Goal: Contribute content: Contribute content

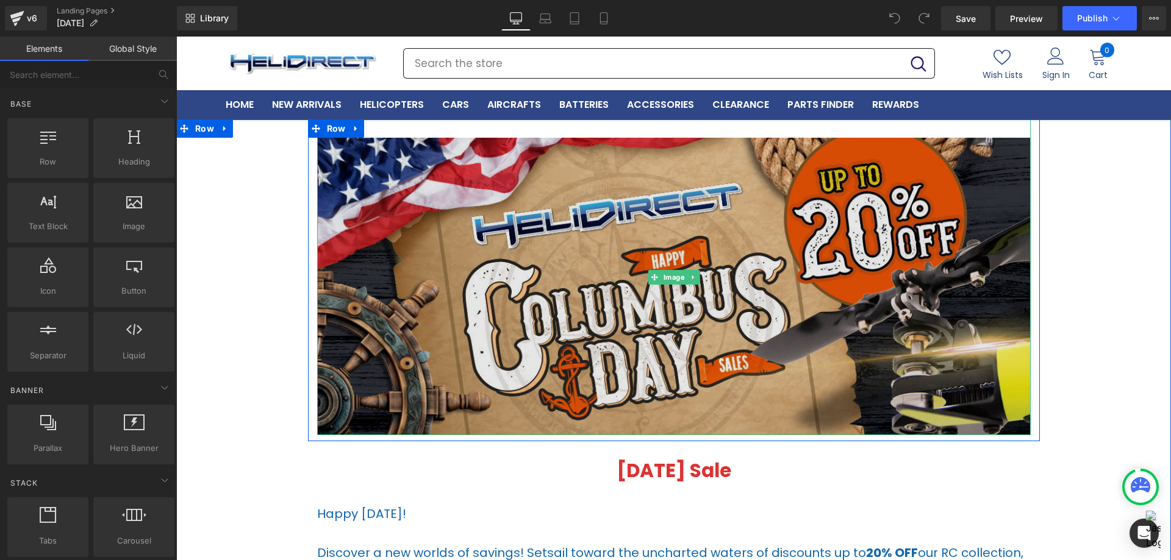
click at [597, 331] on img at bounding box center [674, 278] width 714 height 316
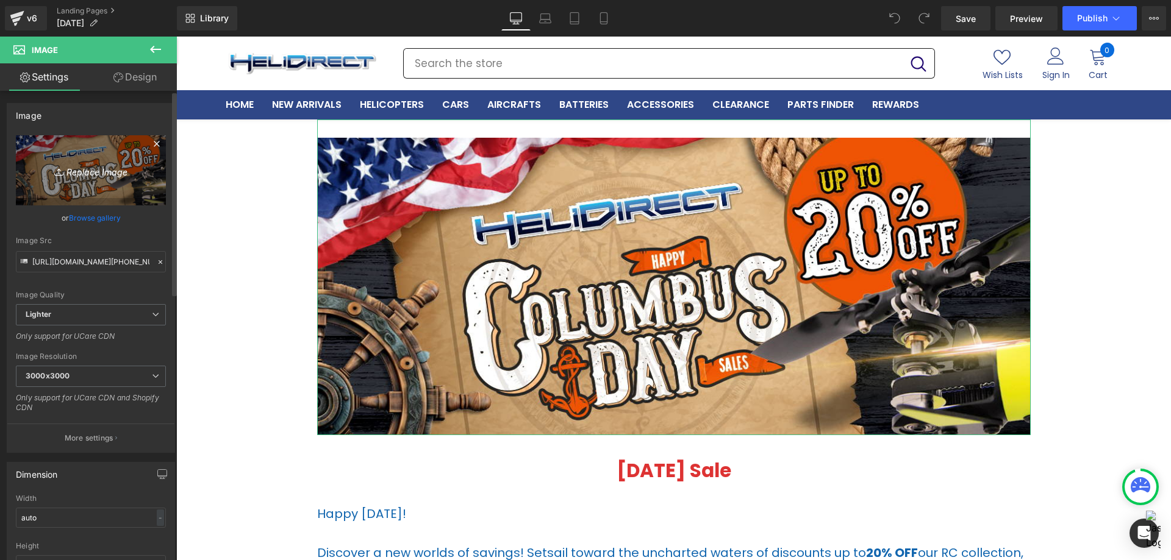
click at [88, 185] on link "Replace Image" at bounding box center [91, 170] width 150 height 70
type input "C:\fakepath\Columbus Deals 2025 (mainbanner) 1200x500.jpg"
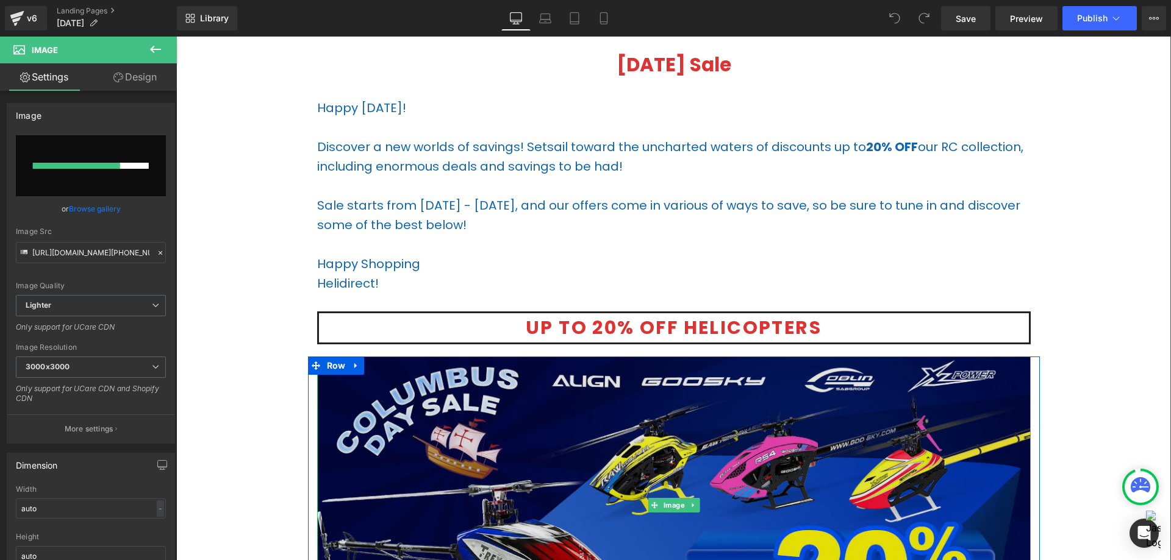
scroll to position [488, 0]
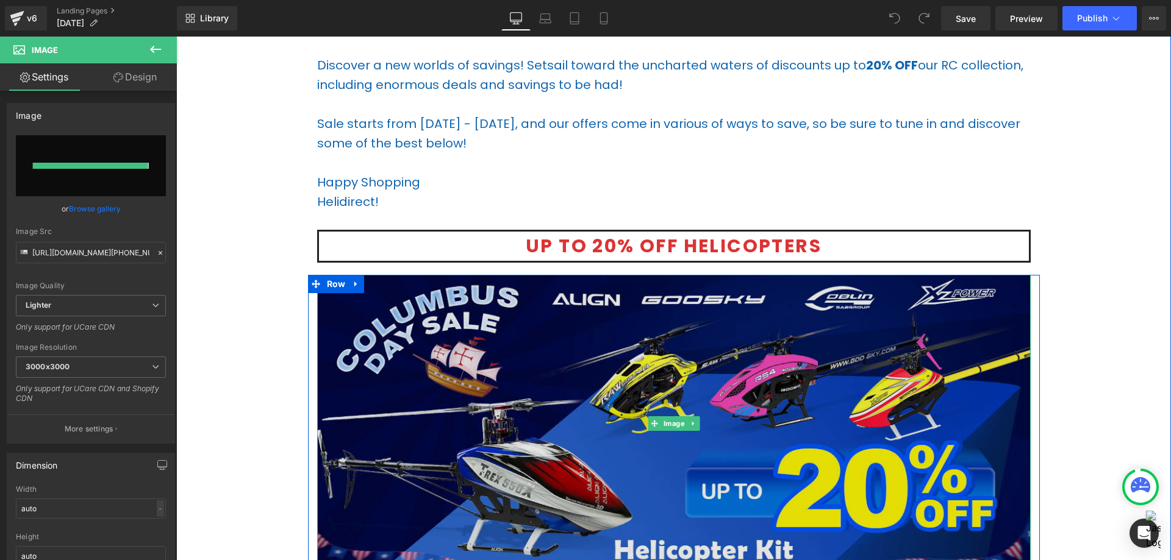
type input "[URL][DOMAIN_NAME]"
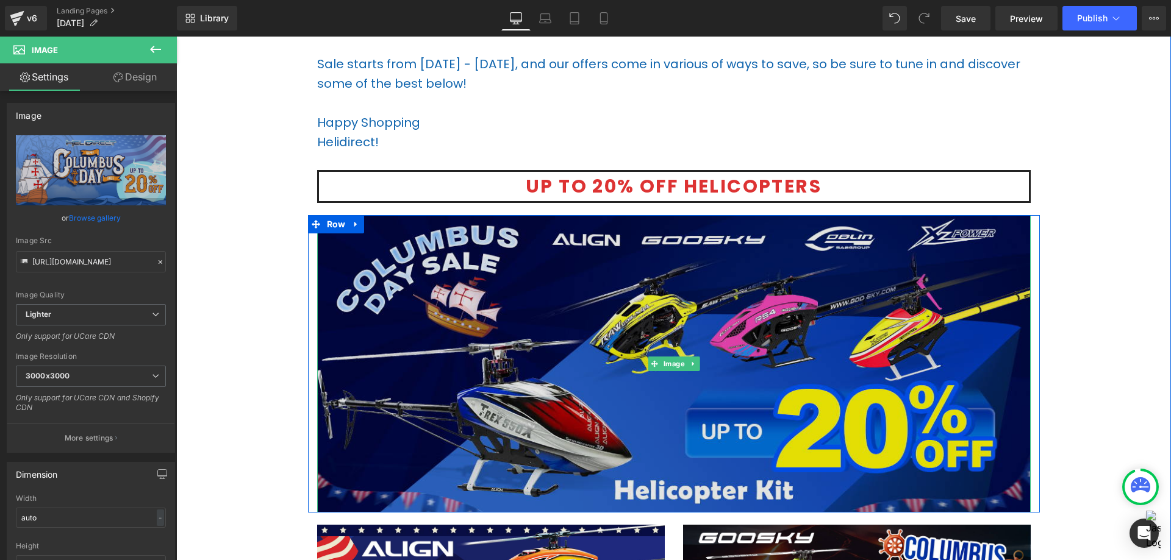
scroll to position [671, 0]
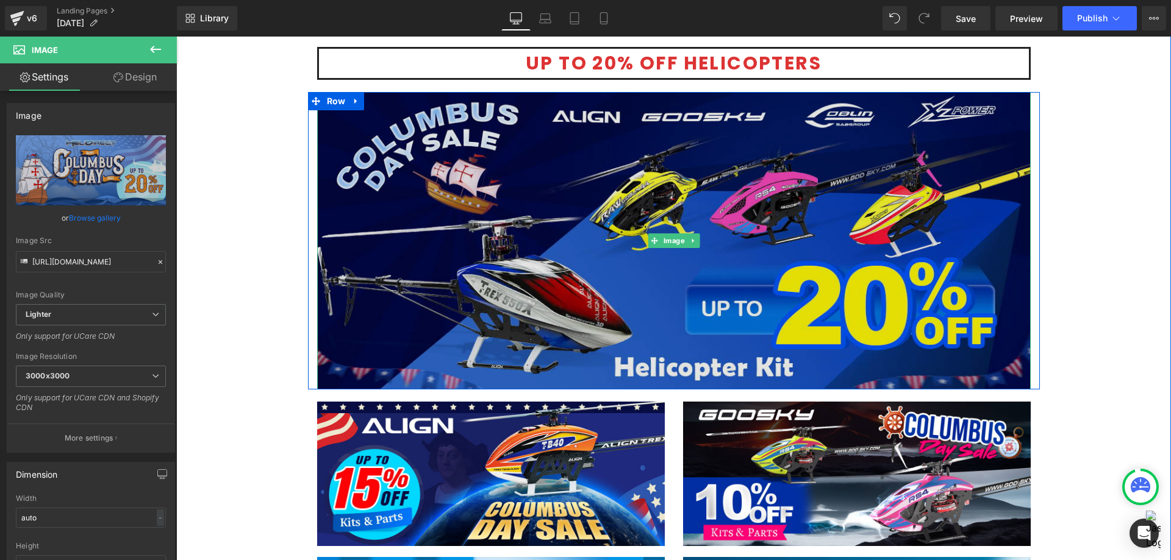
click at [597, 260] on img at bounding box center [674, 241] width 714 height 298
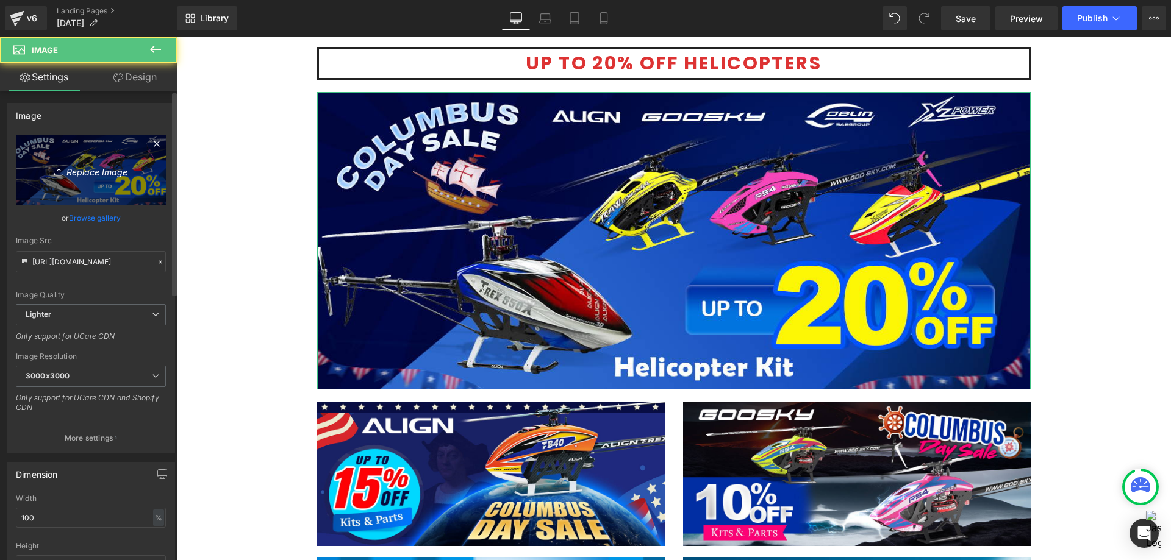
click at [116, 168] on icon "Replace Image" at bounding box center [91, 170] width 98 height 15
type input "C:\fakepath\Heli All Brands-1200x500.jpg"
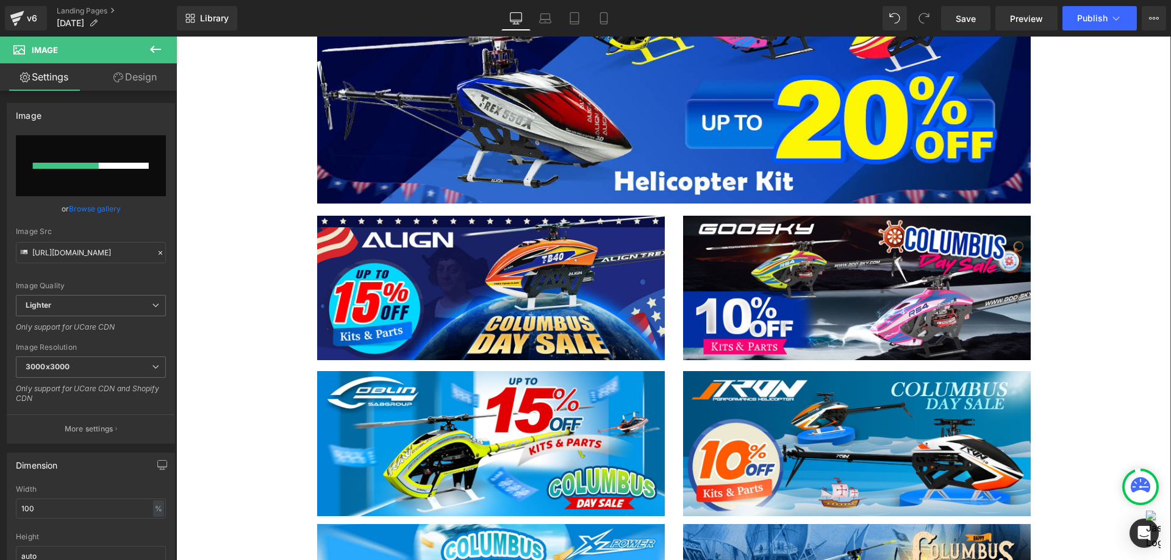
scroll to position [854, 0]
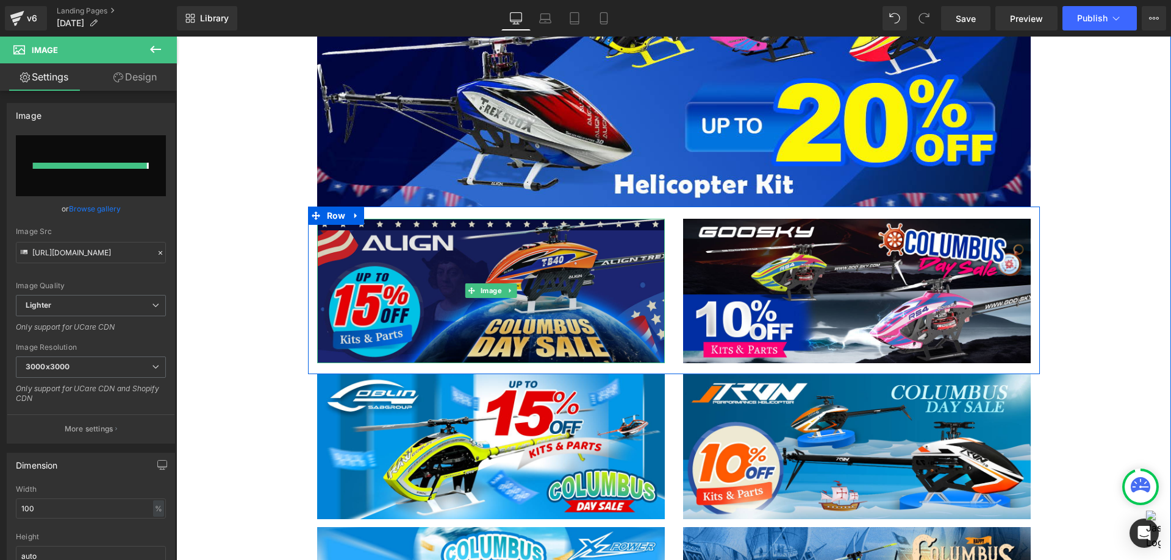
type input "[URL][DOMAIN_NAME]"
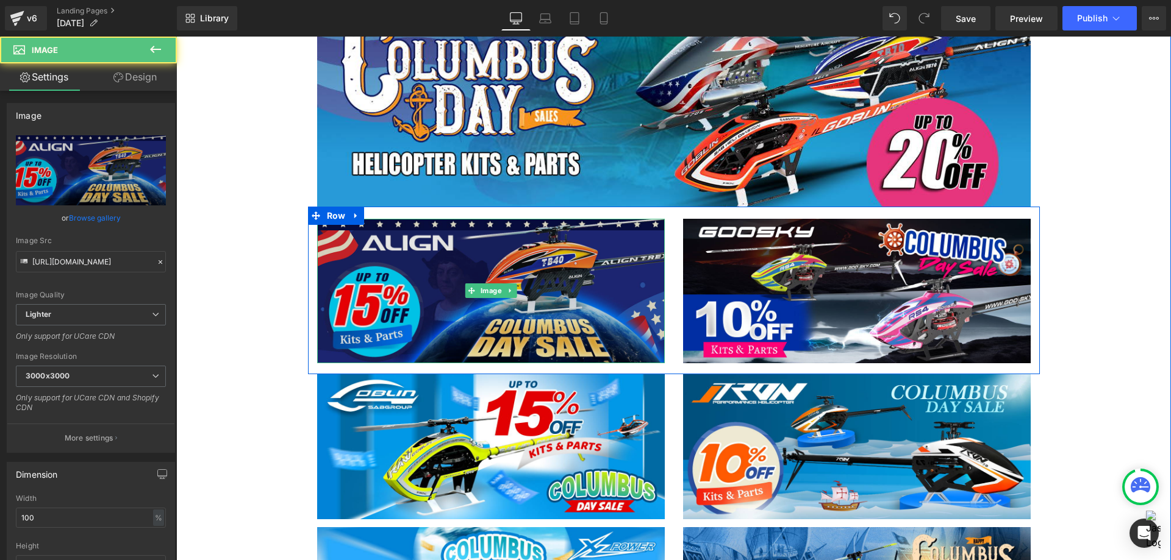
click at [553, 280] on img at bounding box center [491, 291] width 348 height 145
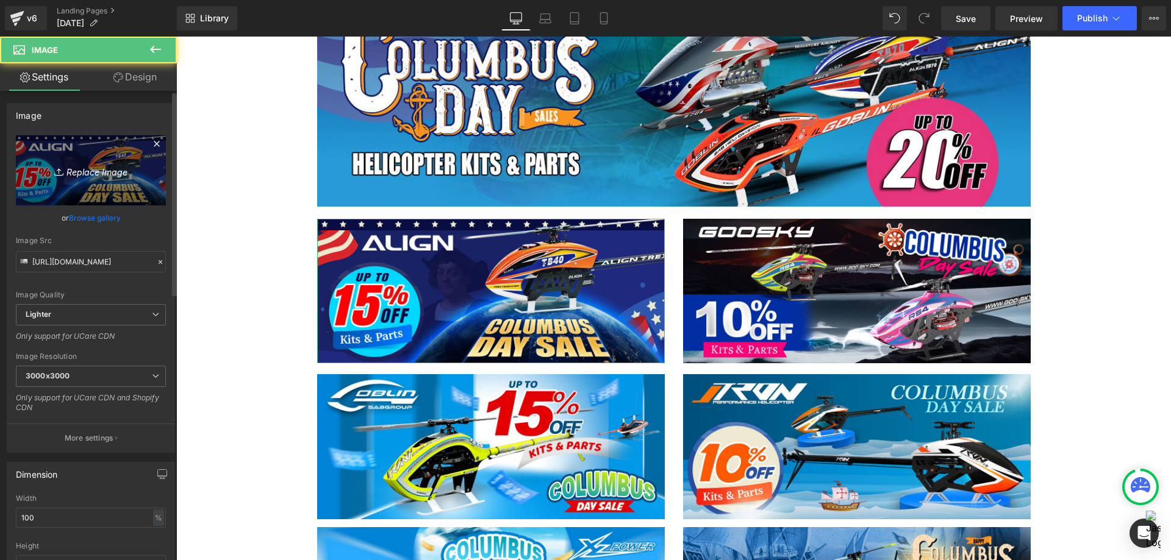
click at [60, 187] on link "Replace Image" at bounding box center [91, 170] width 150 height 70
type input "C:\fakepath\Align Sale banner-1200x500.jpg"
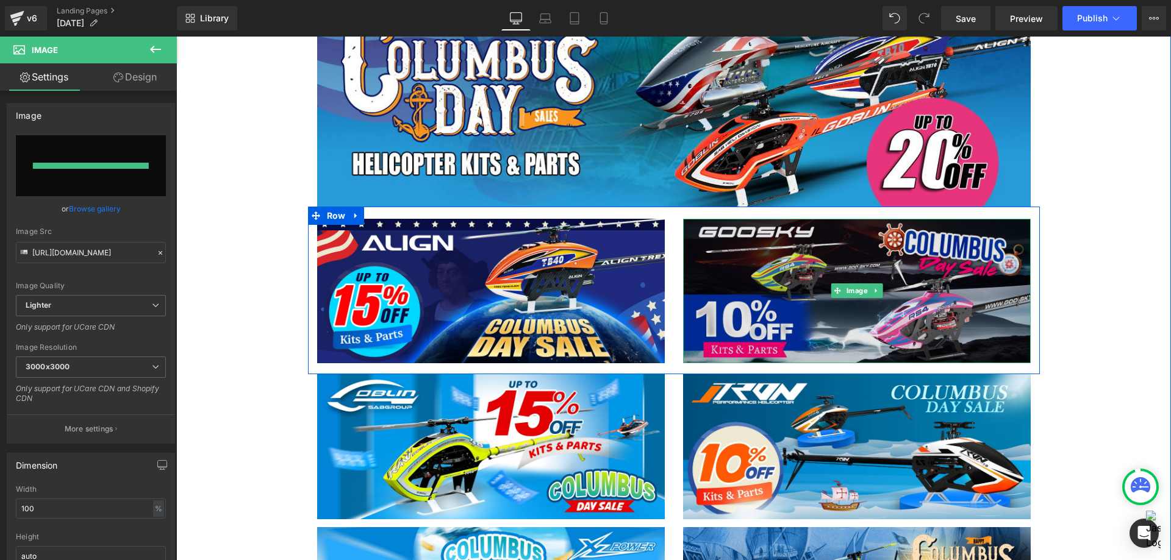
type input "[URL][DOMAIN_NAME]"
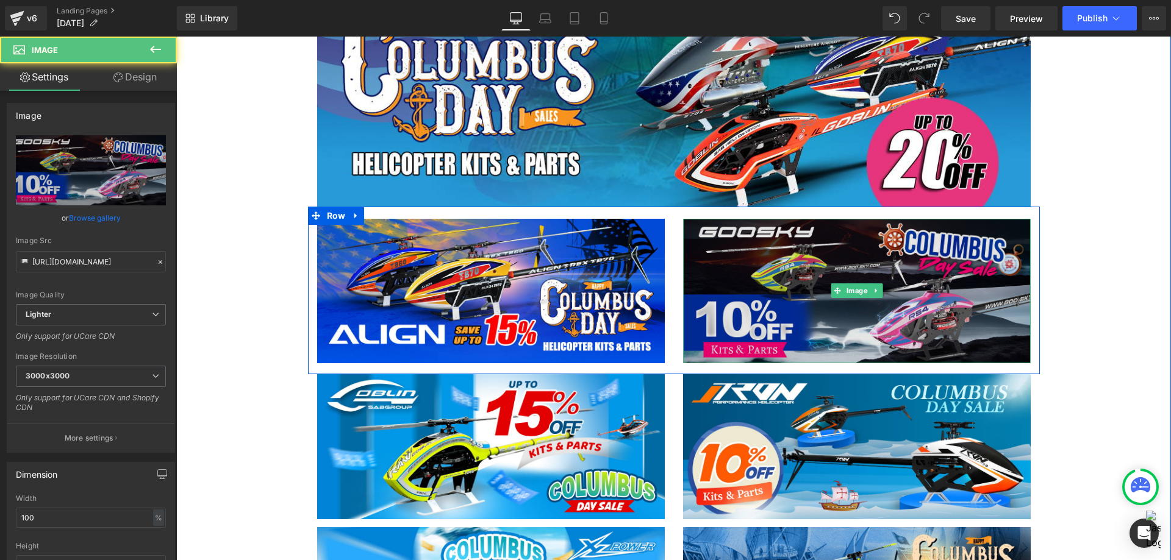
click at [835, 248] on img at bounding box center [857, 291] width 348 height 145
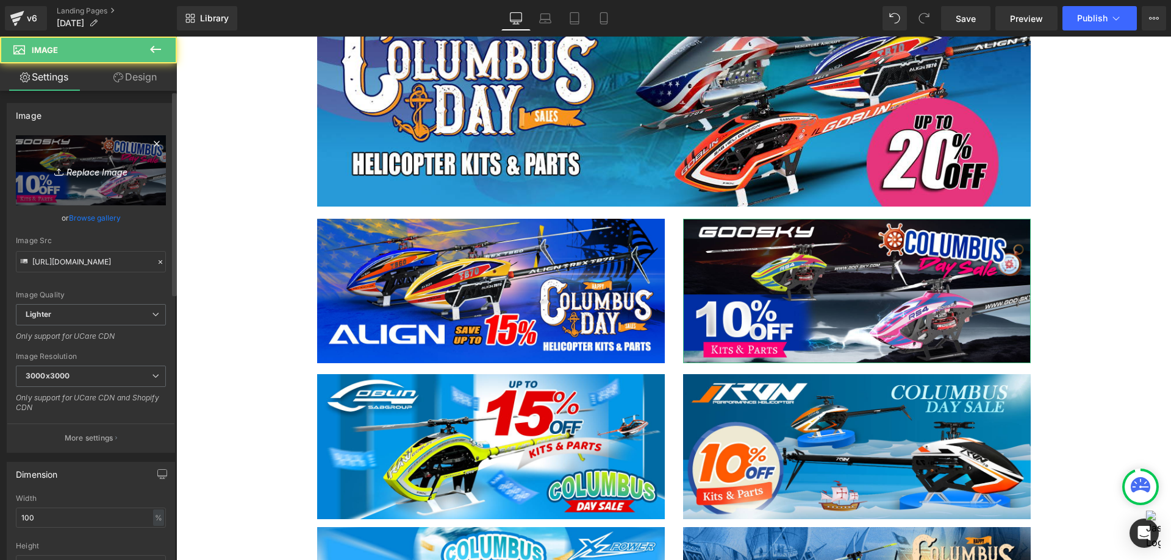
click at [81, 178] on link "Replace Image" at bounding box center [91, 170] width 150 height 70
type input "C:\fakepath\Goosky -1200x500.jpg"
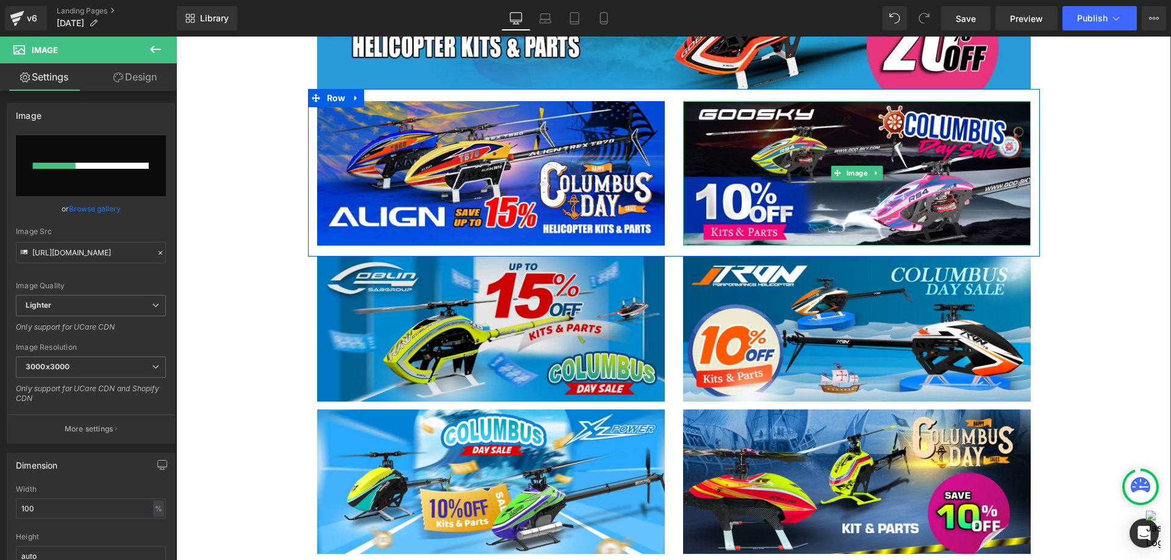
scroll to position [976, 0]
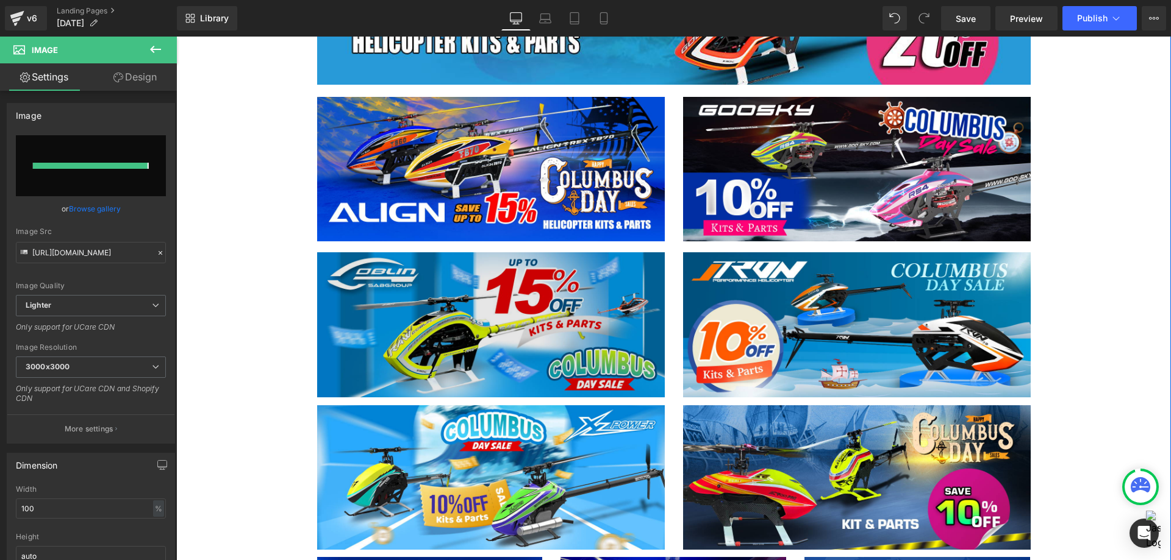
type input "[URL][DOMAIN_NAME]"
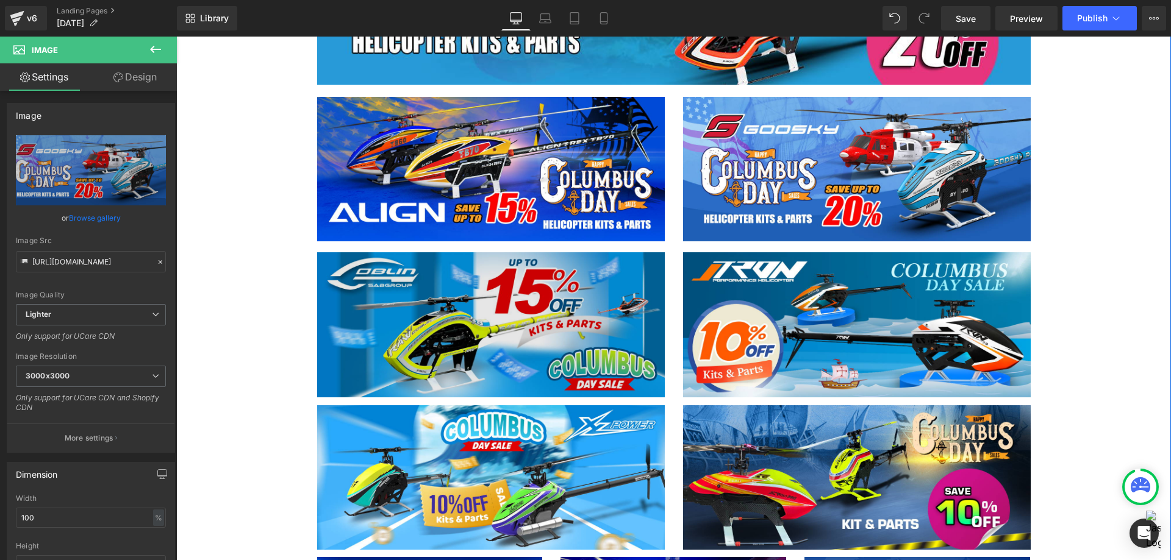
click at [445, 270] on img at bounding box center [491, 324] width 348 height 145
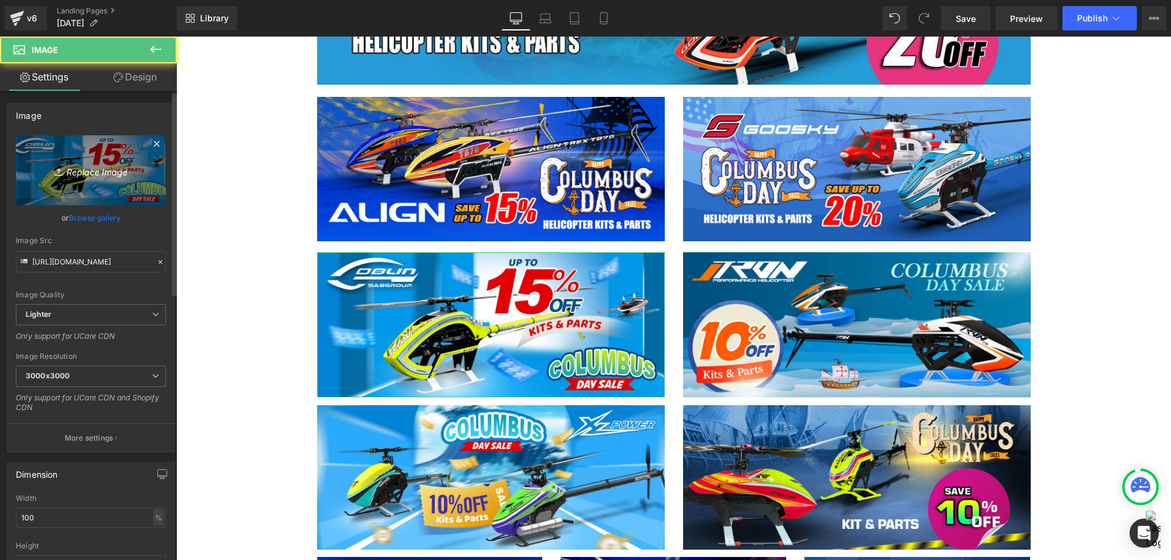
click at [88, 168] on icon "Replace Image" at bounding box center [91, 170] width 98 height 15
type input "C:\fakepath\SAB heli-1200x500.jpg"
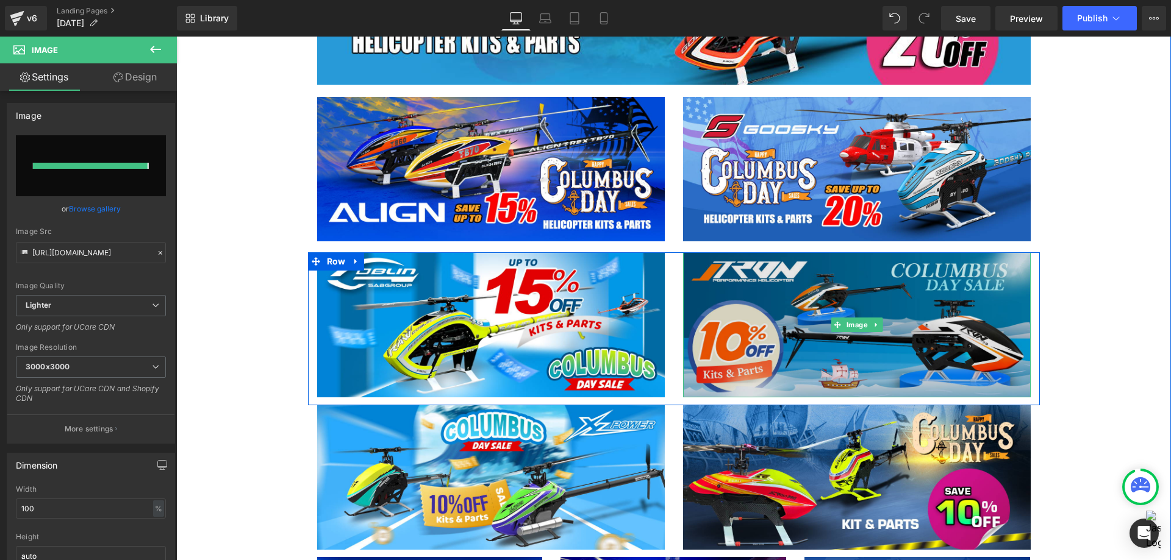
type input "[URL][DOMAIN_NAME]"
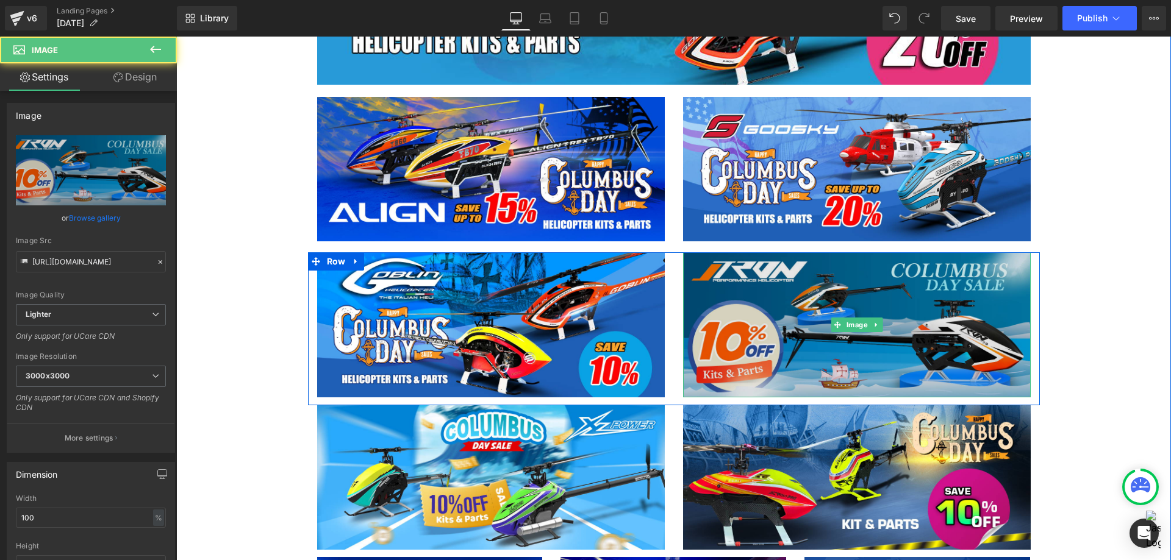
click at [753, 363] on img at bounding box center [857, 324] width 348 height 145
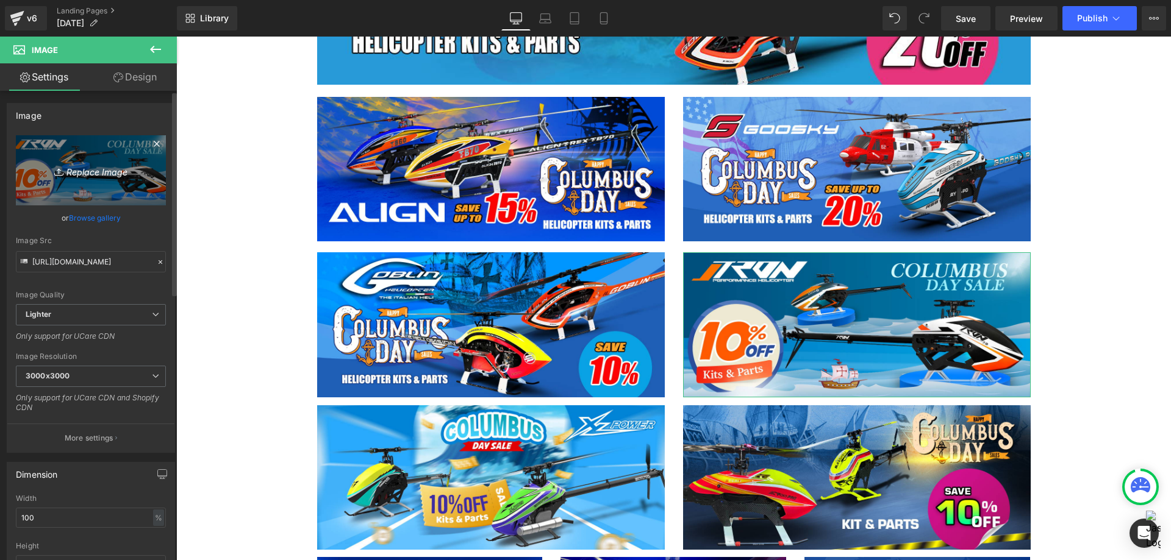
click at [101, 172] on icon "Replace Image" at bounding box center [91, 170] width 98 height 15
type input "C:\fakepath\Tron Heli-1200x500.jpg"
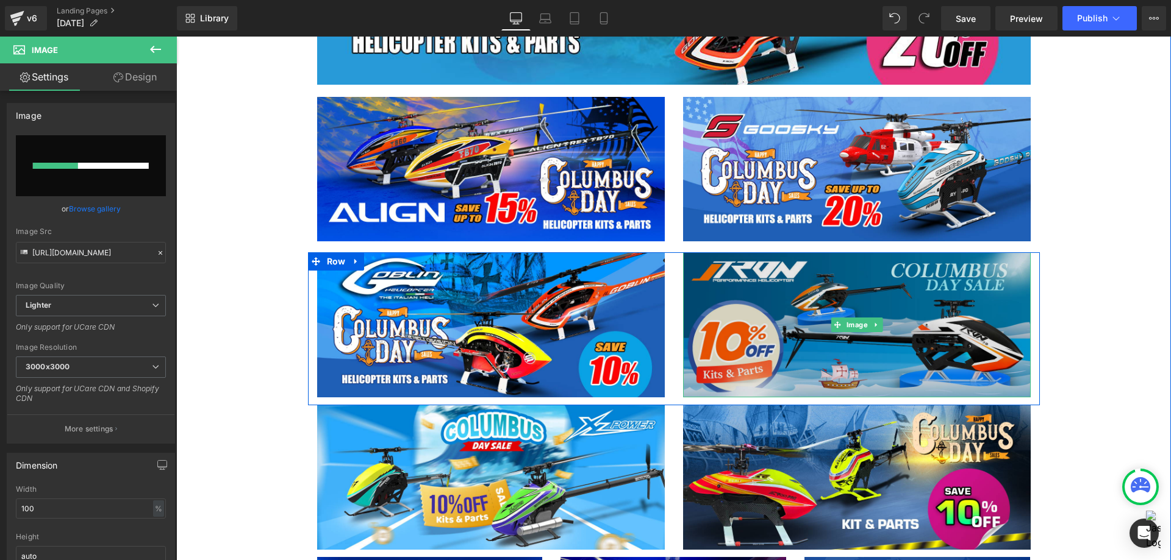
scroll to position [1098, 0]
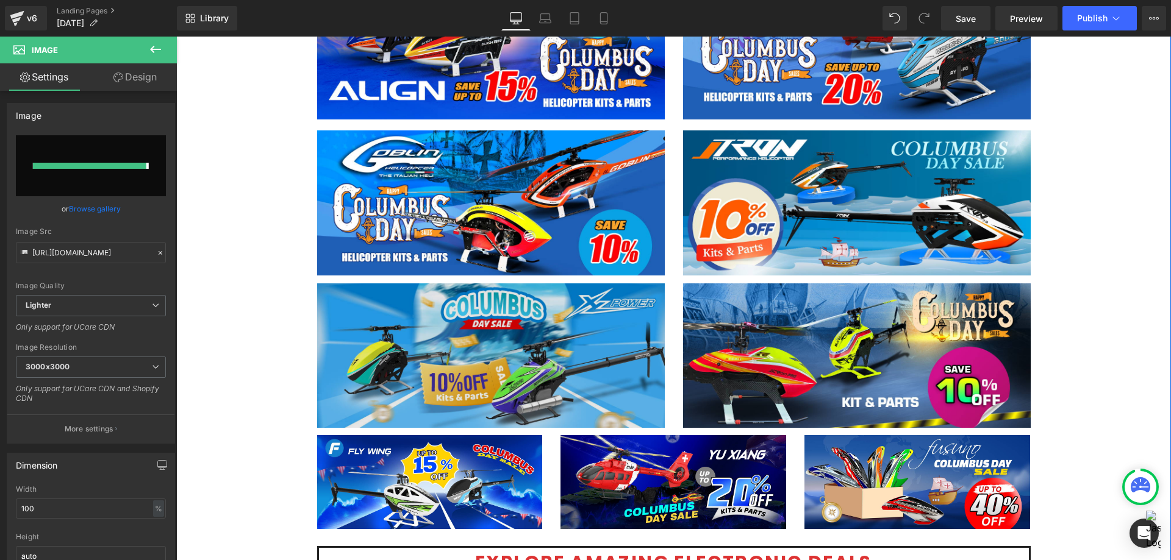
type input "[URL][DOMAIN_NAME]"
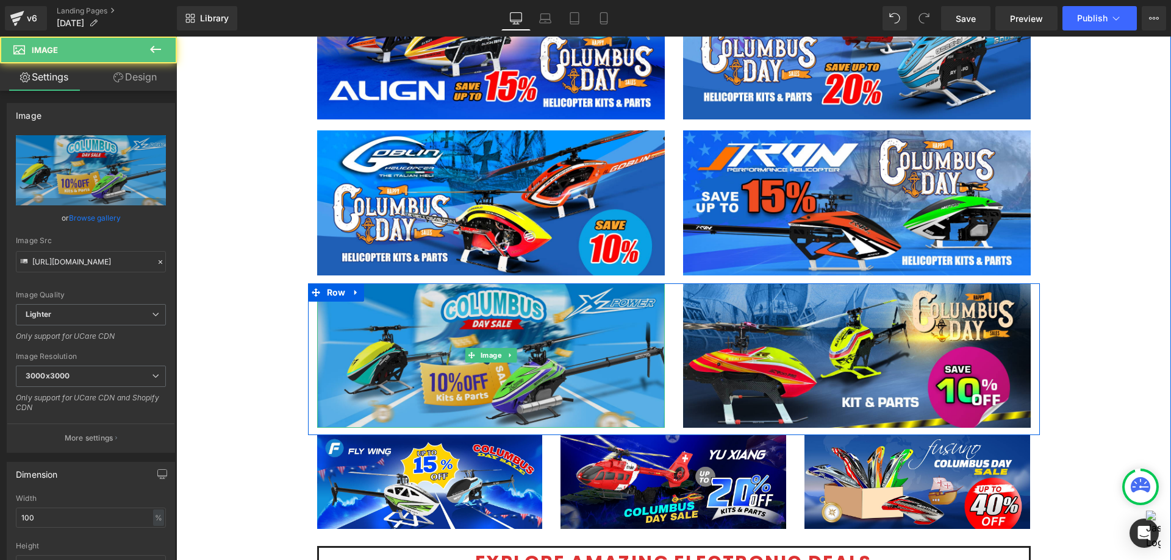
click at [524, 340] on img at bounding box center [491, 356] width 348 height 145
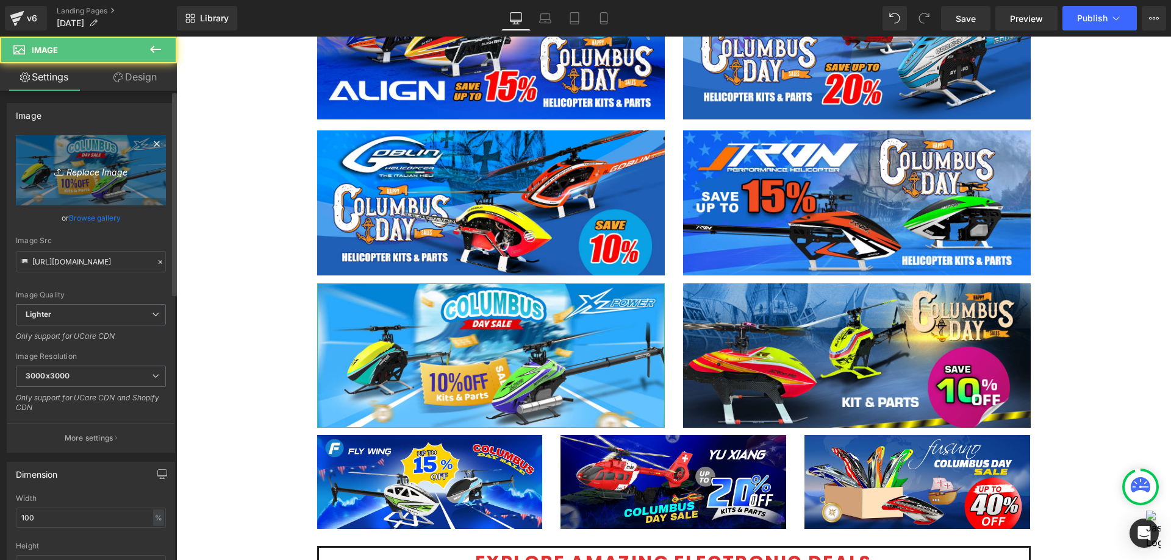
click at [81, 178] on link "Replace Image" at bounding box center [91, 170] width 150 height 70
type input "C:\fakepath\XL Power-1200x500.jpg"
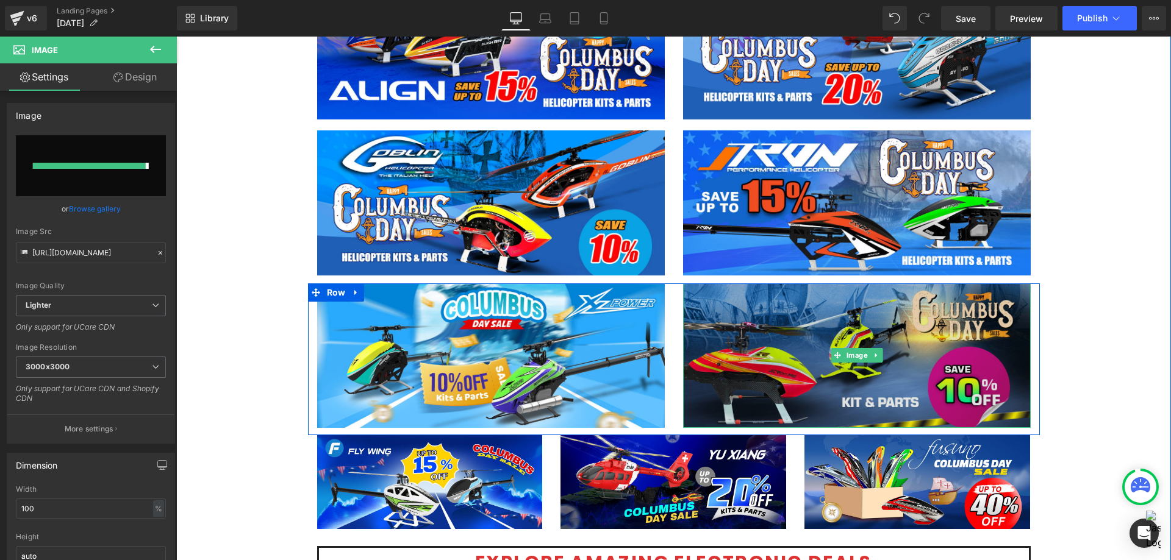
type input "[URL][DOMAIN_NAME]"
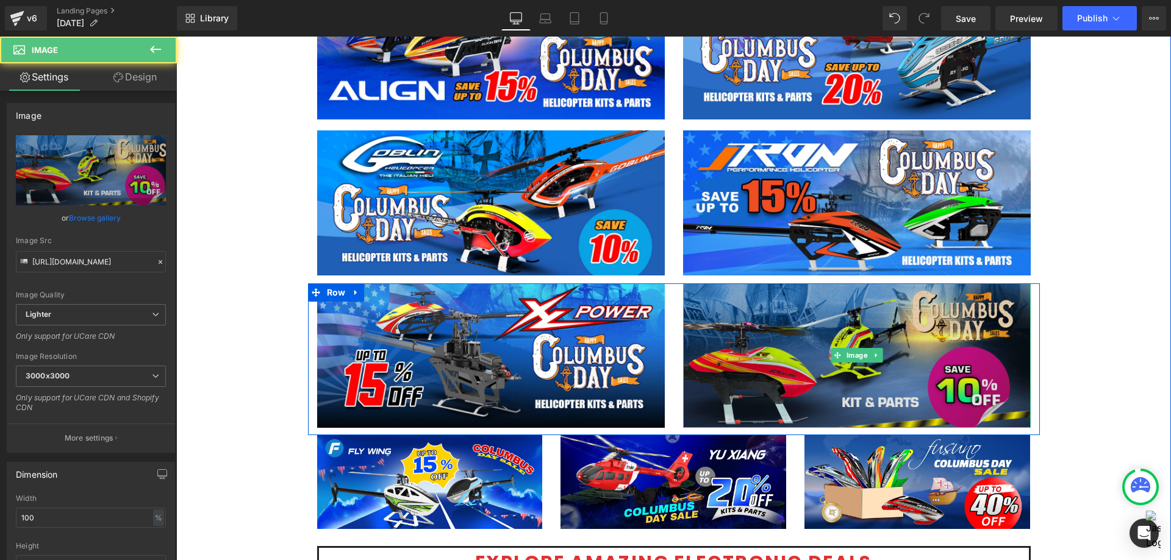
click at [981, 327] on img at bounding box center [857, 356] width 348 height 145
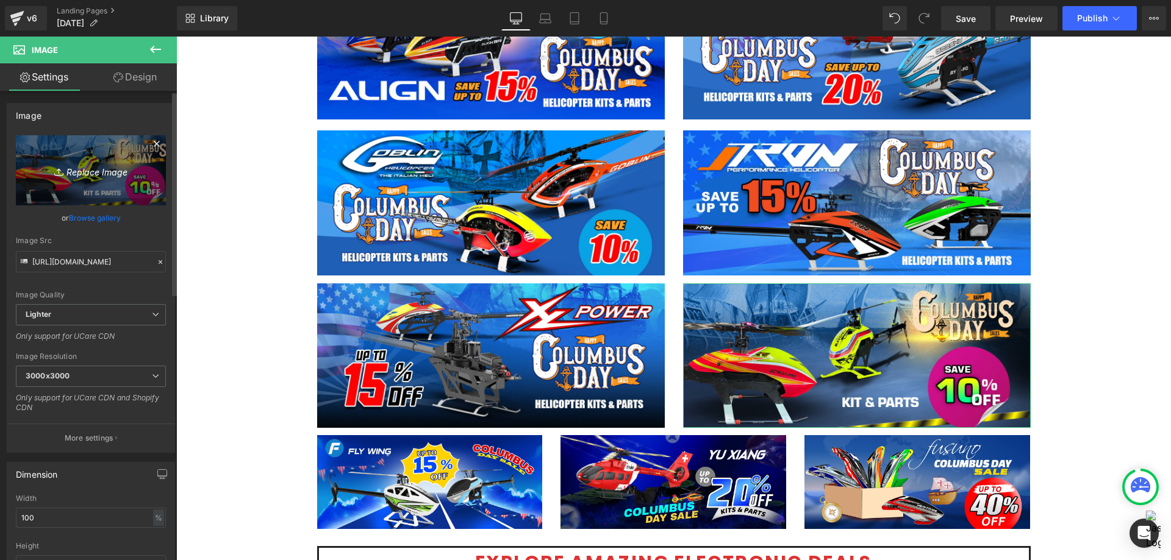
click at [93, 165] on icon "Replace Image" at bounding box center [91, 170] width 98 height 15
type input "C:\fakepath\BFD_Steam Heli-1200x500.jpg"
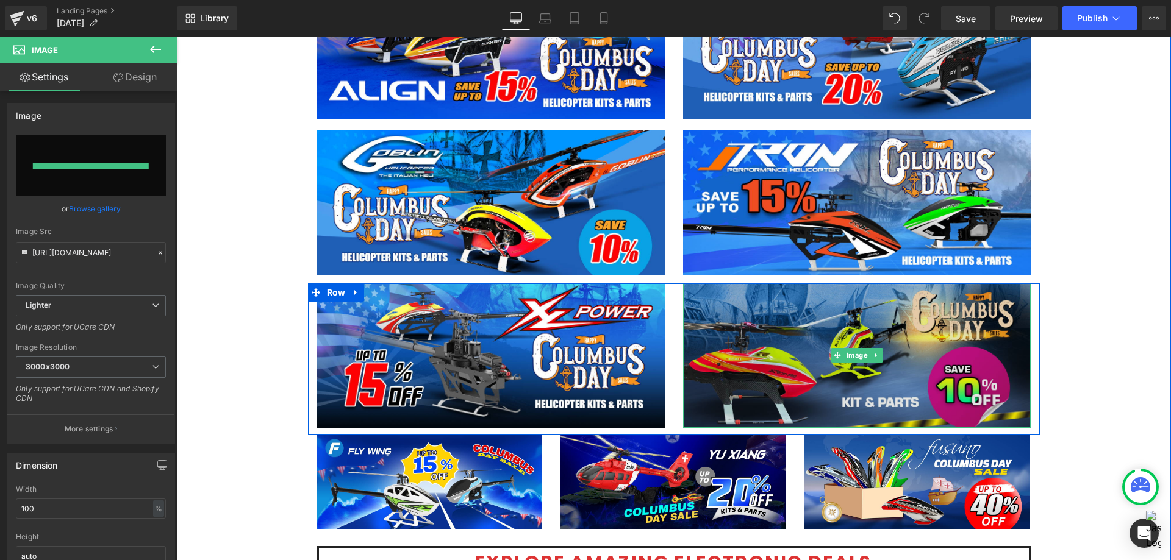
type input "[URL][DOMAIN_NAME]"
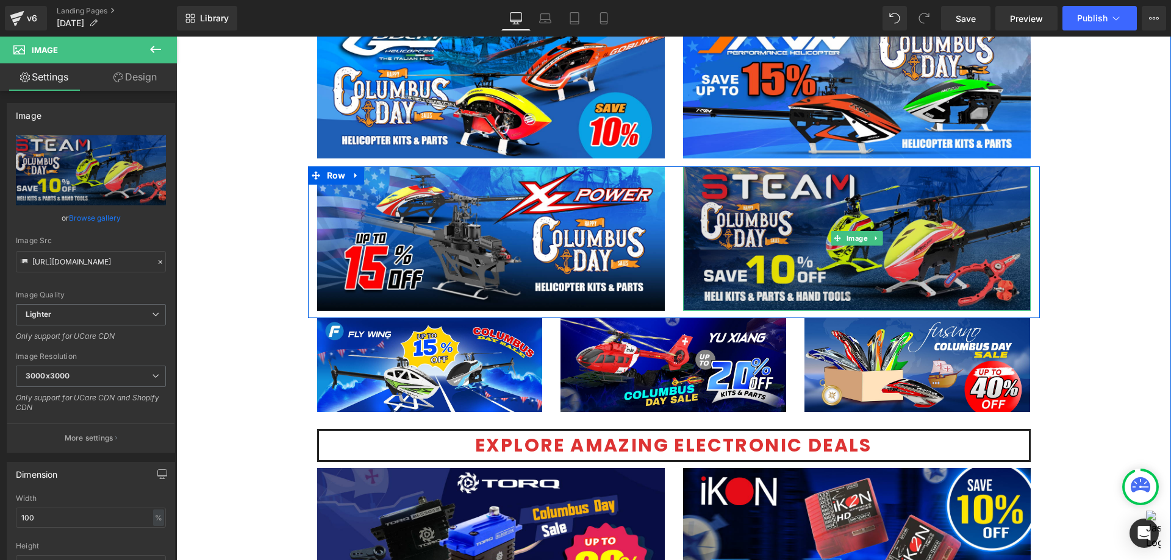
scroll to position [1220, 0]
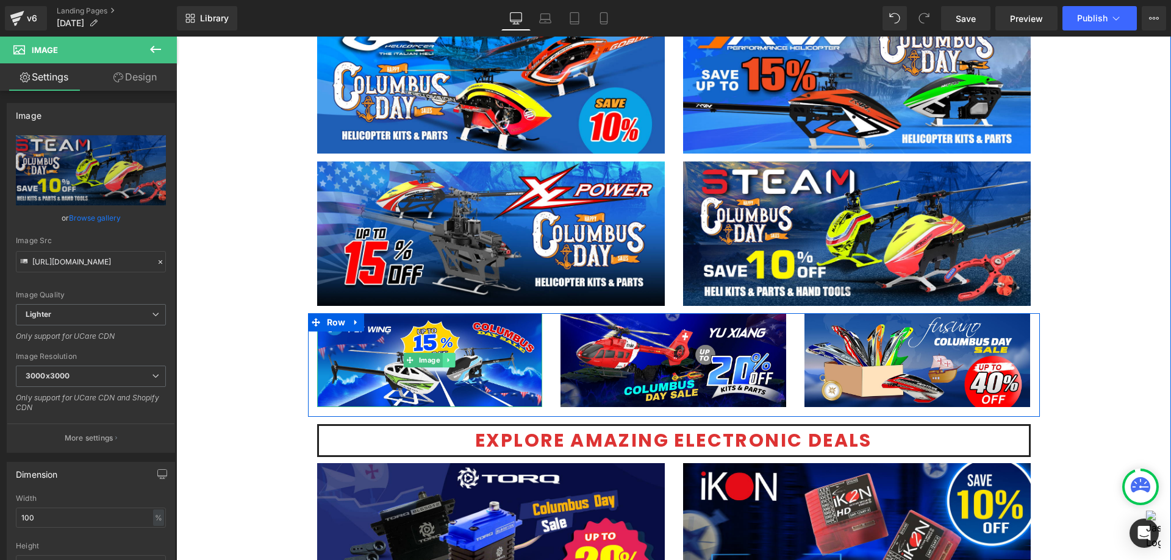
click at [446, 357] on icon at bounding box center [449, 360] width 7 height 7
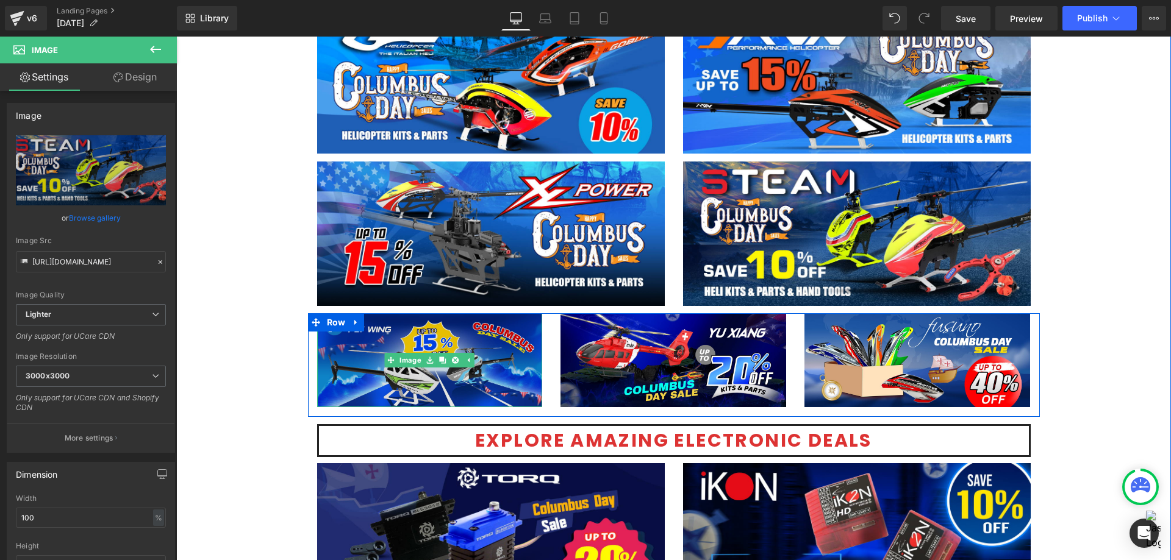
click at [342, 362] on img at bounding box center [430, 360] width 226 height 94
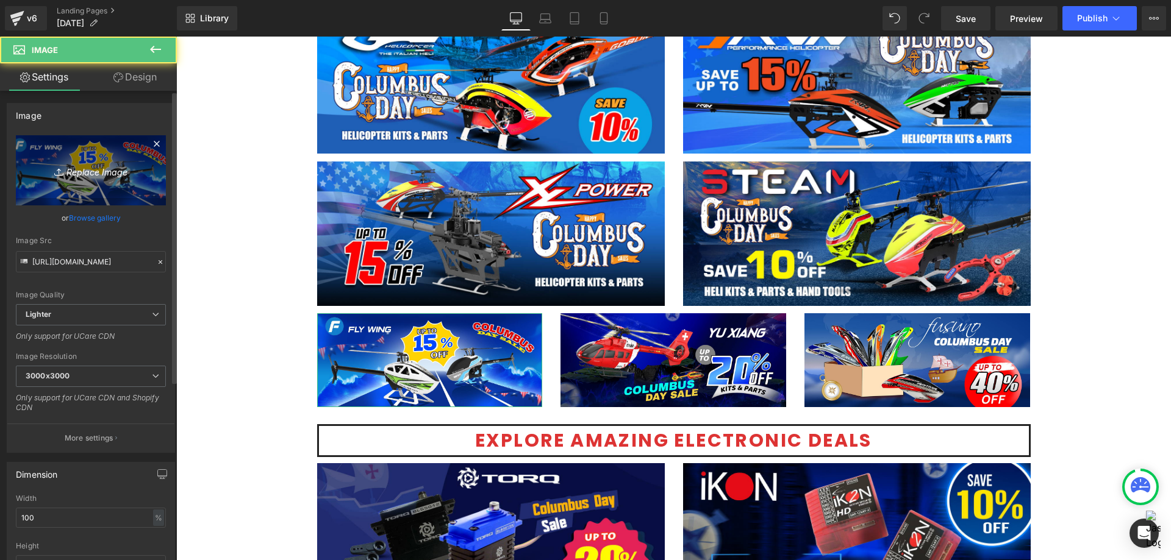
click at [99, 173] on icon "Replace Image" at bounding box center [91, 170] width 98 height 15
type input "C:\fakepath\Electric Heli Sale 1200x500.jpg"
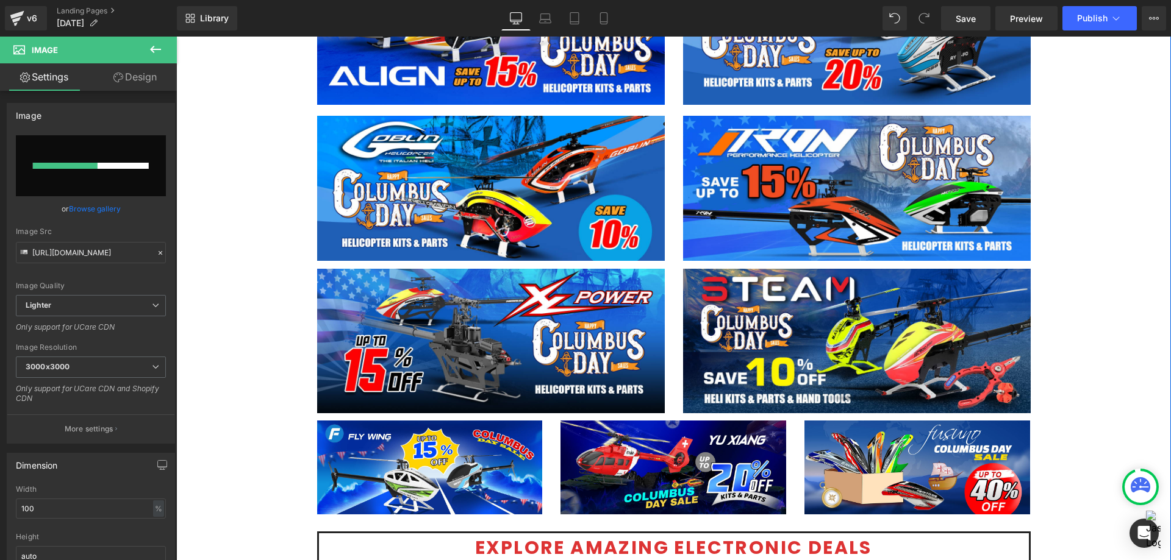
scroll to position [1281, 0]
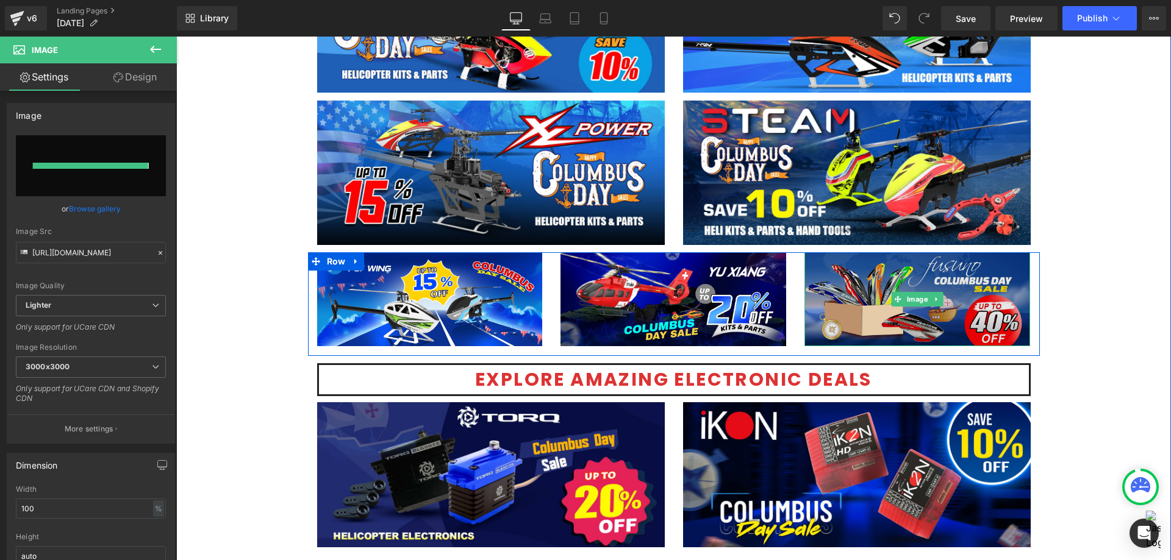
type input "[URL][DOMAIN_NAME]"
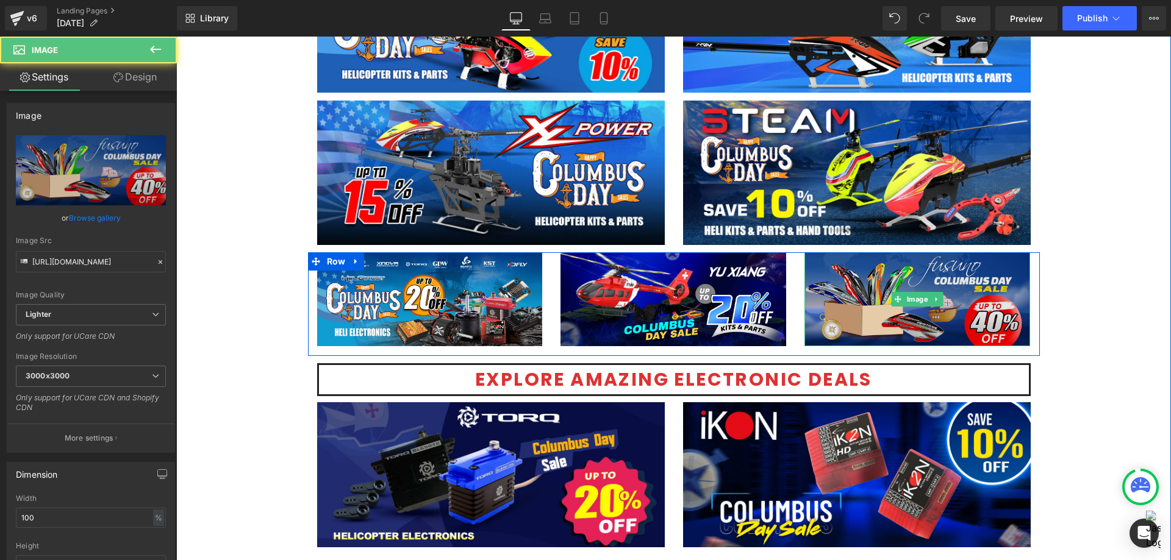
click at [844, 315] on img at bounding box center [917, 299] width 226 height 94
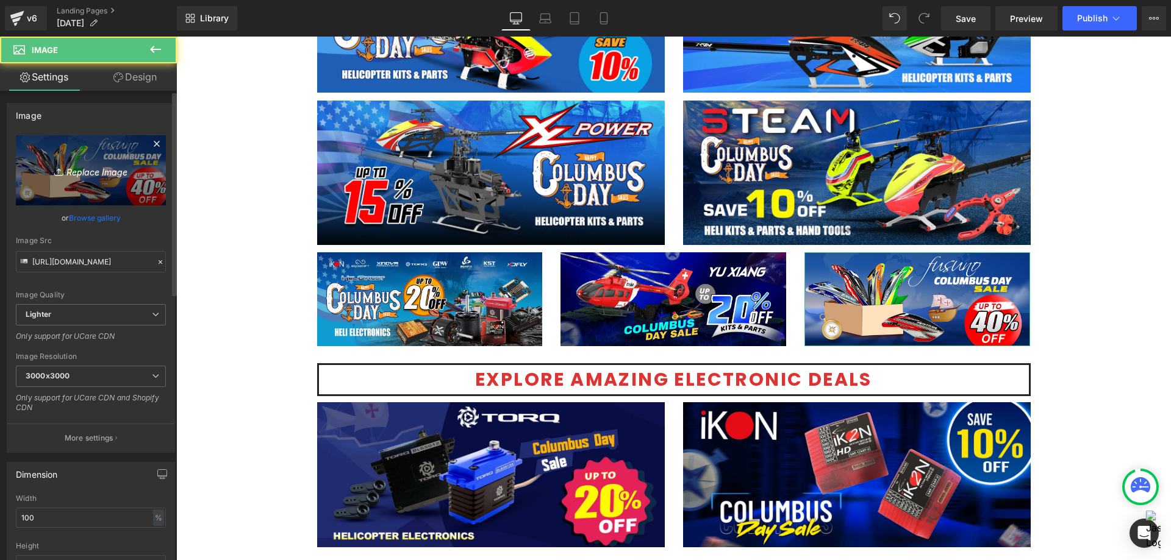
click at [70, 170] on icon "Replace Image" at bounding box center [91, 170] width 98 height 15
type input "C:\fakepath\Canopy-1200x500.jpg"
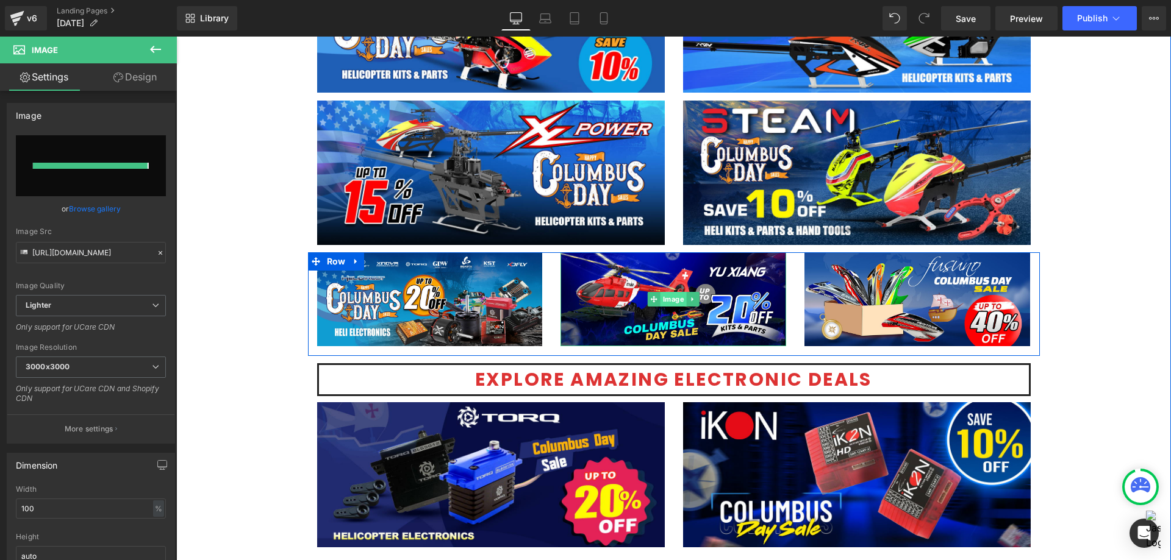
type input "[URL][DOMAIN_NAME]"
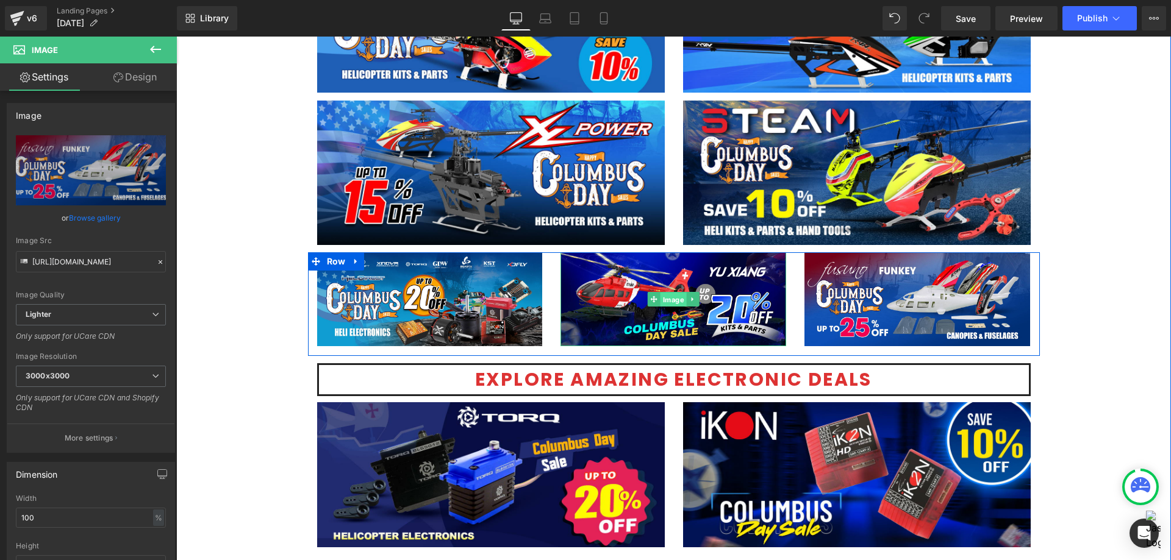
click at [664, 297] on span "Image" at bounding box center [673, 300] width 26 height 15
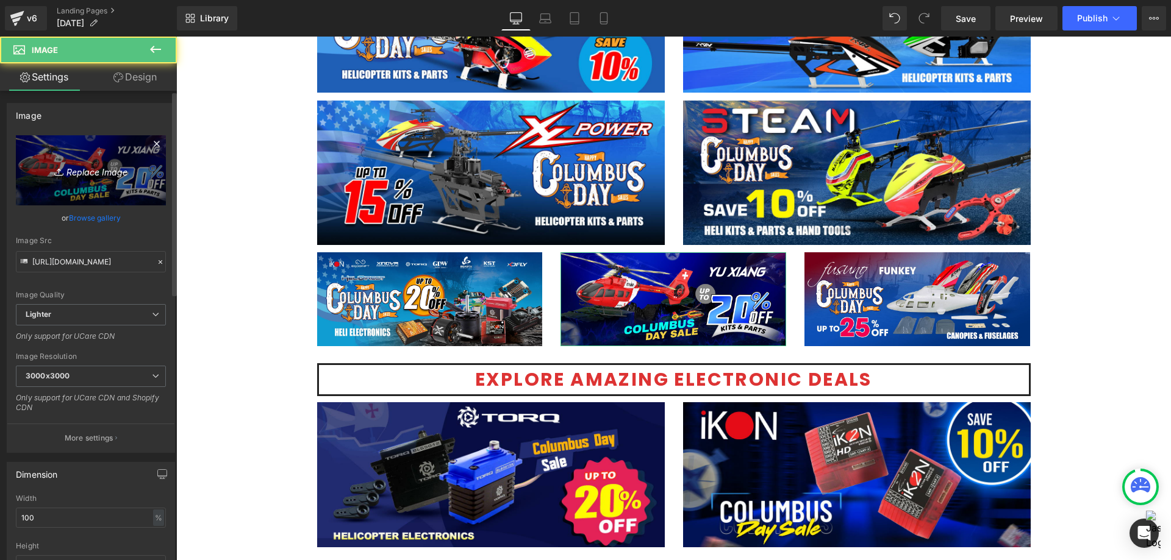
click at [79, 170] on icon "Replace Image" at bounding box center [91, 170] width 98 height 15
type input "C:\fakepath\Scale Heli -1200x500.jpg"
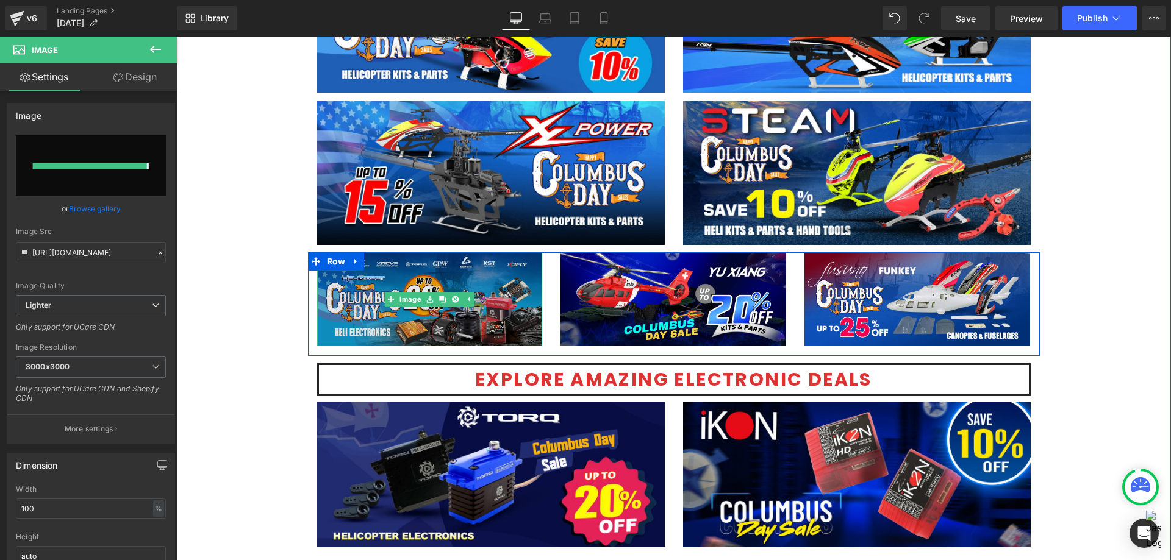
type input "[URL][DOMAIN_NAME]"
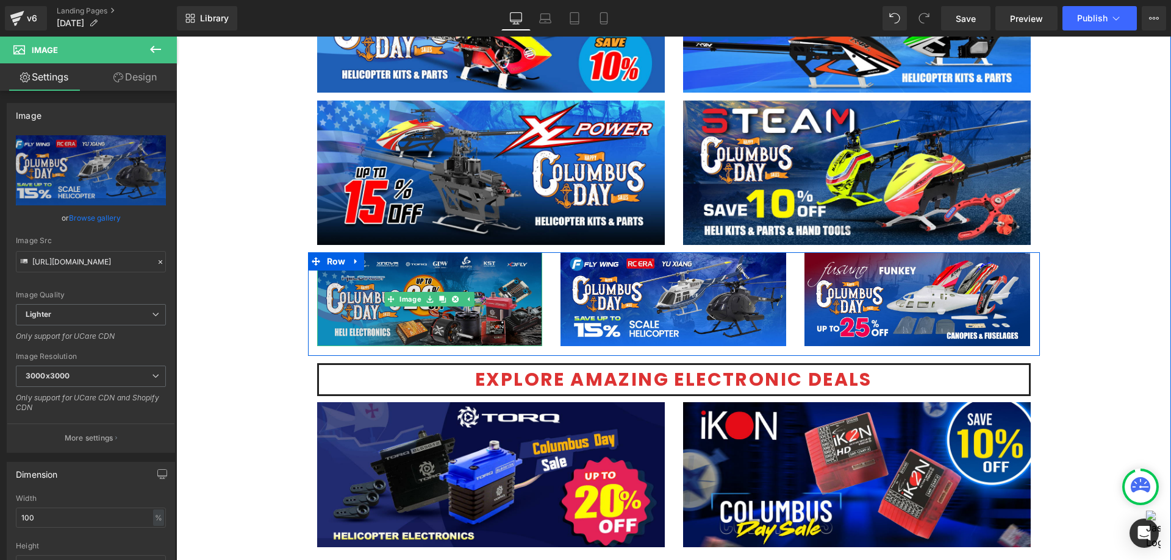
click at [406, 266] on img at bounding box center [430, 299] width 226 height 94
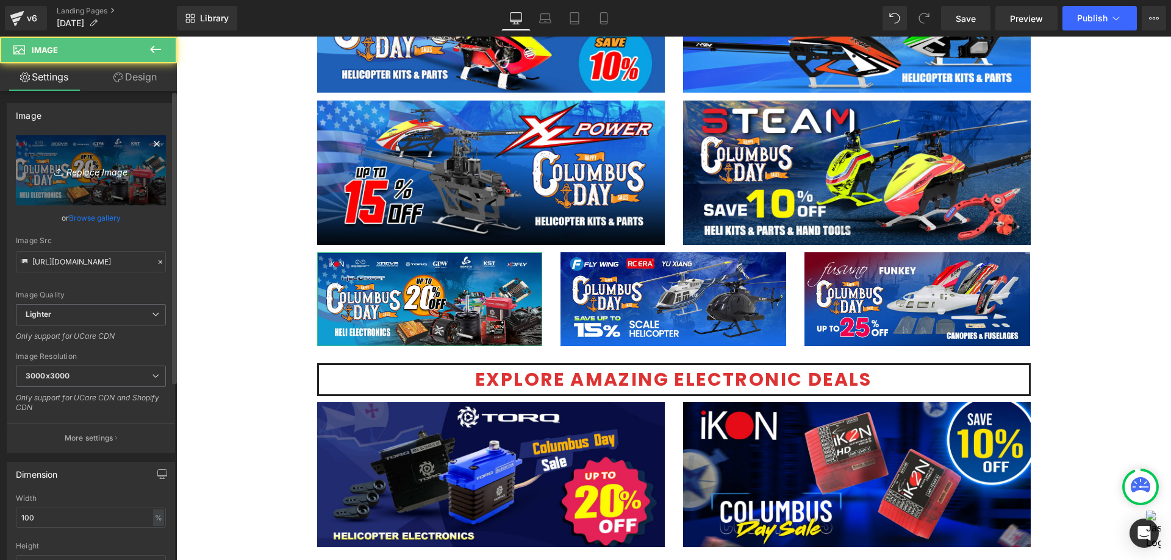
click at [64, 155] on link "Replace Image" at bounding box center [91, 170] width 150 height 70
type input "C:\fakepath\Miniature Aircraft-1200x500.jpg"
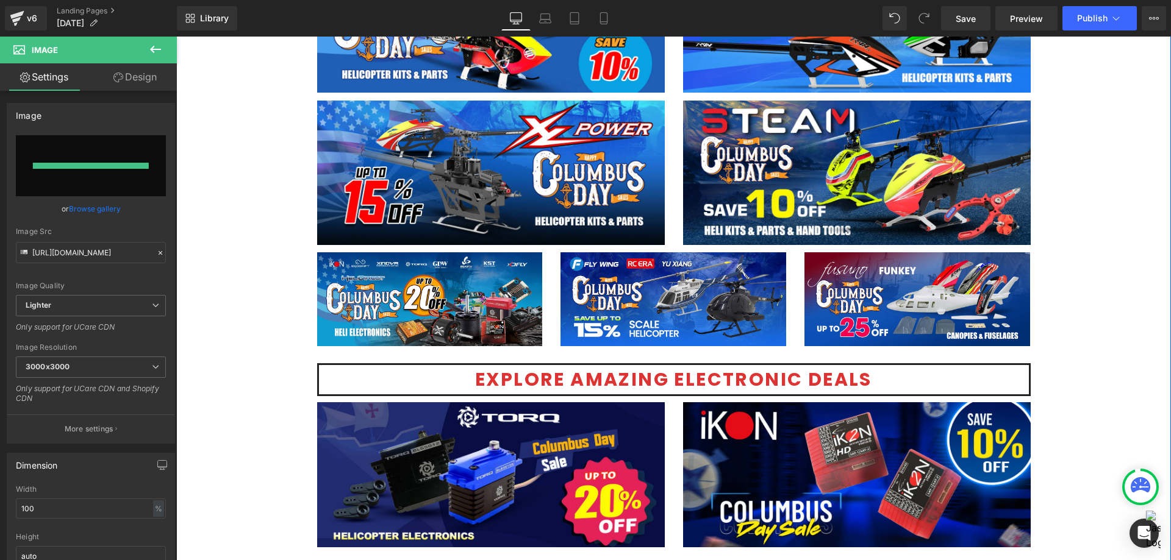
type input "[URL][DOMAIN_NAME]"
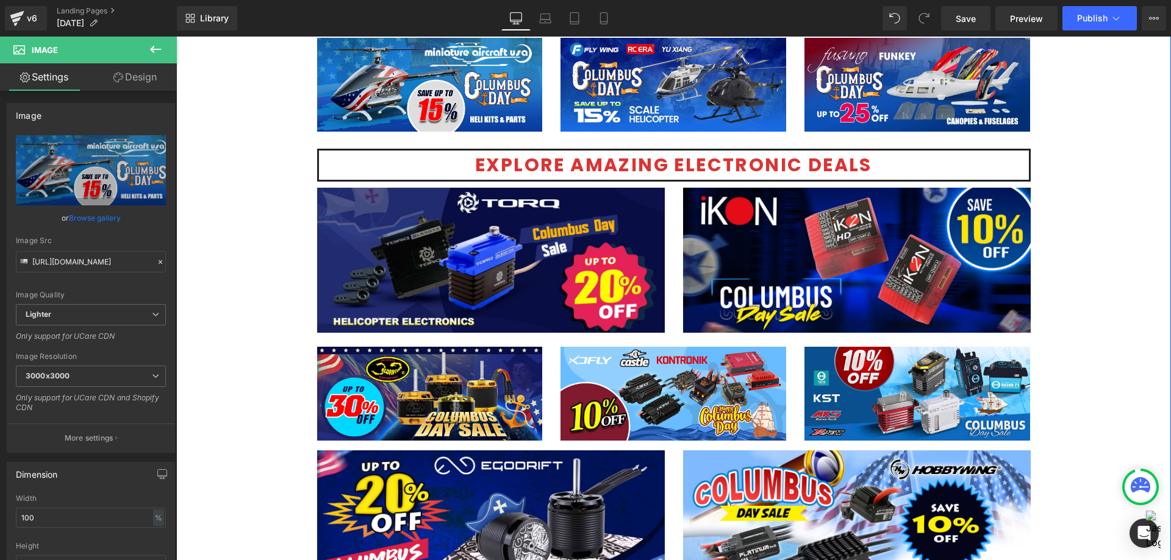
scroll to position [1525, 0]
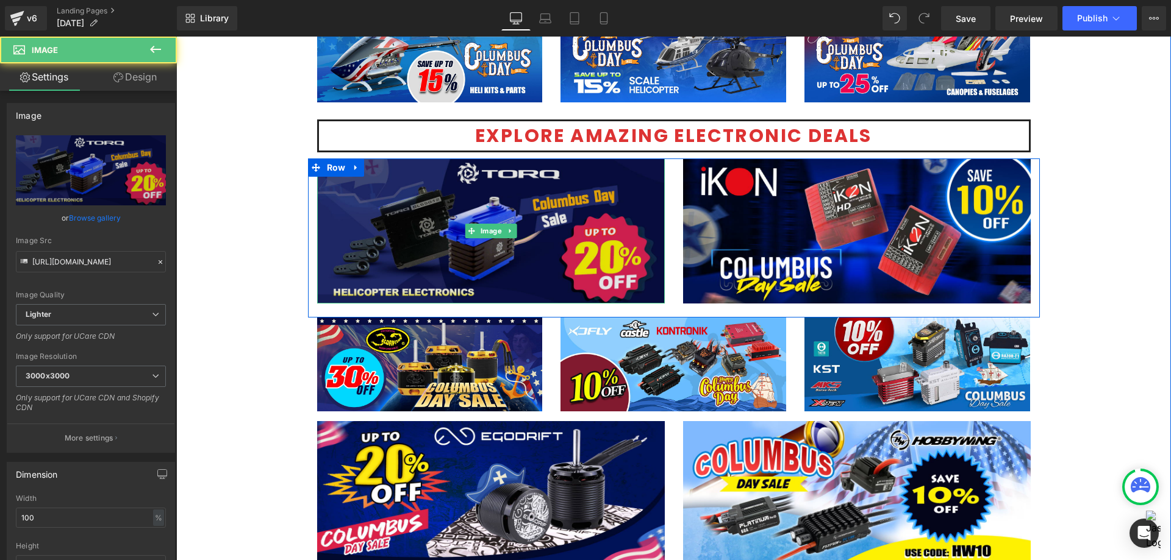
click at [564, 247] on img at bounding box center [491, 231] width 348 height 145
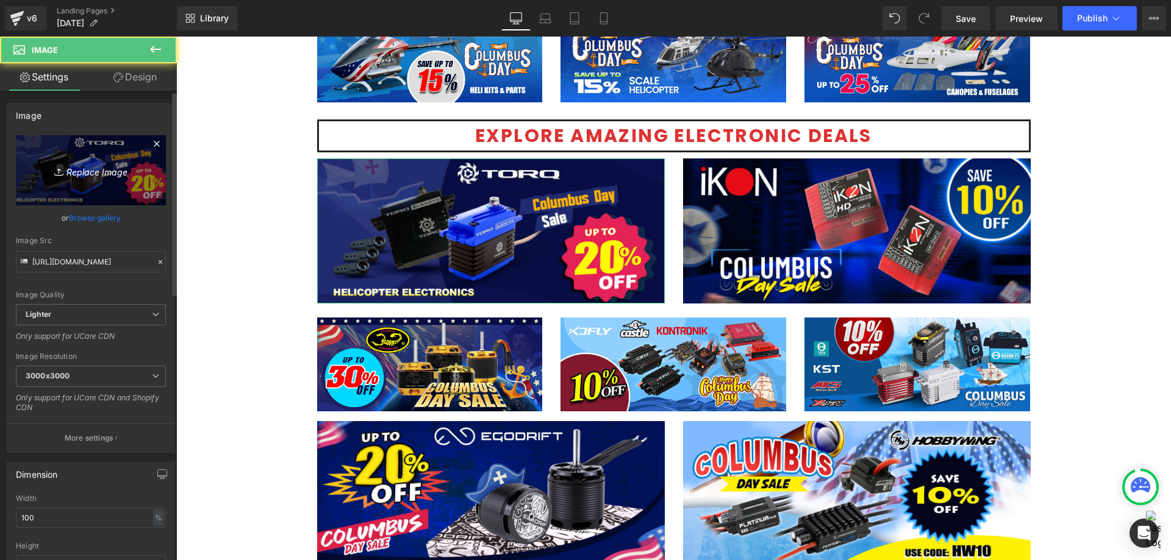
click at [78, 171] on icon "Replace Image" at bounding box center [91, 170] width 98 height 15
type input "C:\fakepath\Servos-1200x500.jpg"
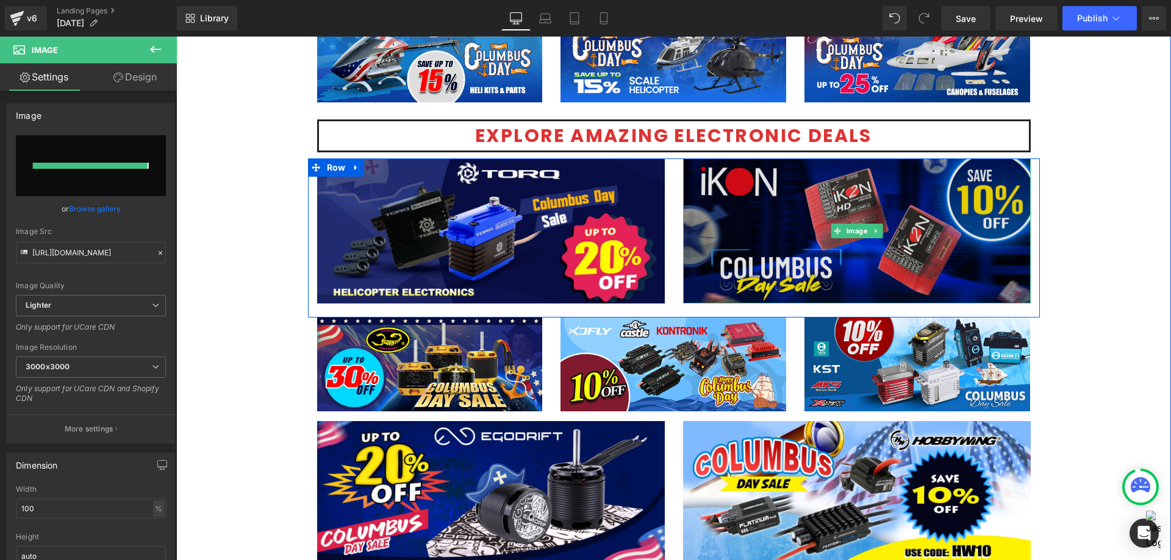
type input "[URL][DOMAIN_NAME]"
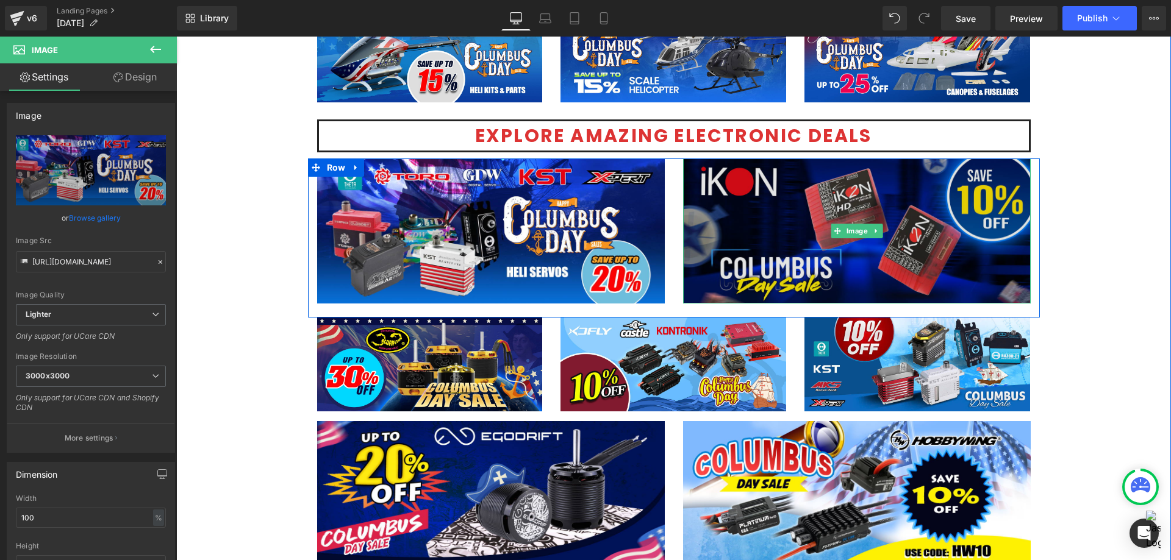
click at [913, 207] on img at bounding box center [857, 231] width 348 height 145
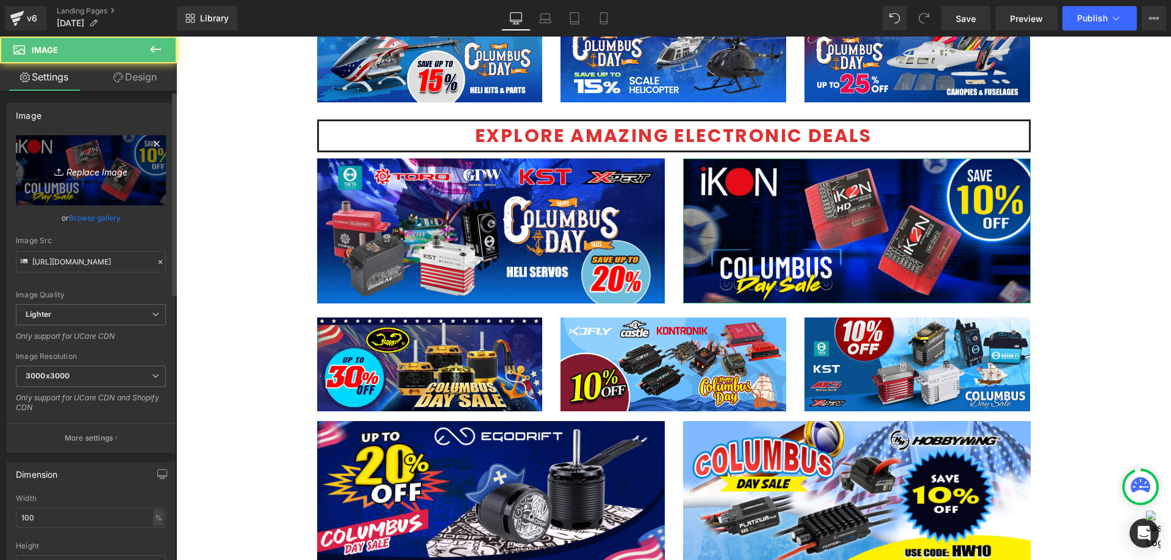
click at [73, 171] on icon "Replace Image" at bounding box center [91, 170] width 98 height 15
type input "C:\fakepath\Flybarless-1200x500.jpg"
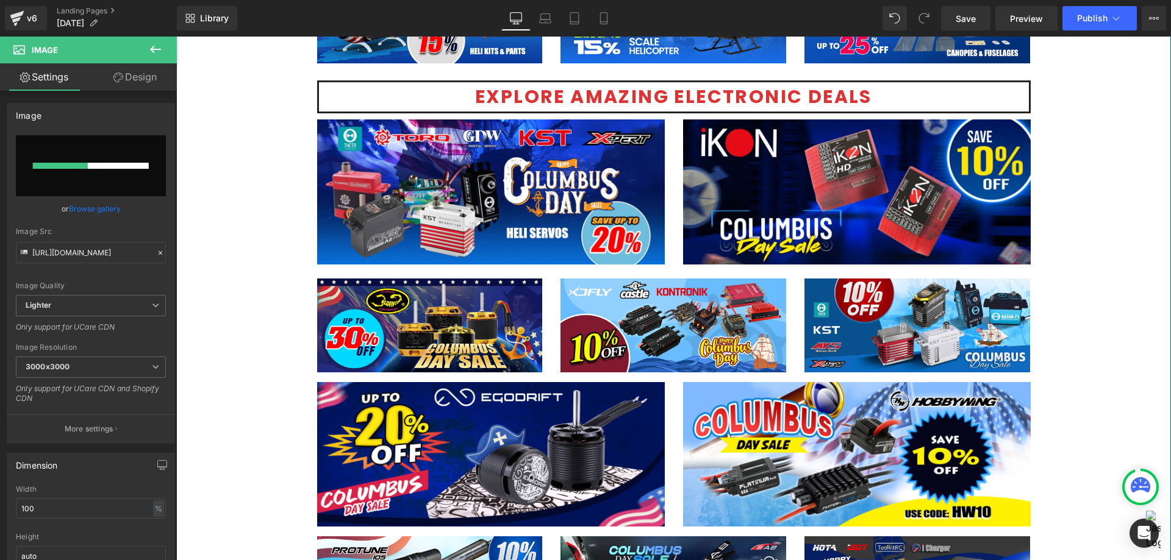
scroll to position [1586, 0]
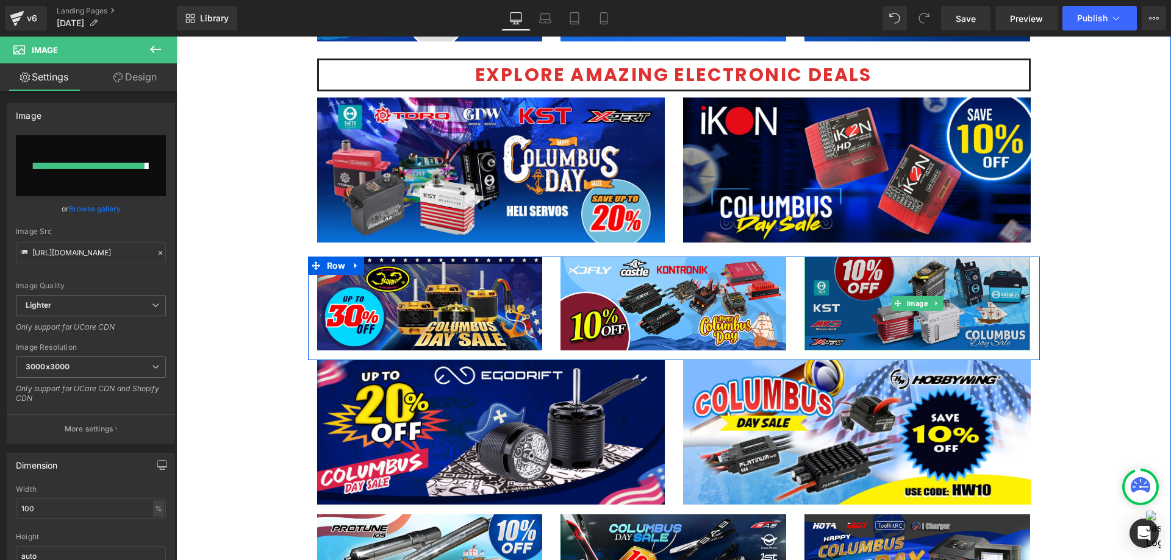
type input "[URL][DOMAIN_NAME]"
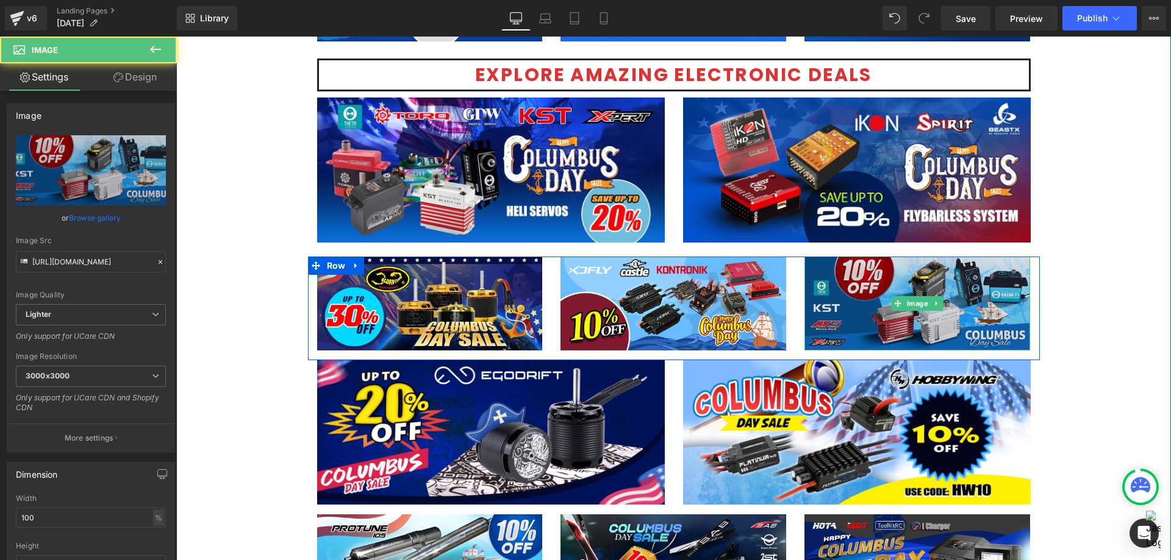
click at [850, 323] on img at bounding box center [917, 304] width 226 height 94
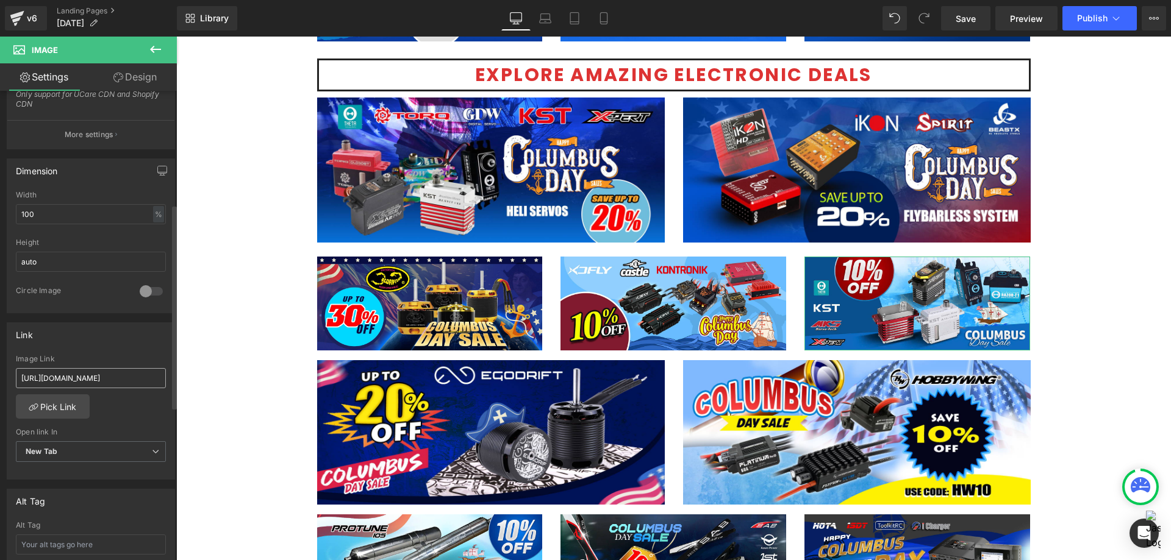
scroll to position [305, 0]
click at [121, 374] on input "[URL][DOMAIN_NAME]" at bounding box center [91, 377] width 150 height 20
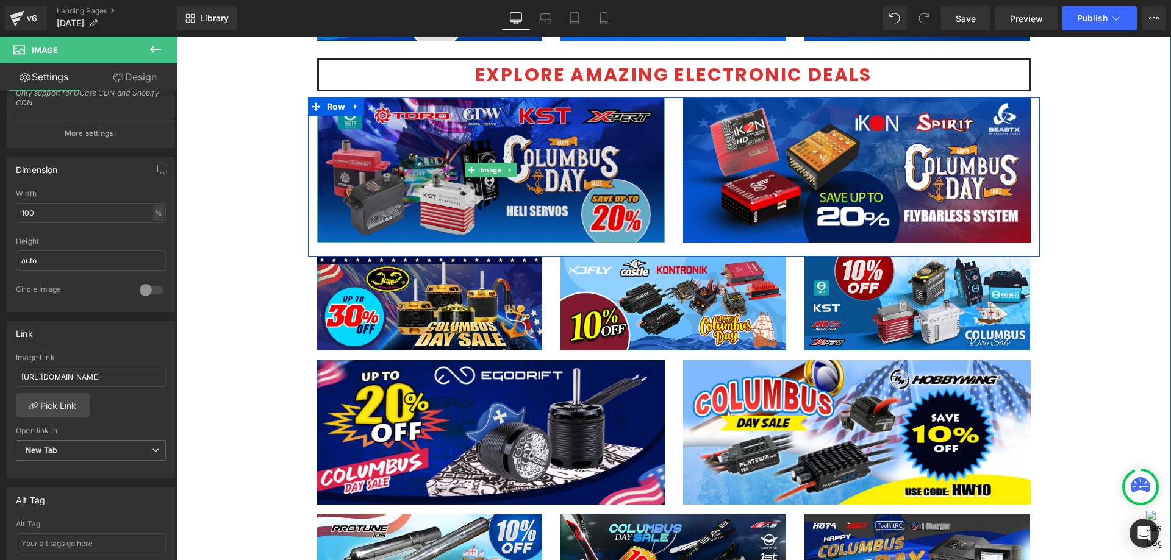
click at [376, 188] on img at bounding box center [491, 170] width 348 height 145
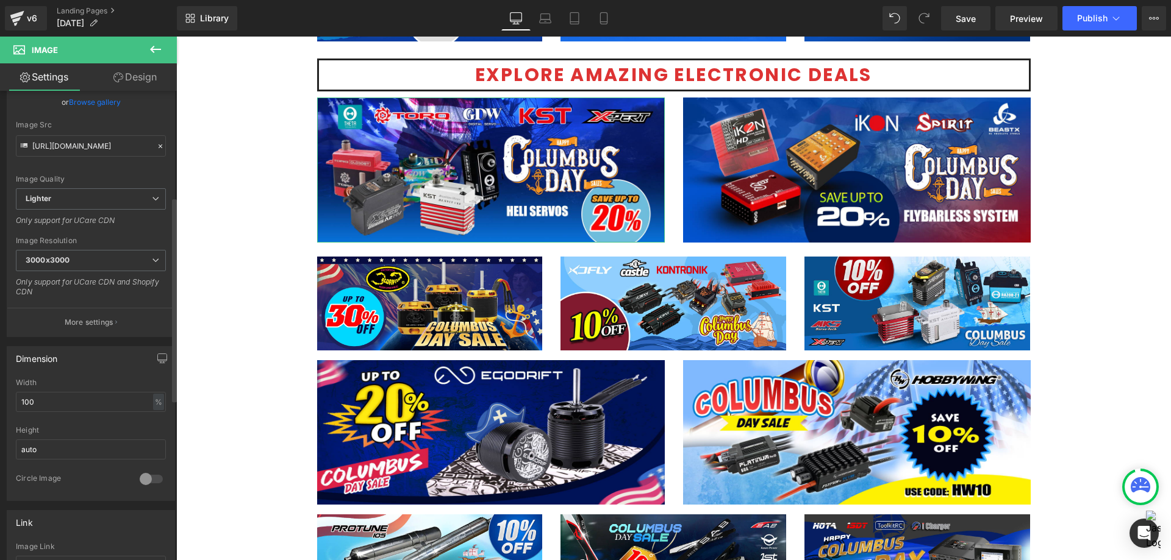
scroll to position [244, 0]
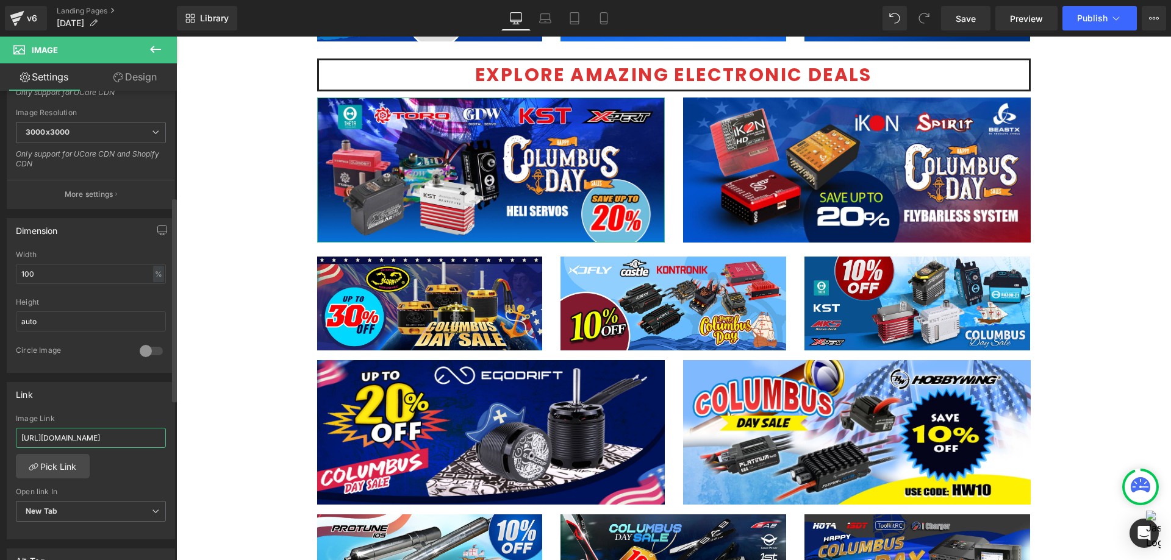
click at [115, 444] on input "[URL][DOMAIN_NAME]" at bounding box center [91, 438] width 150 height 20
type input "[URL][DOMAIN_NAME]"
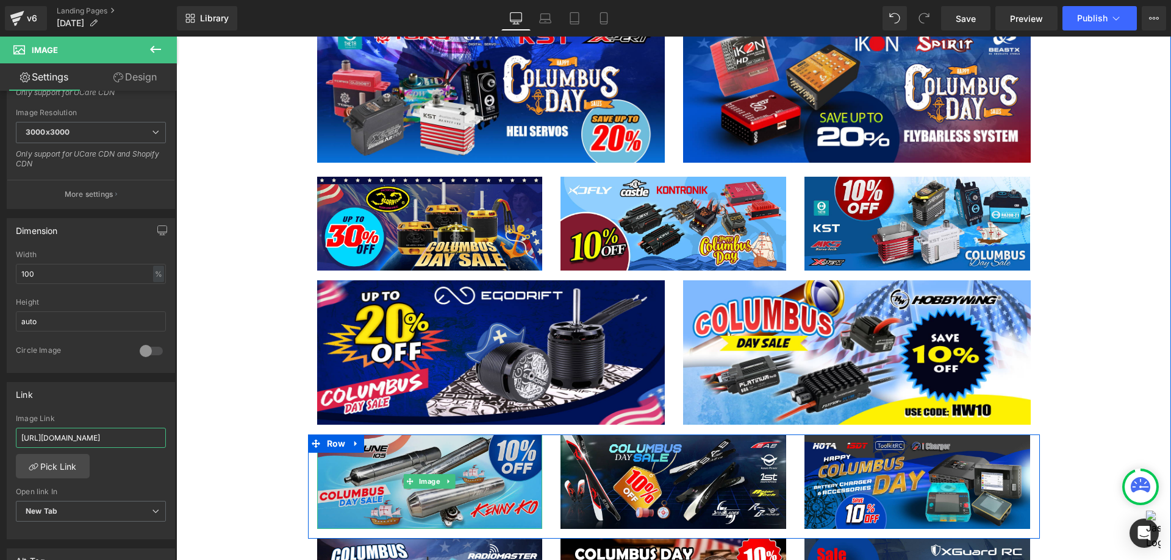
scroll to position [1647, 0]
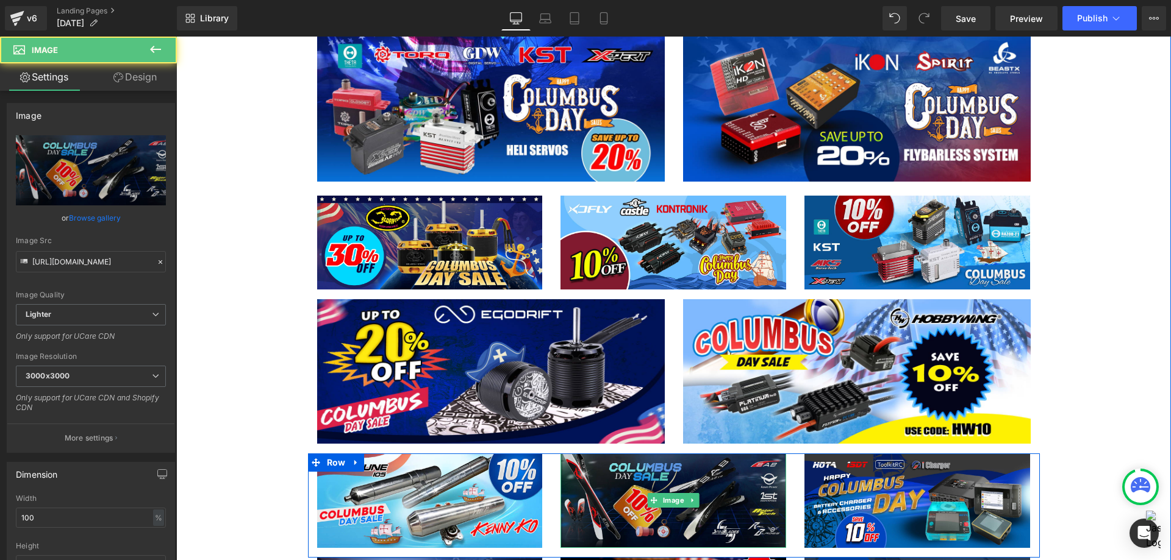
click at [670, 529] on img at bounding box center [673, 501] width 226 height 94
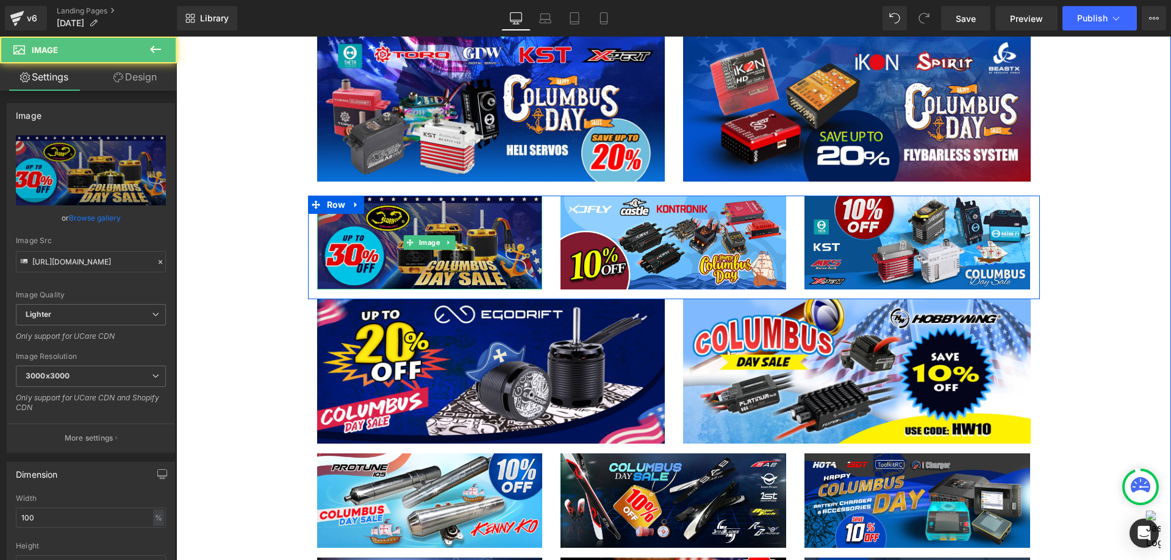
click at [399, 262] on img at bounding box center [430, 243] width 226 height 94
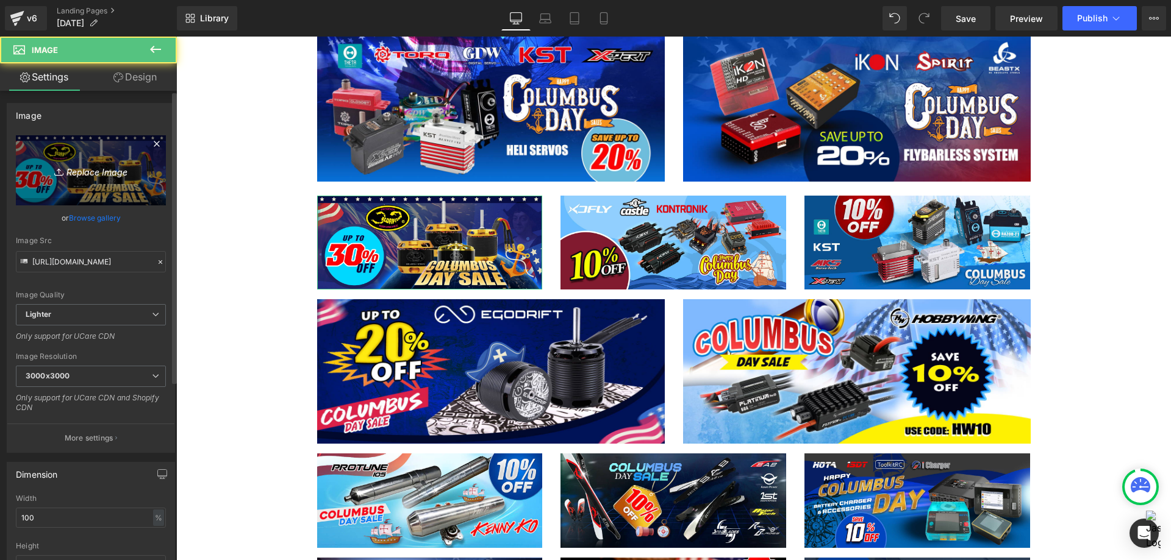
click at [66, 165] on icon "Replace Image" at bounding box center [91, 170] width 98 height 15
type input "C:\fakepath\Motor Quantum -All size-1200x500.jpg"
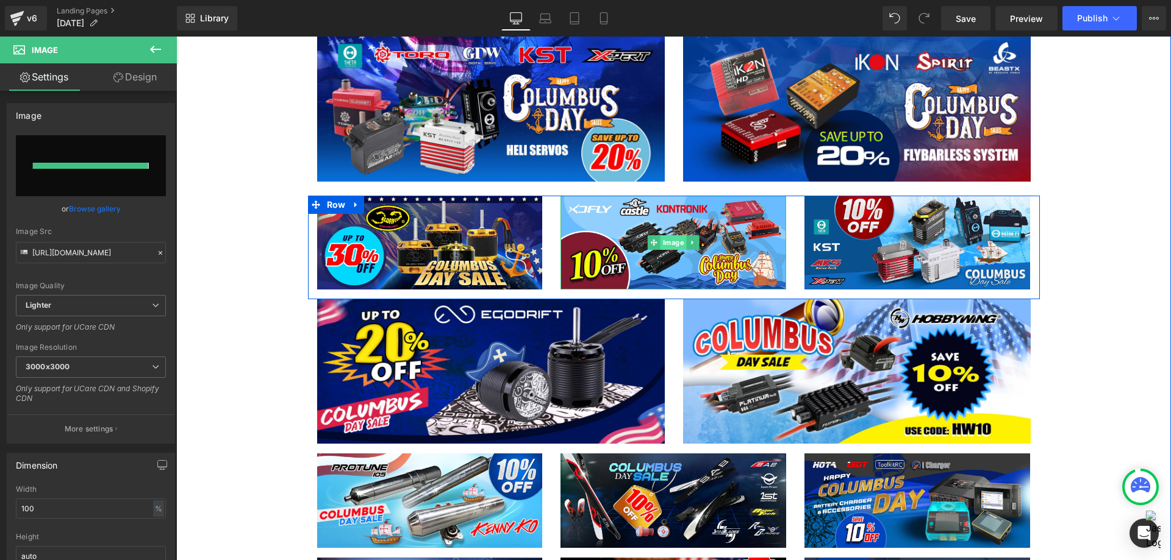
type input "[URL][DOMAIN_NAME]"
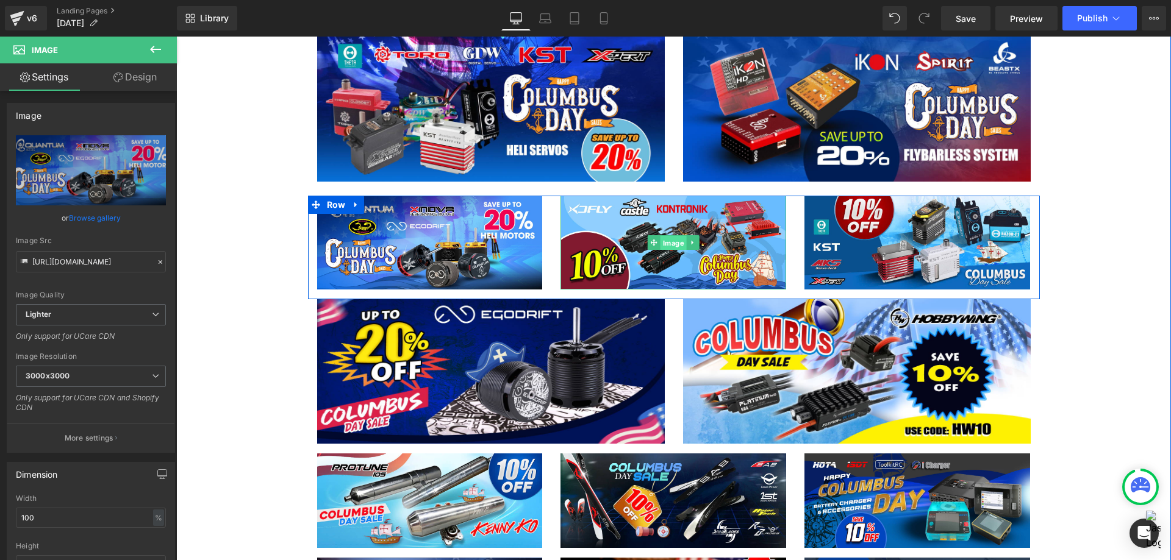
click at [667, 244] on span "Image" at bounding box center [673, 243] width 26 height 15
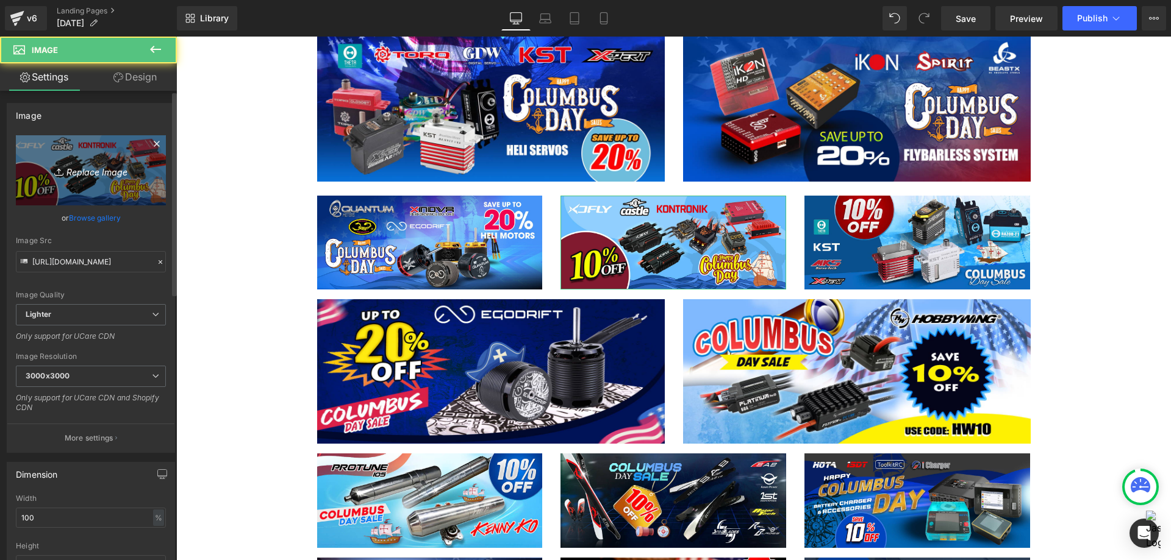
click at [88, 166] on icon "Replace Image" at bounding box center [91, 170] width 98 height 15
type input "C:\fakepath\Venture Blade-1200x500.jpg"
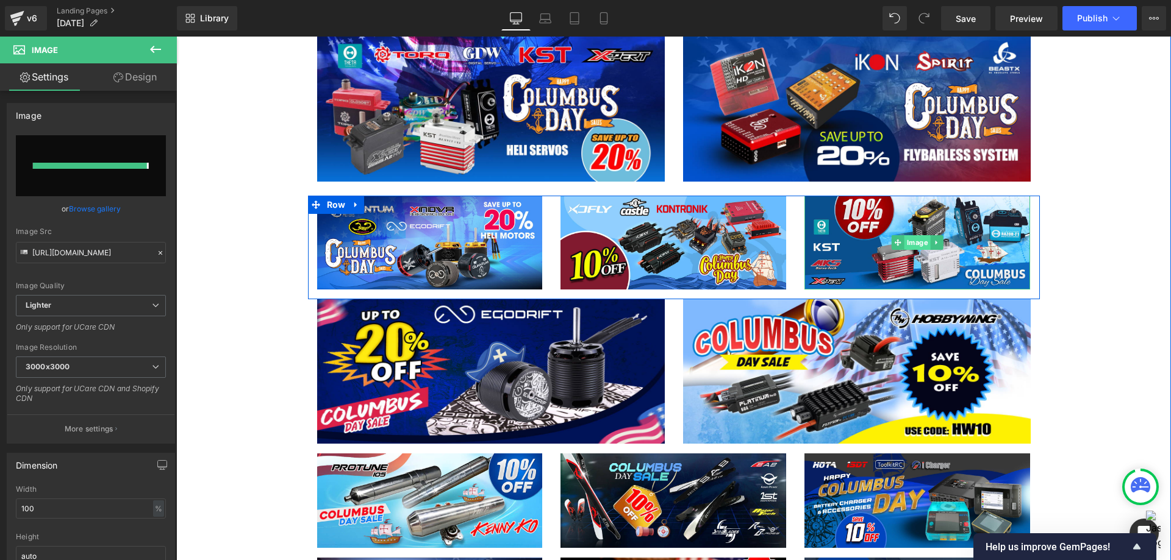
type input "[URL][DOMAIN_NAME]"
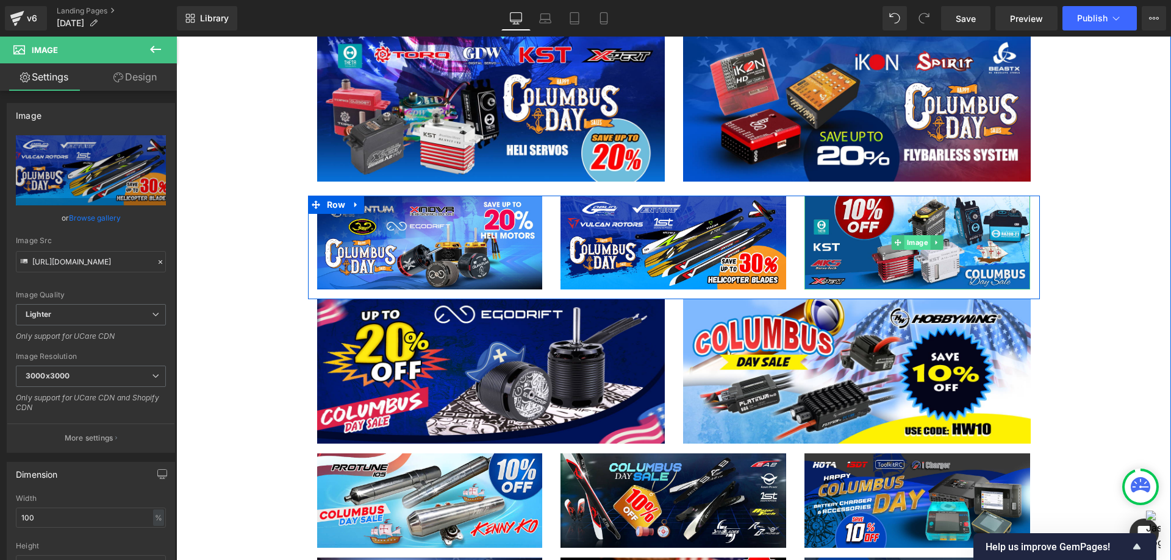
click at [909, 243] on span "Image" at bounding box center [917, 242] width 26 height 15
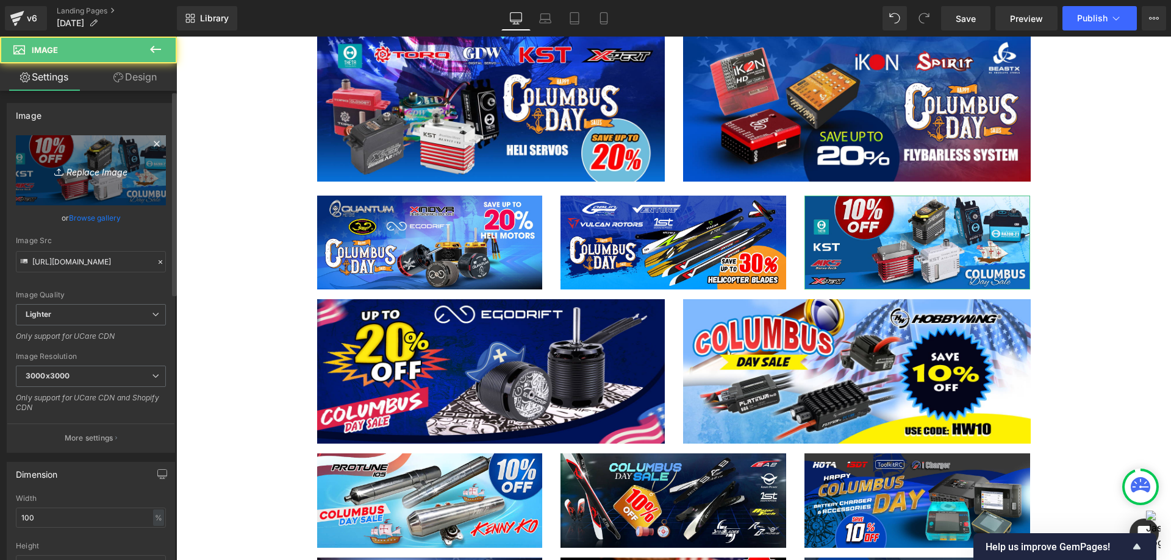
click at [79, 172] on icon "Replace Image" at bounding box center [91, 170] width 98 height 15
type input "C:\fakepath\Heli Banner-Nitro-1200x500.jpg"
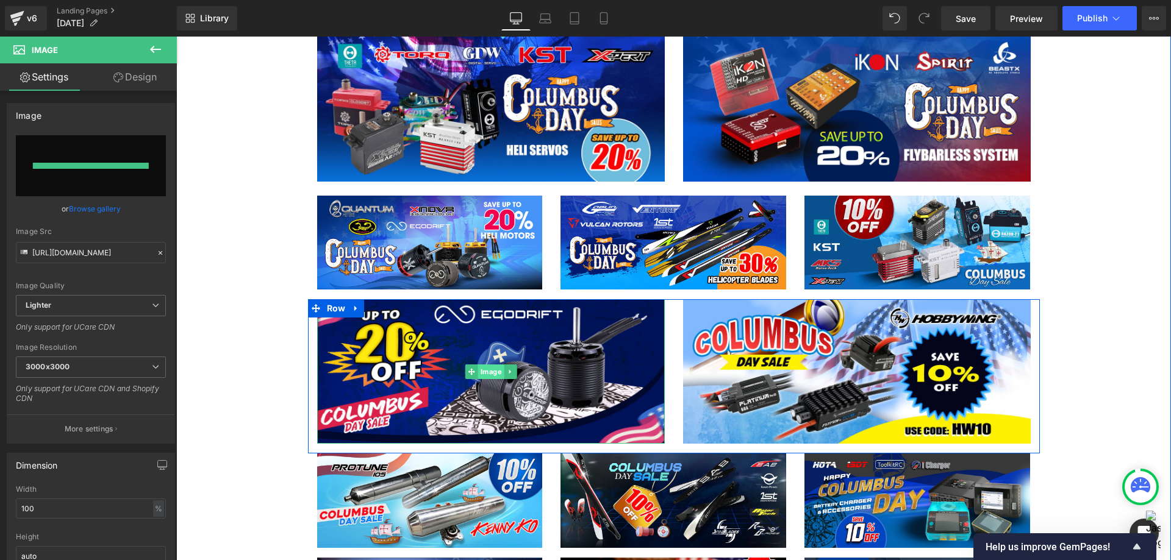
type input "[URL][DOMAIN_NAME]"
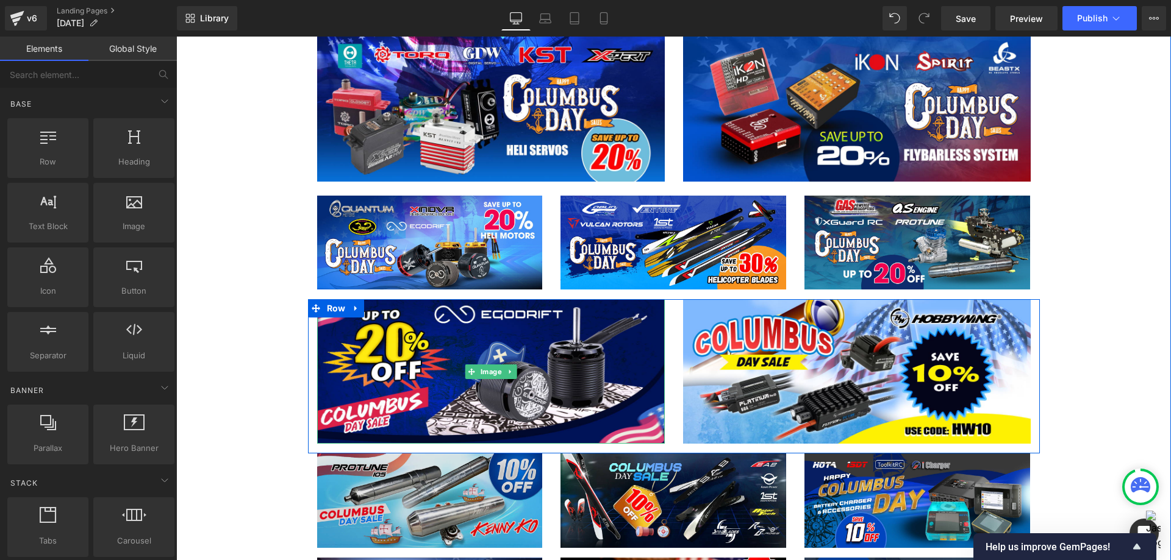
drag, startPoint x: 648, startPoint y: 506, endPoint x: 472, endPoint y: 469, distance: 180.0
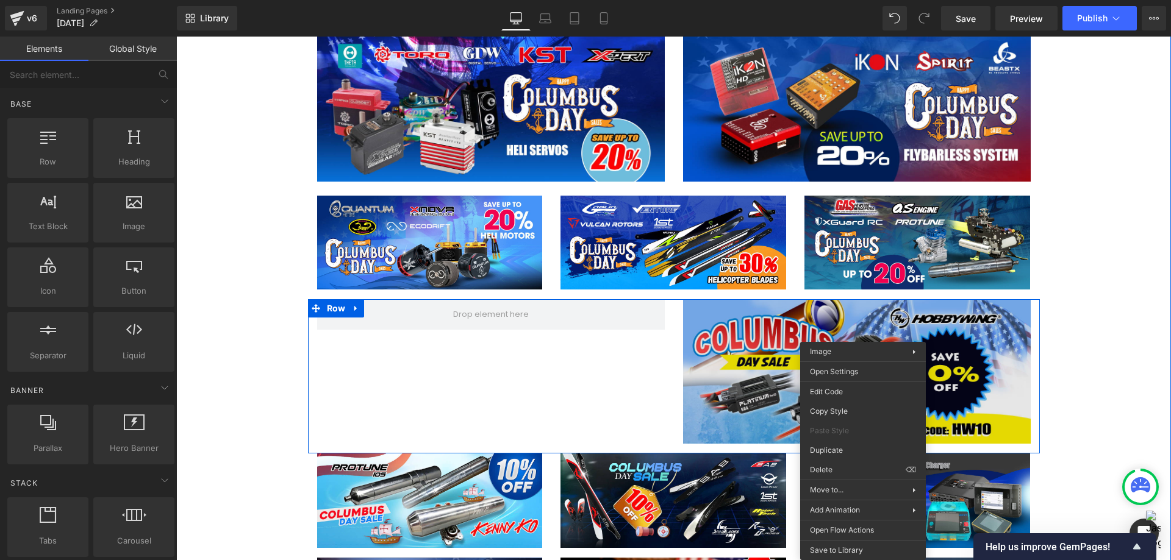
click at [751, 385] on img at bounding box center [857, 371] width 348 height 145
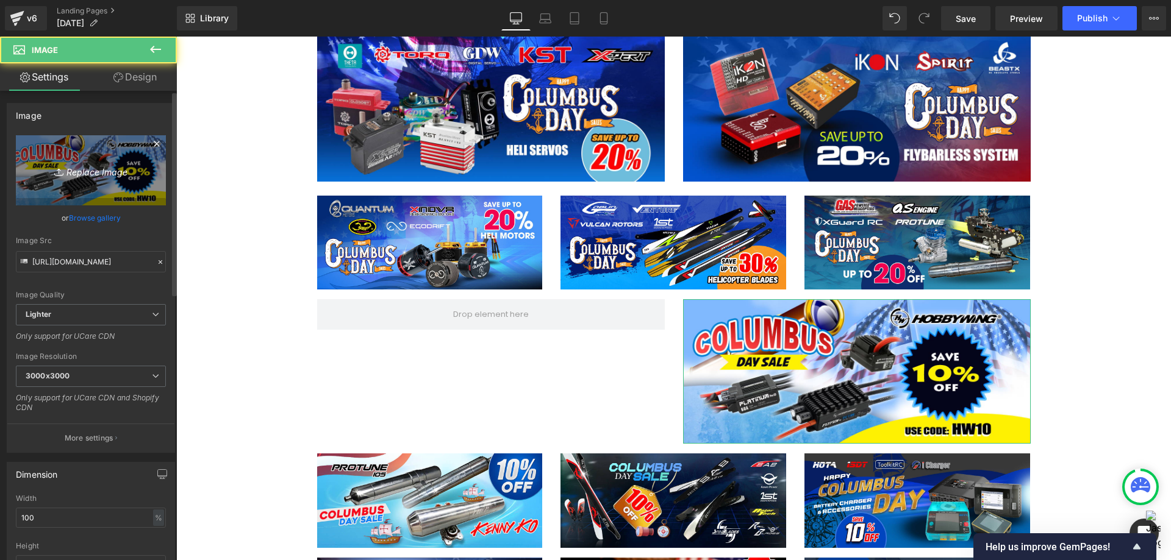
click at [91, 168] on icon "Replace Image" at bounding box center [91, 170] width 98 height 15
type input "C:\fakepath\Hobbywing banner-1200x500.jpg"
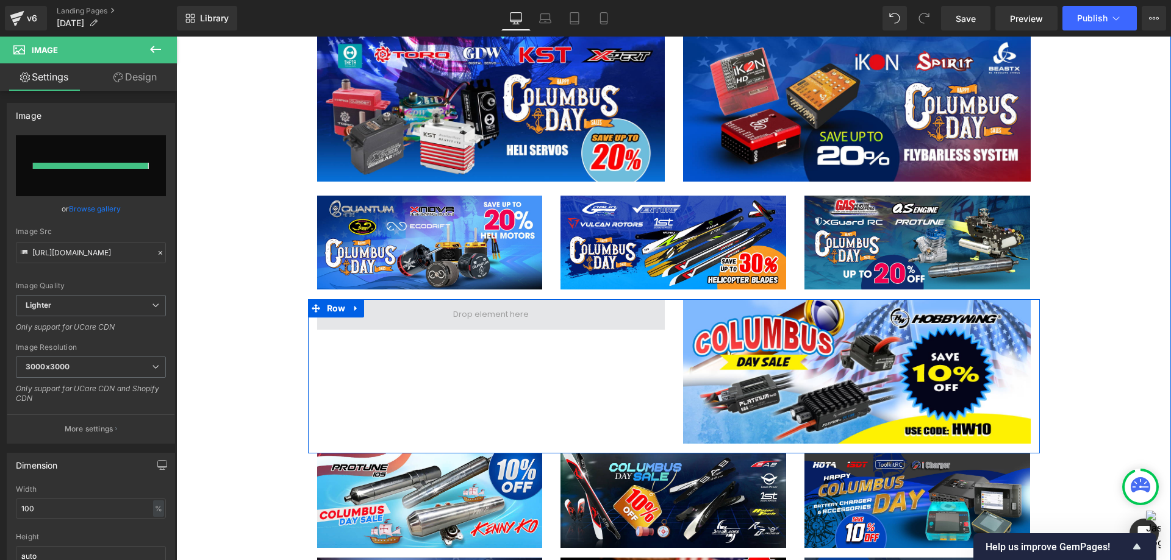
type input "[URL][DOMAIN_NAME]"
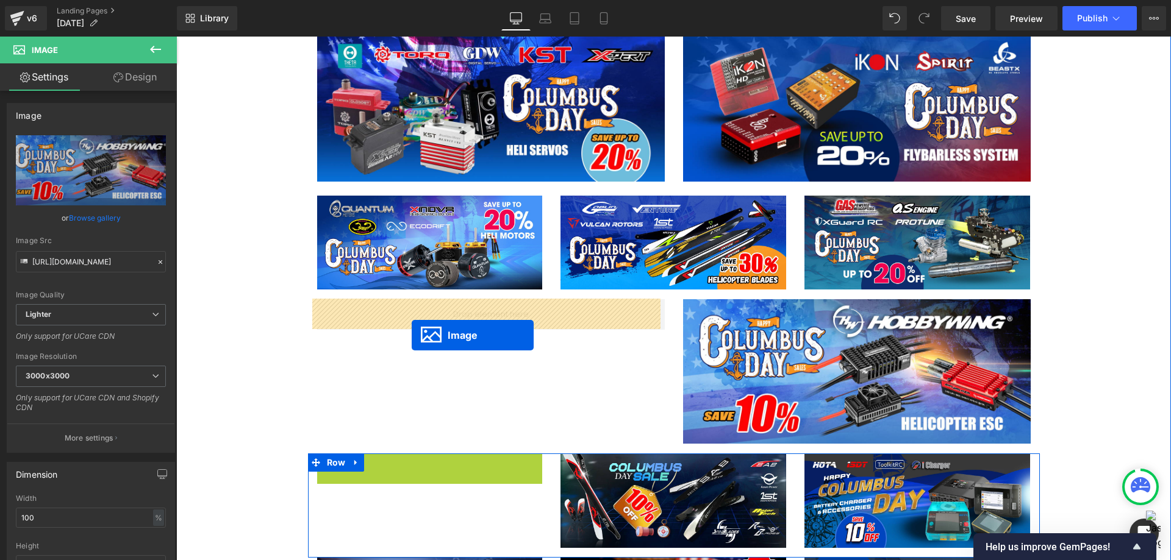
drag, startPoint x: 409, startPoint y: 501, endPoint x: 412, endPoint y: 335, distance: 165.3
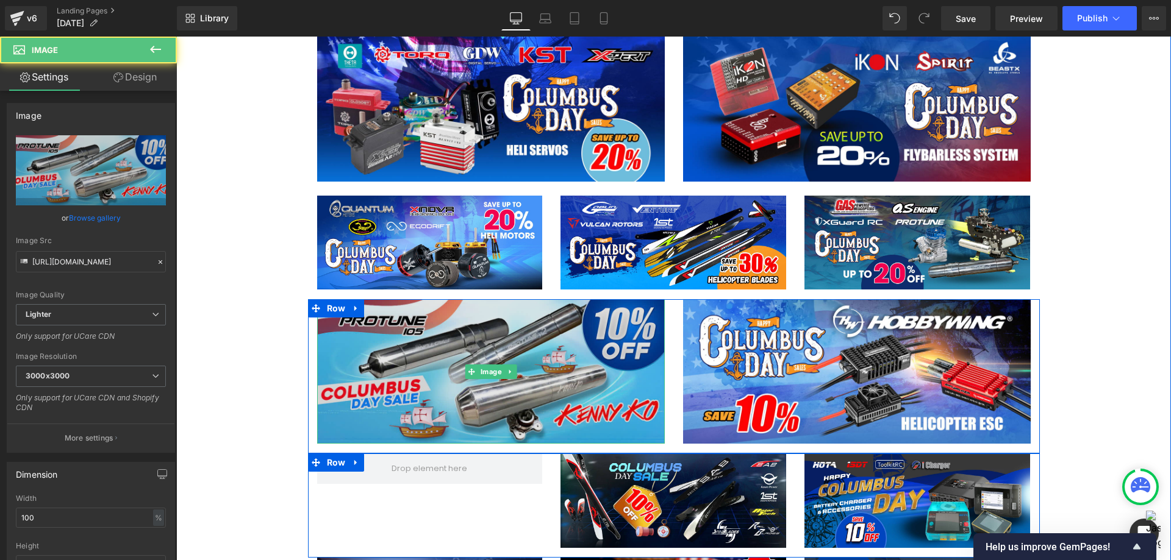
click at [453, 350] on img at bounding box center [491, 371] width 348 height 145
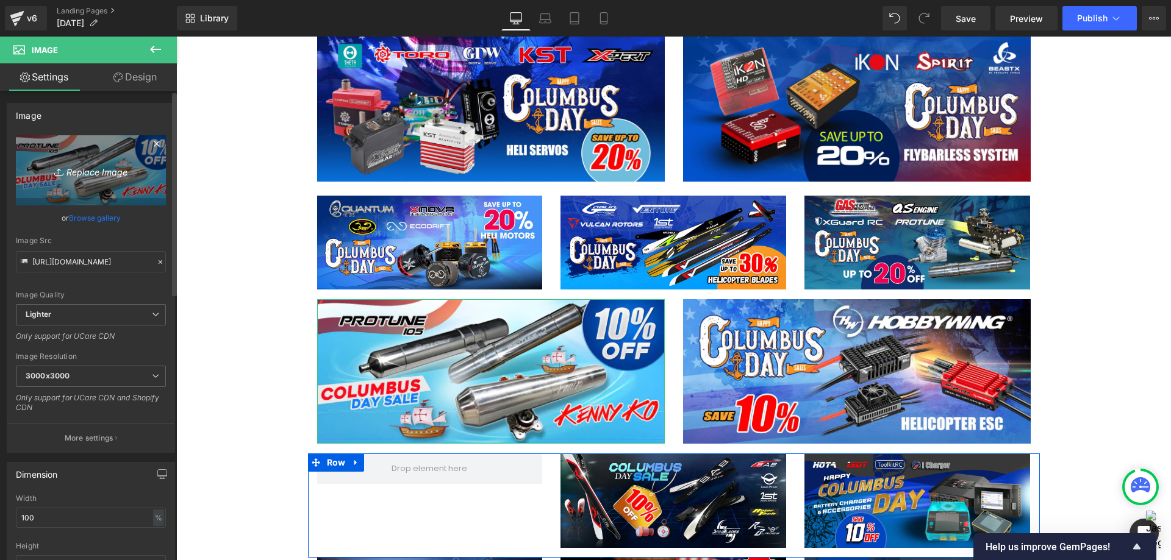
click at [84, 175] on icon "Replace Image" at bounding box center [91, 170] width 98 height 15
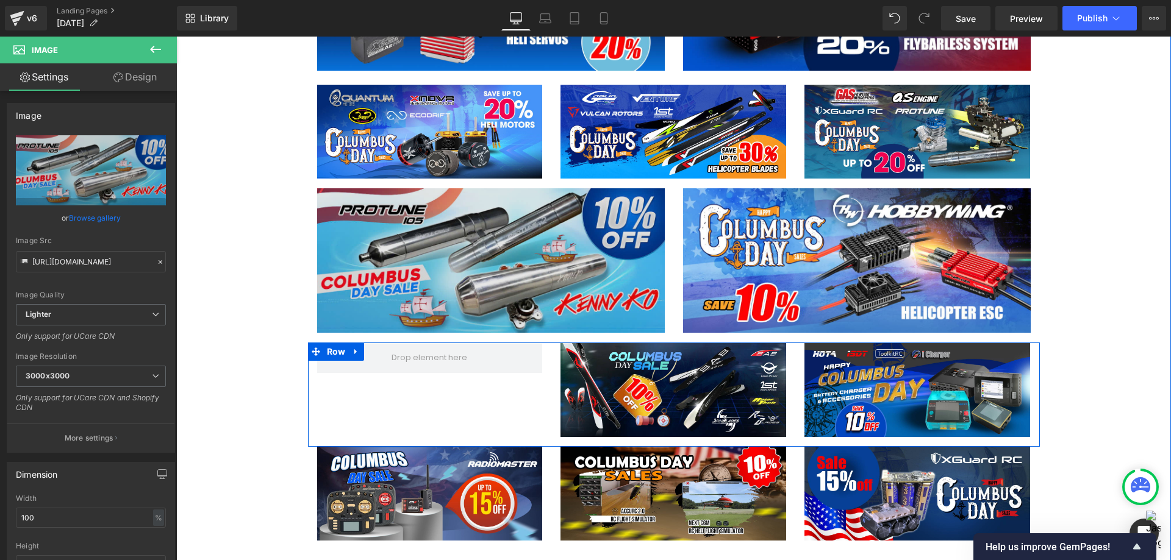
scroll to position [1769, 0]
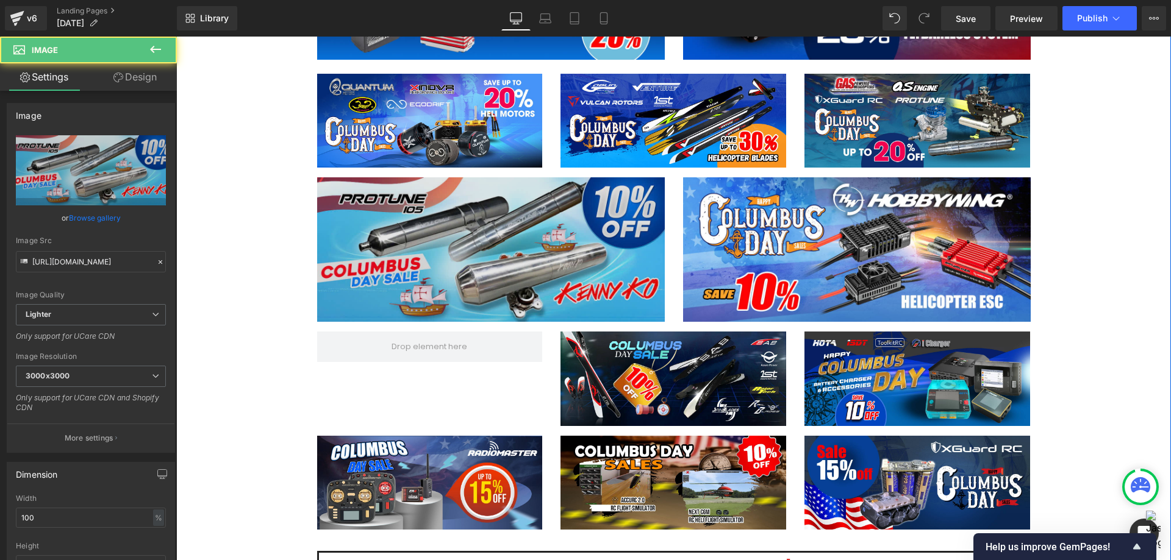
click at [511, 235] on img at bounding box center [491, 249] width 348 height 145
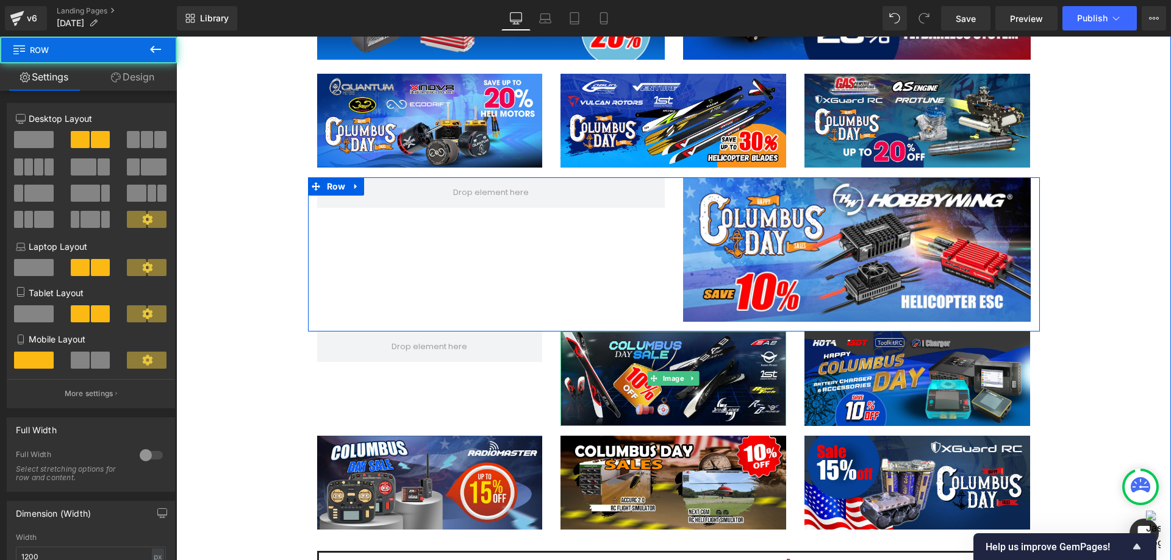
click at [621, 273] on div "Image Row" at bounding box center [674, 254] width 732 height 155
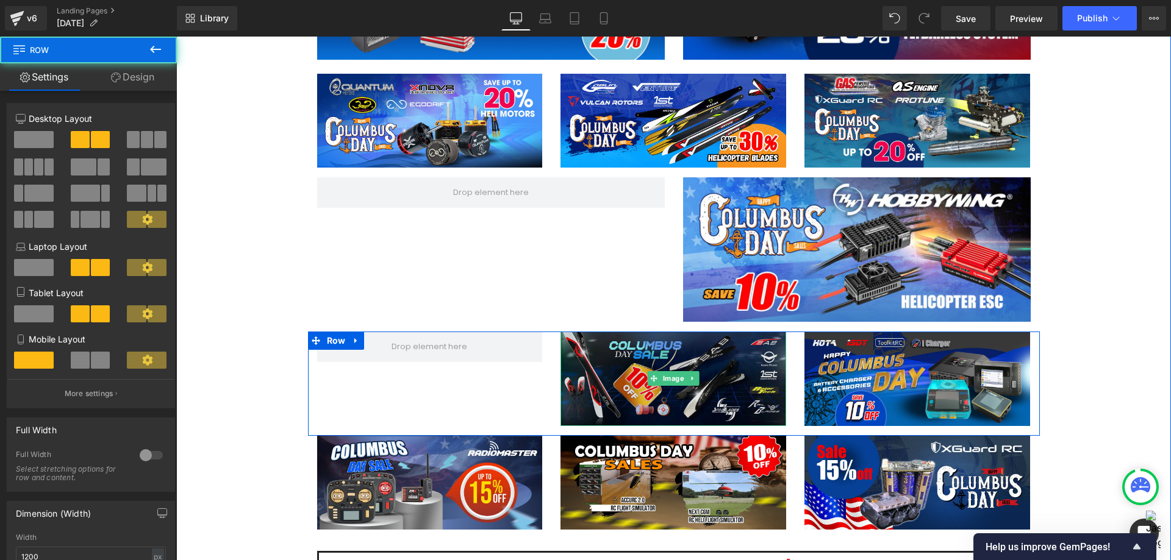
click at [652, 365] on img at bounding box center [673, 379] width 226 height 94
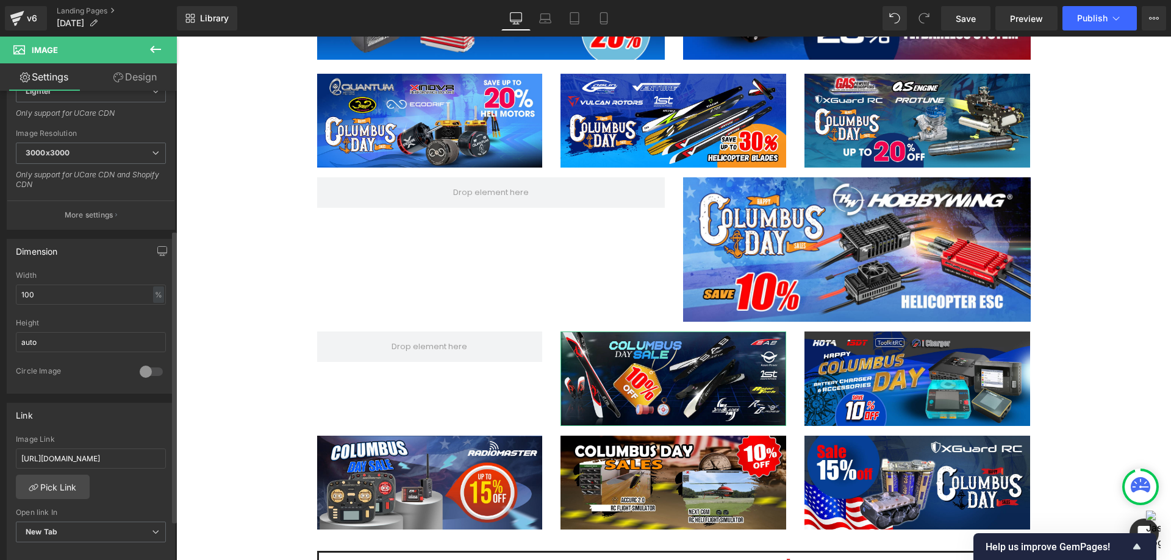
scroll to position [366, 0]
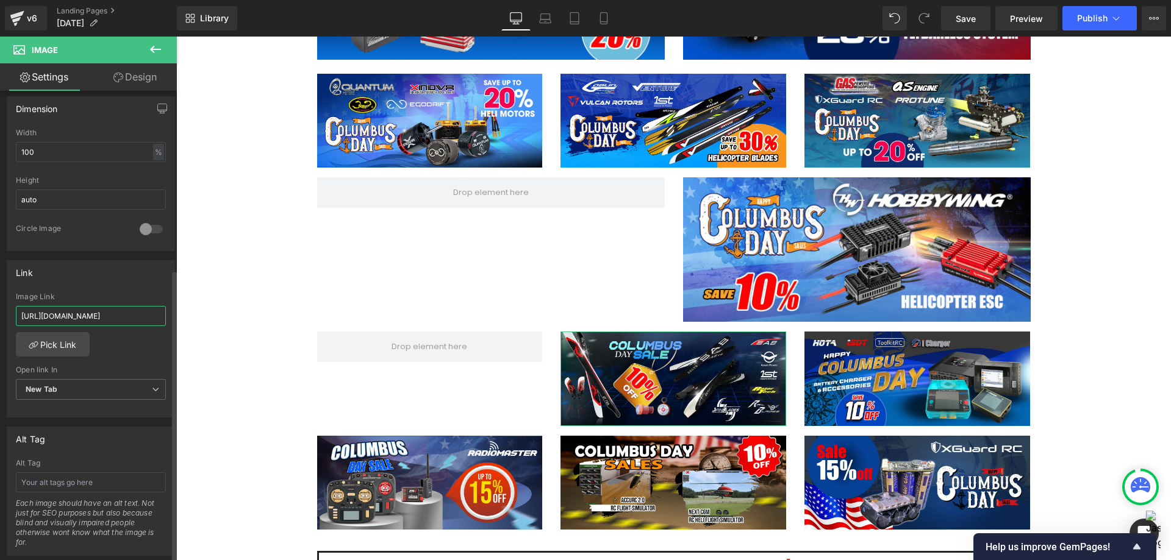
click at [134, 321] on input "[URL][DOMAIN_NAME]" at bounding box center [91, 316] width 150 height 20
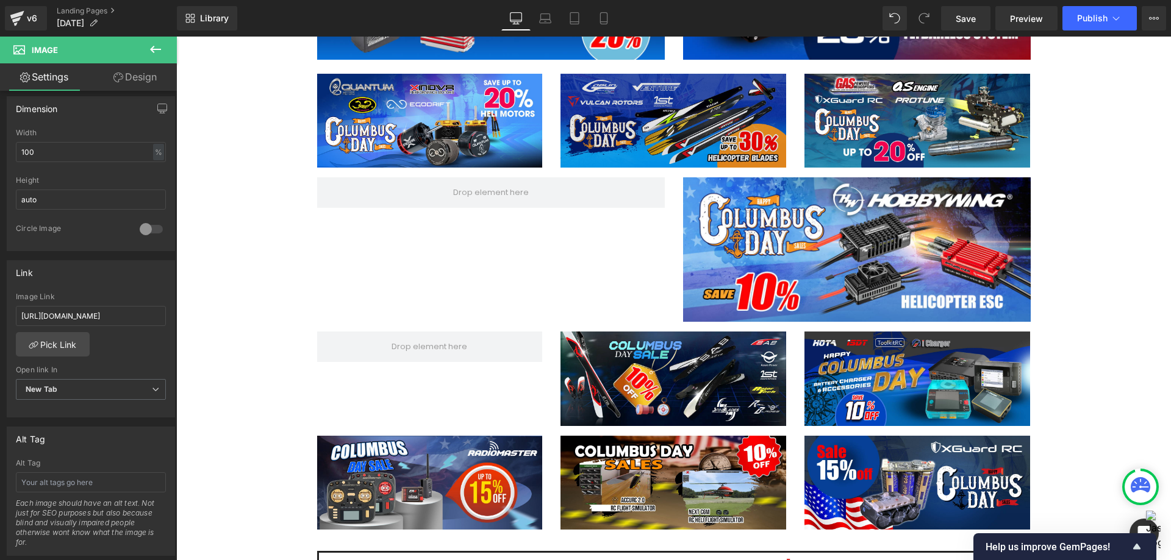
click at [606, 104] on img at bounding box center [673, 121] width 226 height 94
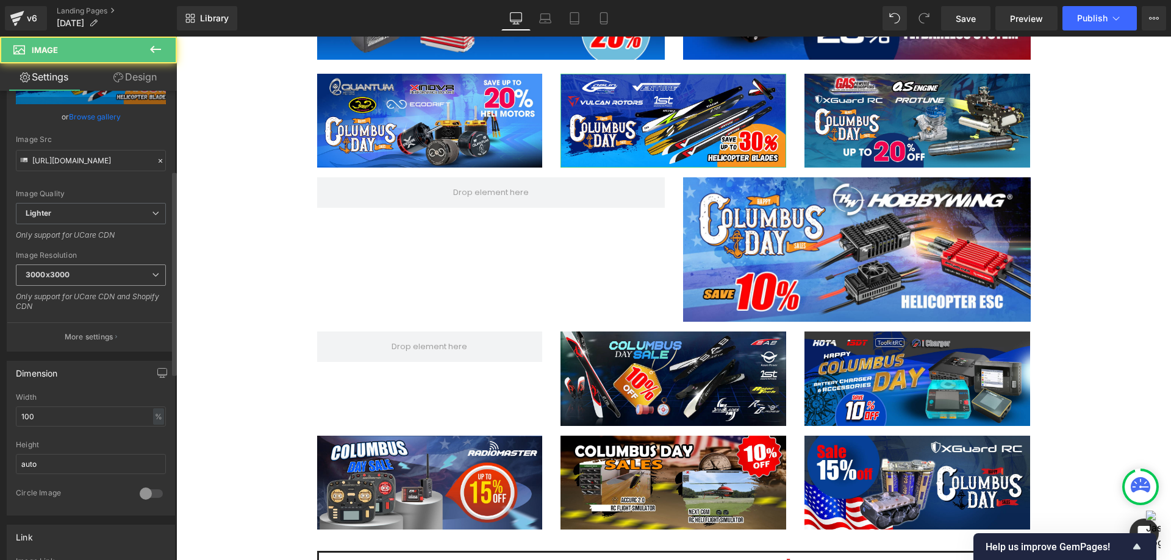
scroll to position [183, 0]
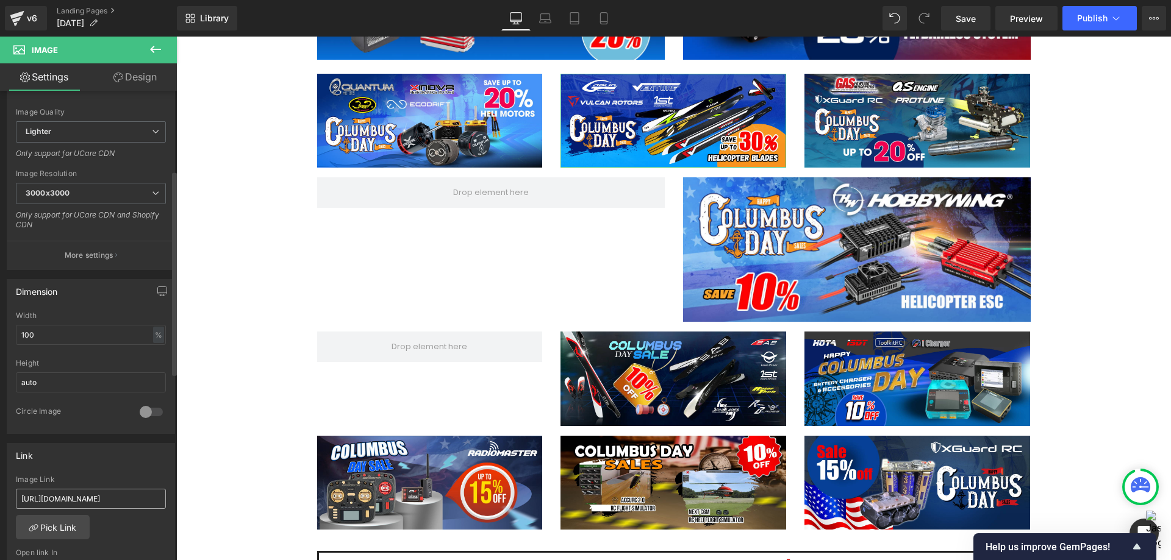
click at [115, 501] on input "[URL][DOMAIN_NAME]" at bounding box center [91, 499] width 150 height 20
type input "[URL][DOMAIN_NAME]"
click at [139, 463] on div "Link" at bounding box center [90, 455] width 167 height 23
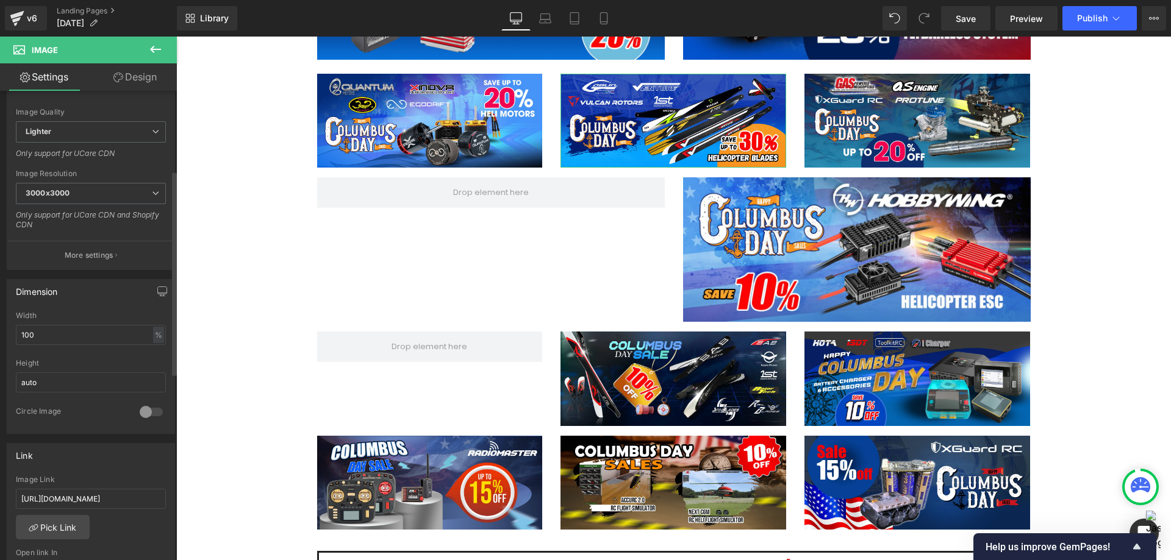
scroll to position [366, 0]
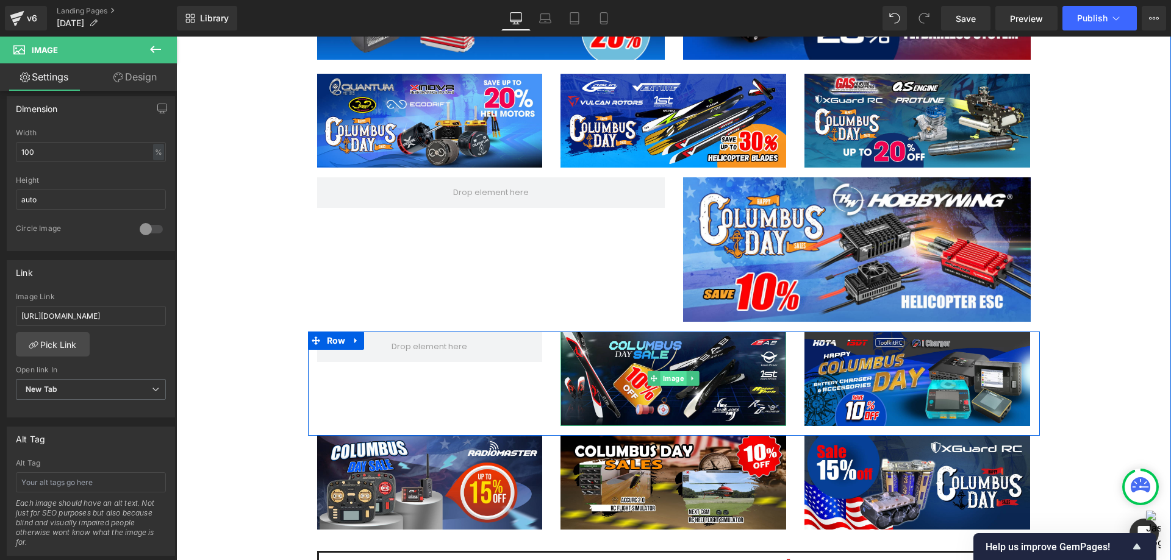
click at [665, 385] on span "Image" at bounding box center [673, 378] width 26 height 15
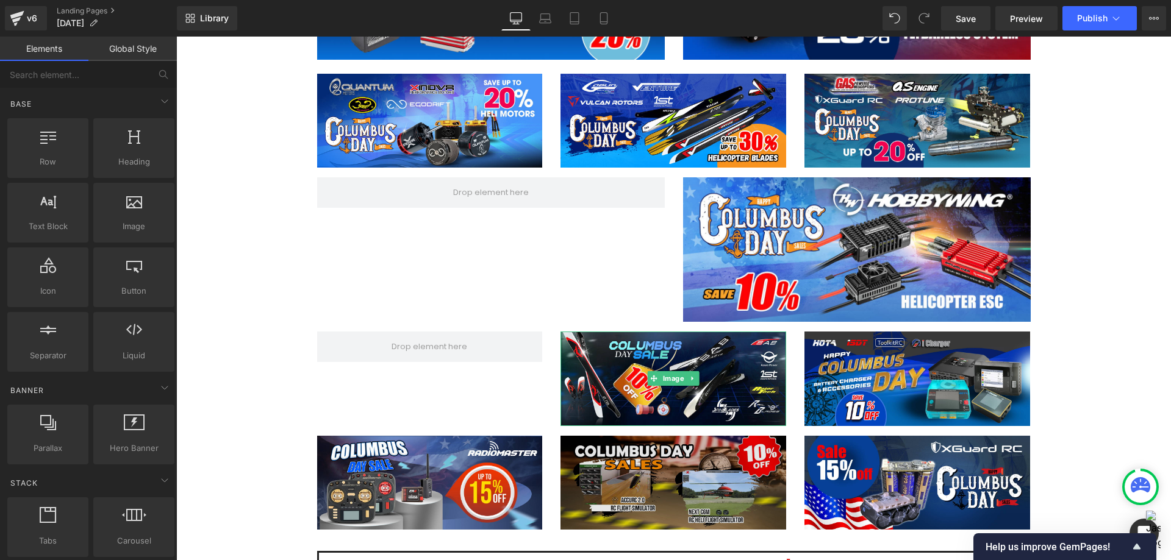
drag, startPoint x: 812, startPoint y: 509, endPoint x: 635, endPoint y: 473, distance: 180.0
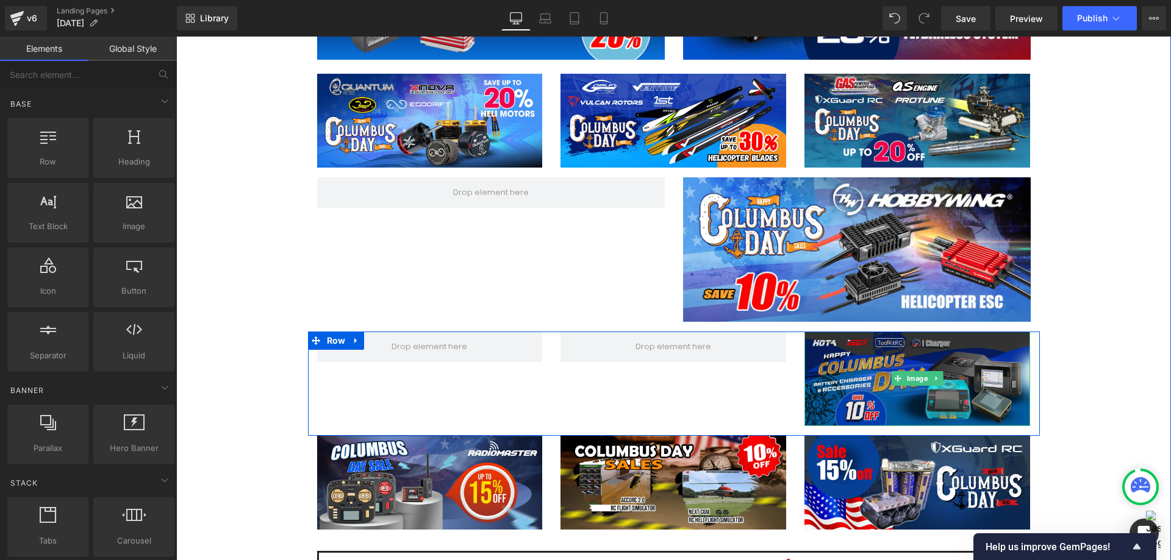
drag, startPoint x: 910, startPoint y: 378, endPoint x: 853, endPoint y: 365, distance: 58.0
click at [910, 378] on span "Image" at bounding box center [917, 378] width 26 height 15
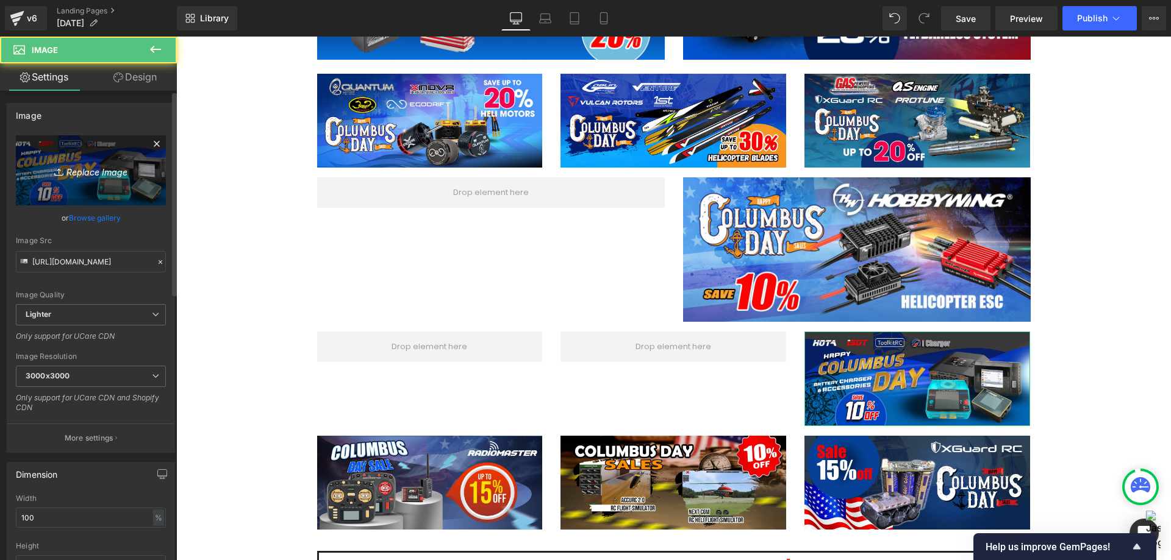
click at [81, 174] on icon "Replace Image" at bounding box center [91, 170] width 98 height 15
type input "C:\fakepath\Charger-Sale-1200x500.jpg"
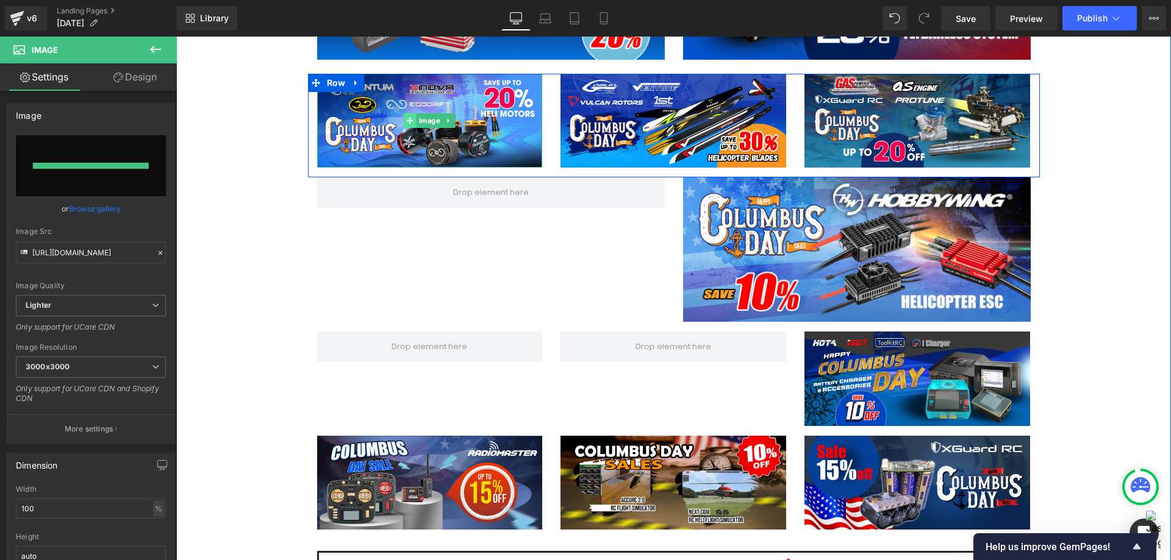
type input "[URL][DOMAIN_NAME]"
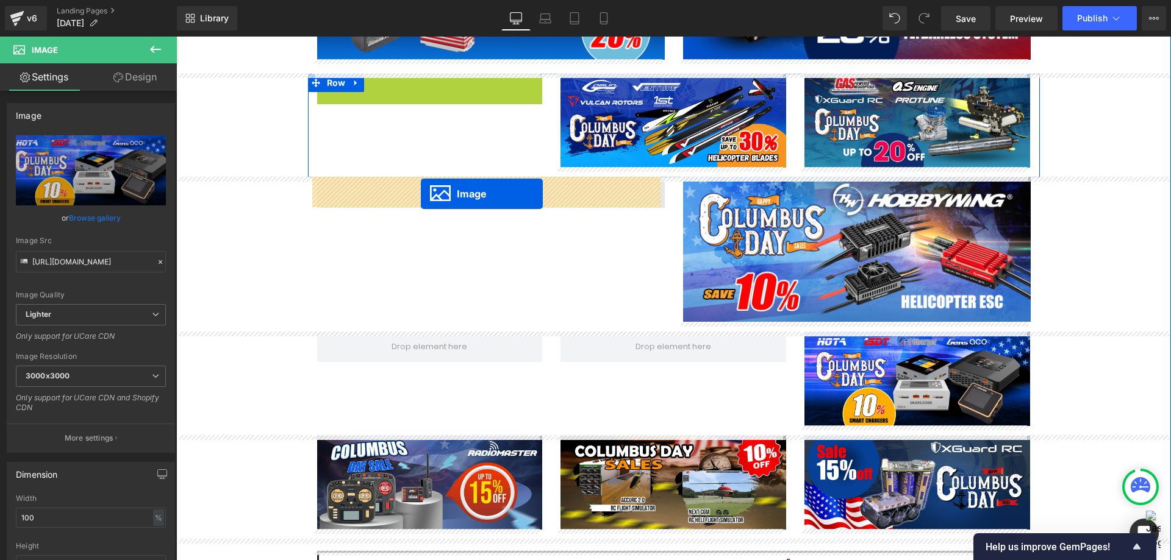
drag, startPoint x: 405, startPoint y: 116, endPoint x: 421, endPoint y: 194, distance: 79.1
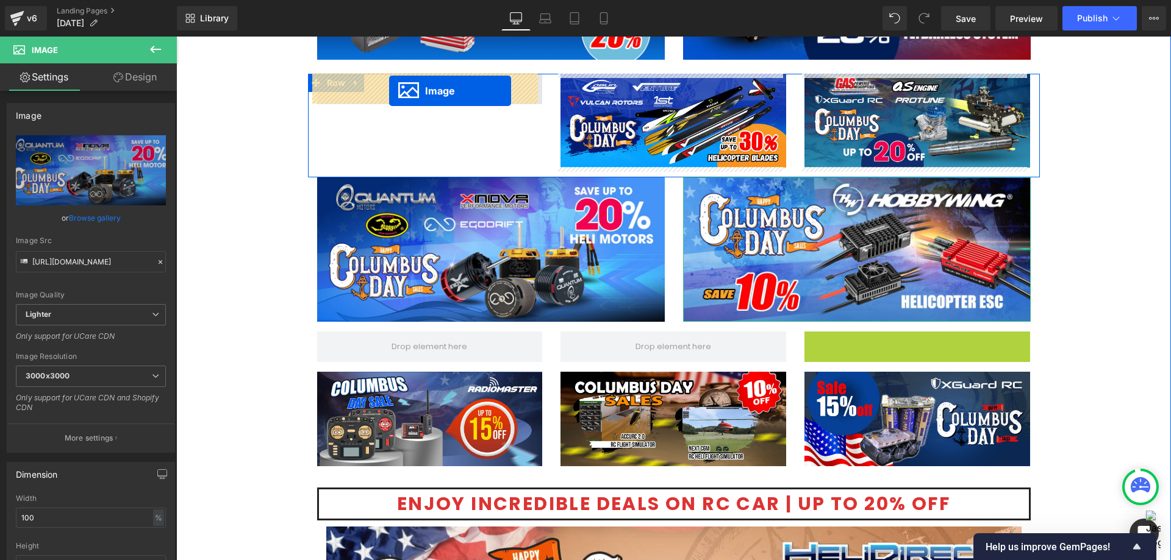
drag, startPoint x: 895, startPoint y: 383, endPoint x: 389, endPoint y: 91, distance: 583.9
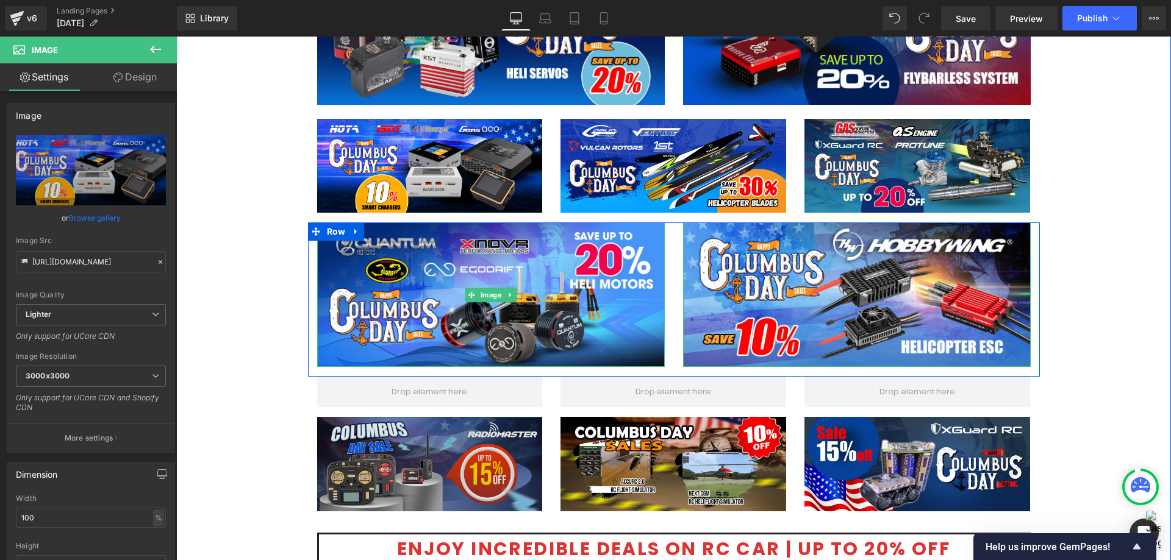
scroll to position [1830, 0]
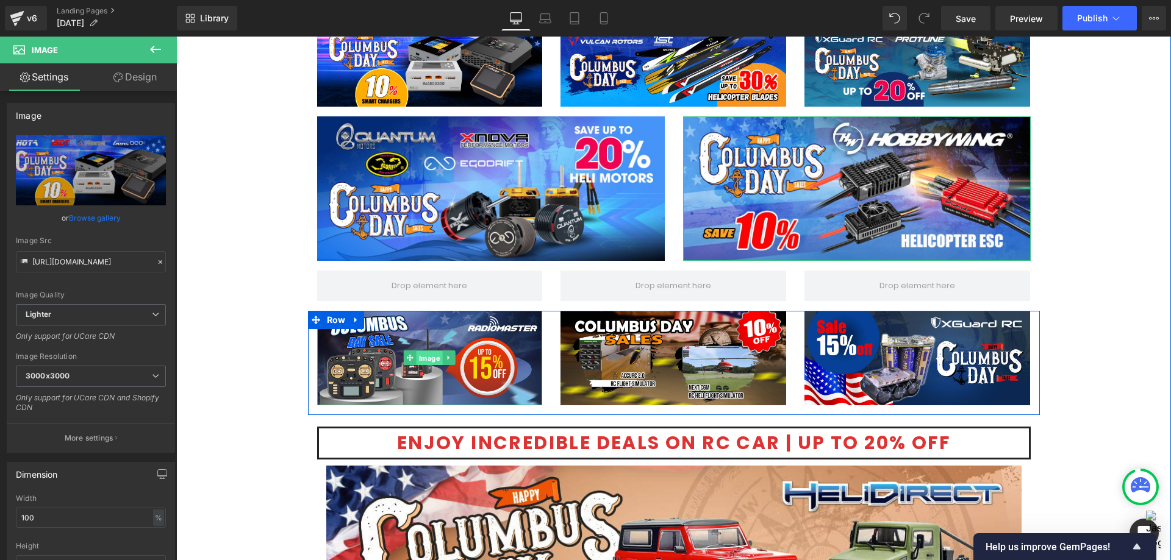
click at [424, 360] on span "Image" at bounding box center [430, 358] width 26 height 15
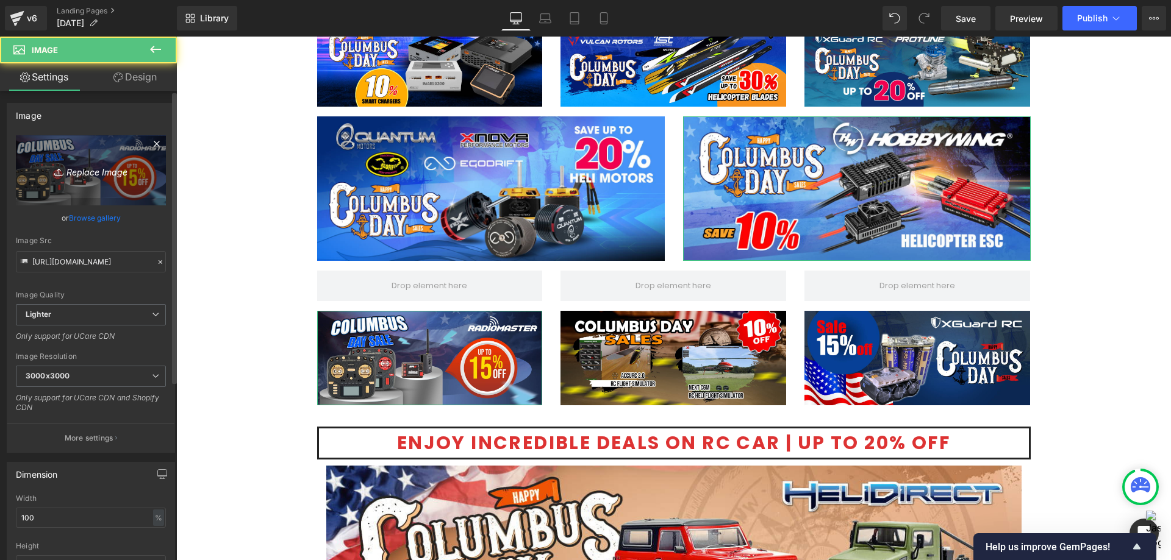
click at [73, 163] on icon "Replace Image" at bounding box center [91, 170] width 98 height 15
type input "C:\fakepath\TX-RX radio-1200x500.jpg"
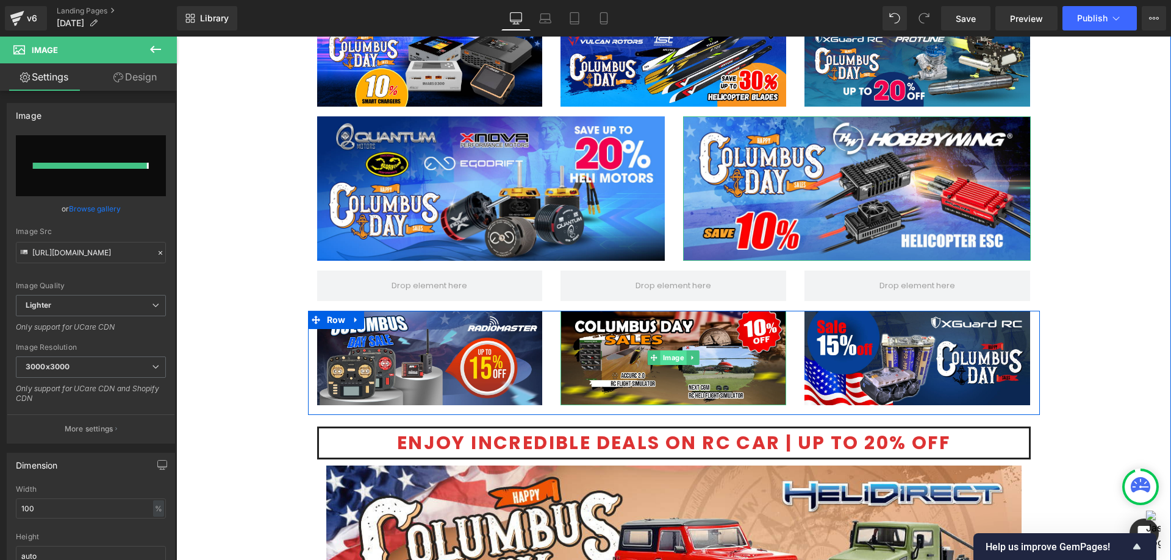
type input "[URL][DOMAIN_NAME]"
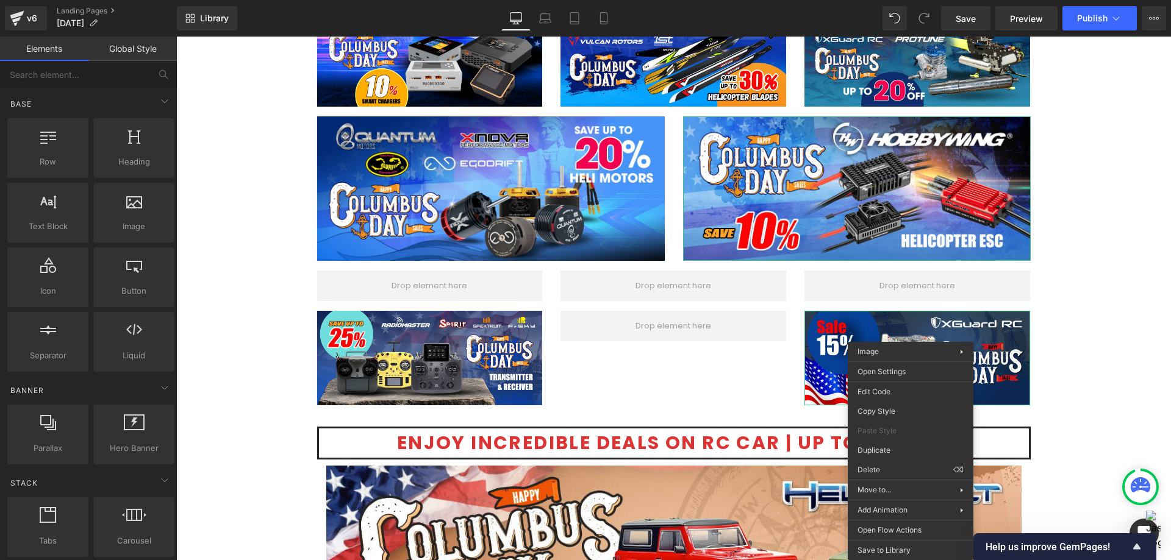
drag, startPoint x: 1058, startPoint y: 507, endPoint x: 873, endPoint y: 455, distance: 191.3
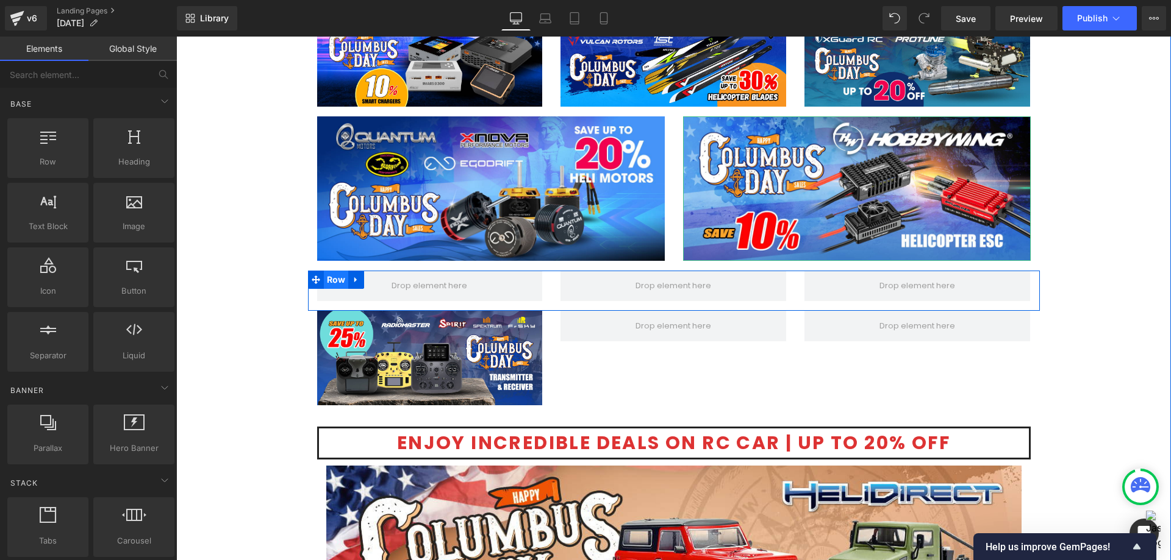
click at [329, 276] on span "Row" at bounding box center [336, 280] width 25 height 18
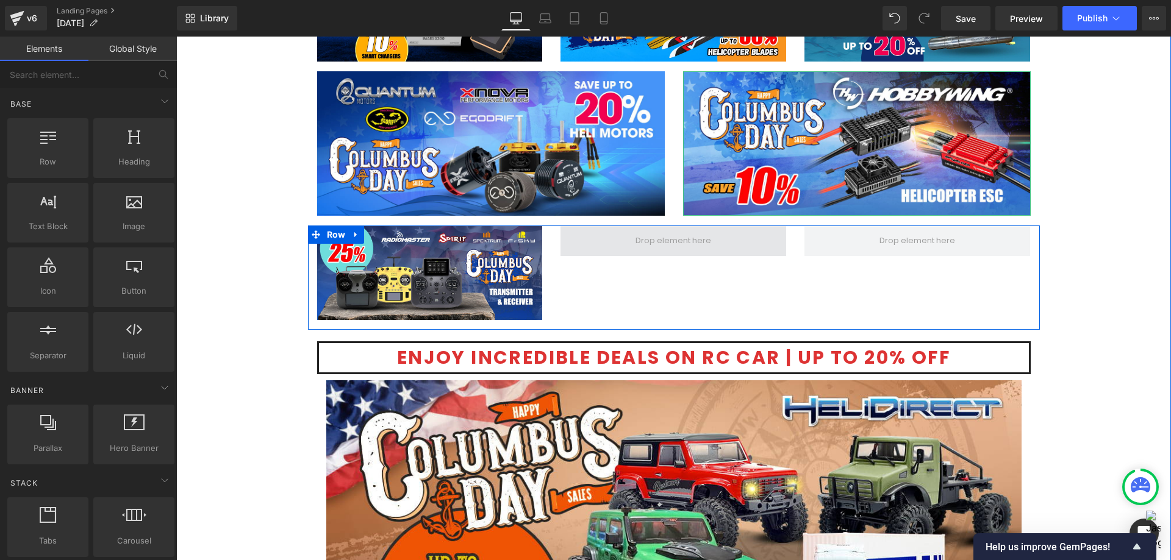
scroll to position [1952, 0]
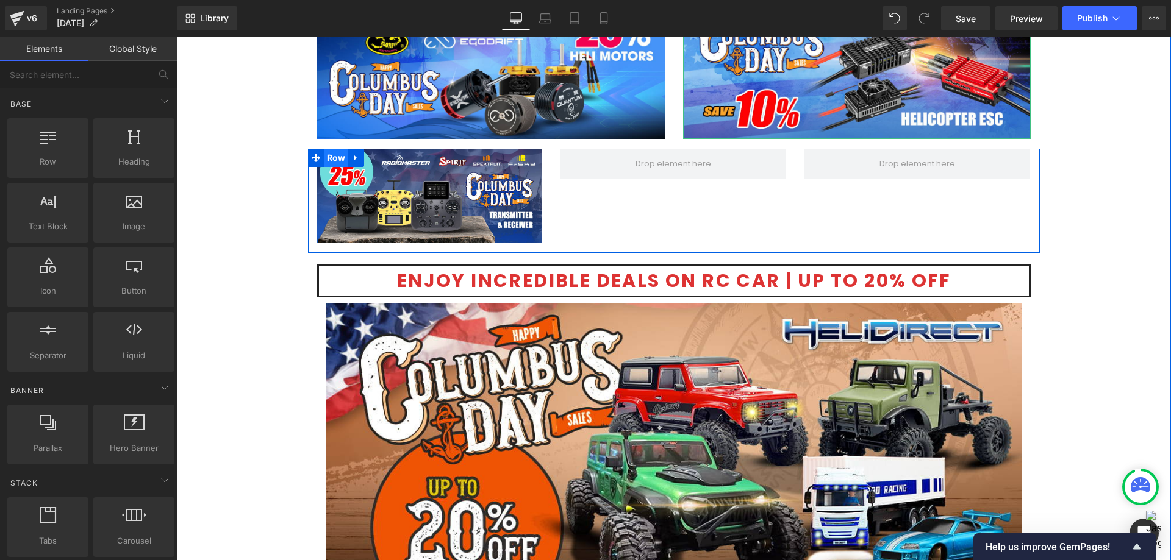
click at [324, 157] on span "Row" at bounding box center [336, 158] width 25 height 18
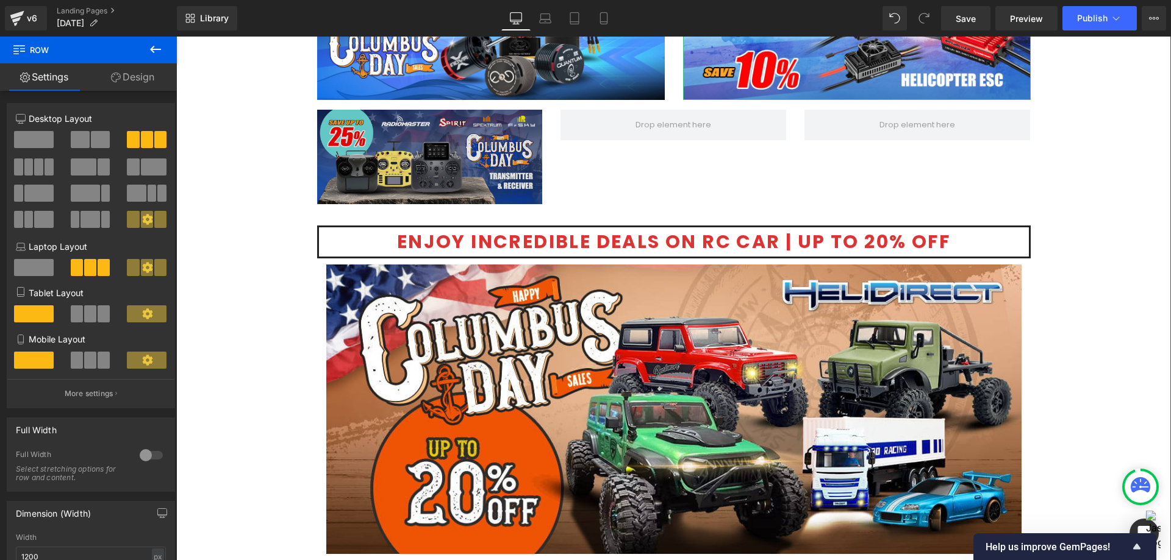
scroll to position [2013, 0]
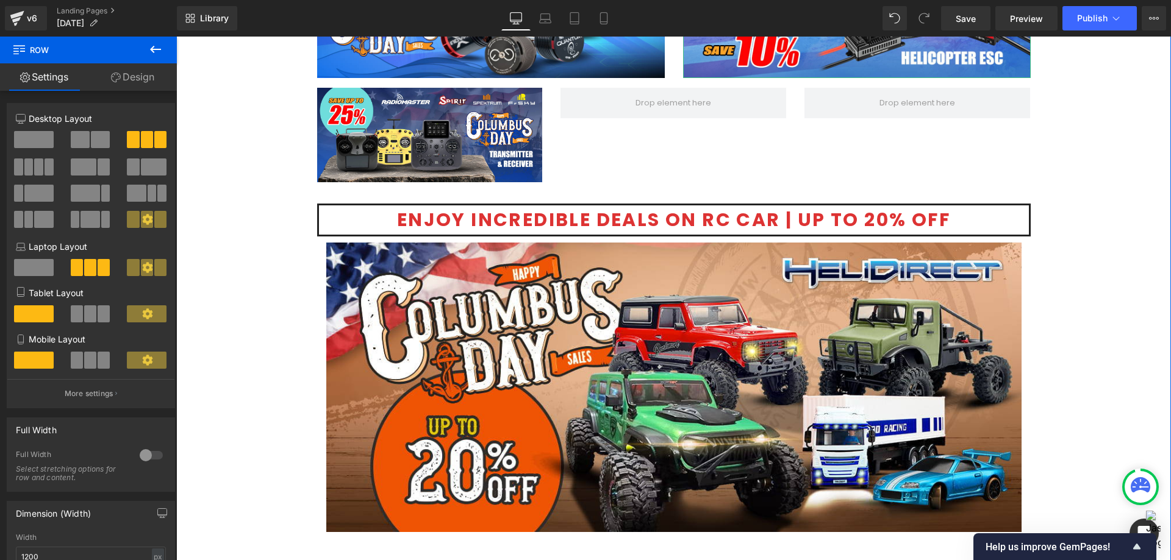
click at [232, 173] on div "Image Row [DATE] Sale Text Block Happy [DATE]! Discover a new worlds of savings…" at bounding box center [673, 17] width 995 height 3821
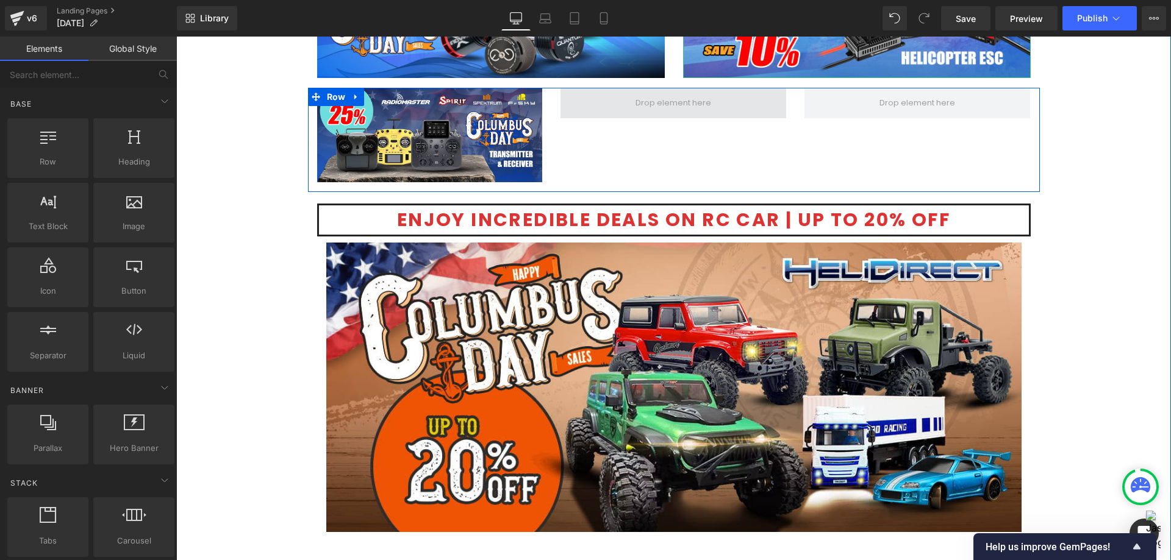
click at [656, 101] on span at bounding box center [673, 103] width 84 height 21
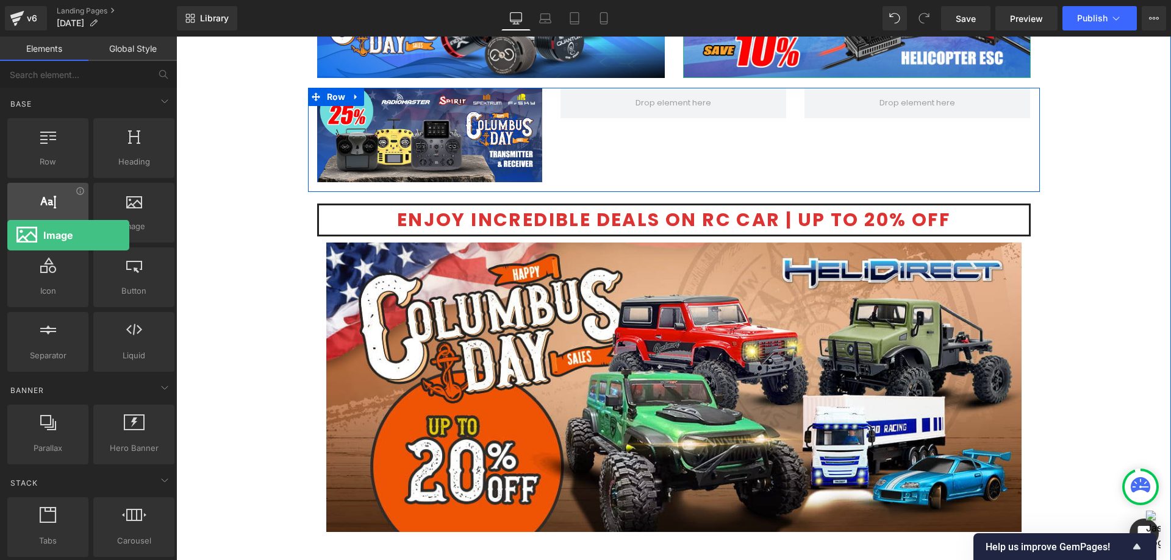
drag, startPoint x: 138, startPoint y: 195, endPoint x: 7, endPoint y: 235, distance: 136.8
click at [7, 235] on div "Row rows, columns, layouts, div Heading headings, titles, h1,h2,h3,h4,h5,h6 Tex…" at bounding box center [91, 245] width 172 height 259
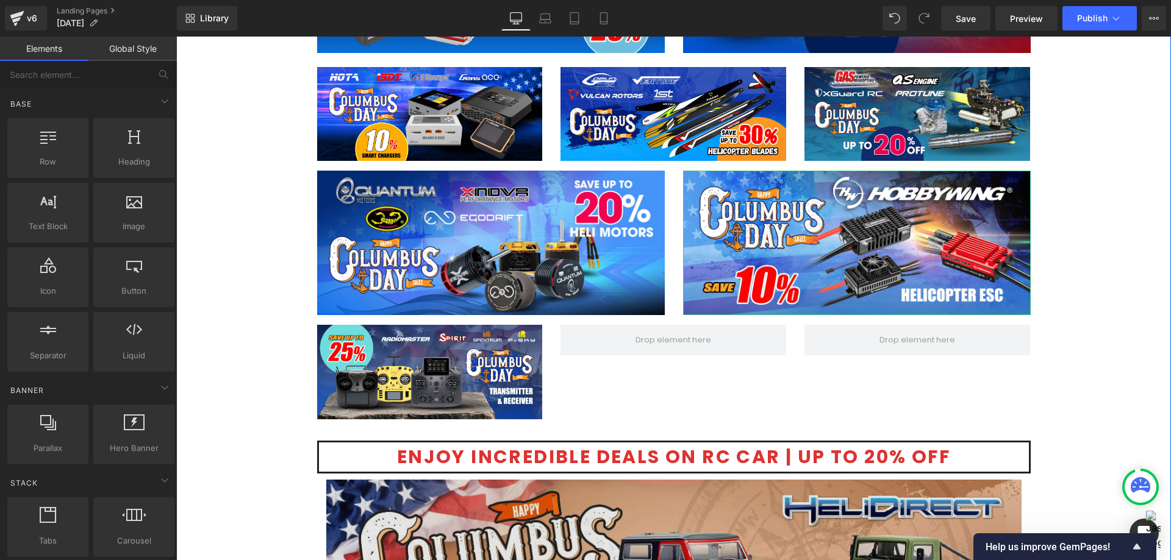
scroll to position [1769, 0]
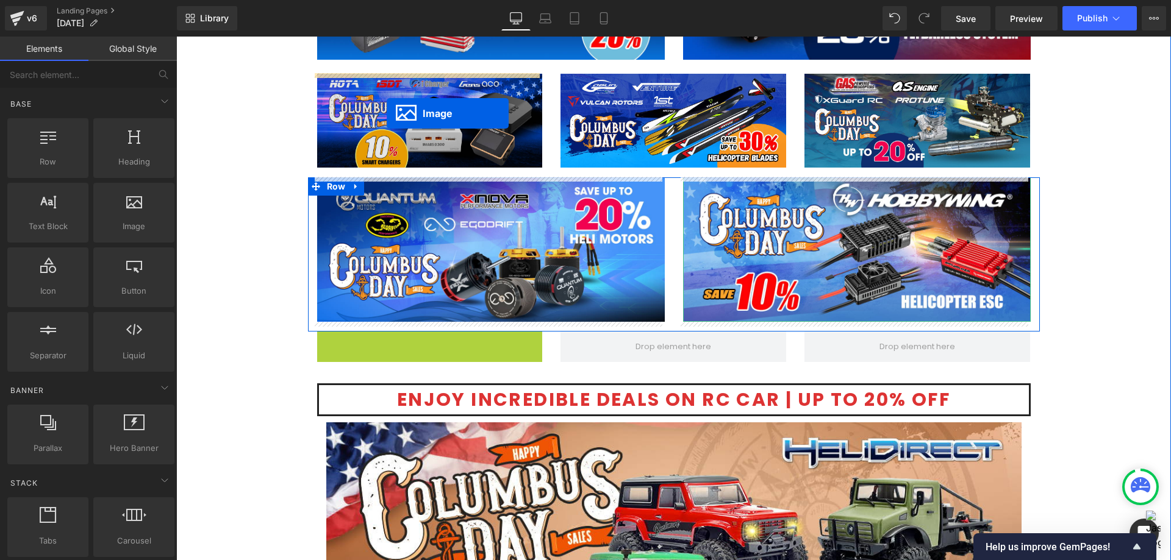
drag, startPoint x: 406, startPoint y: 377, endPoint x: 387, endPoint y: 113, distance: 264.2
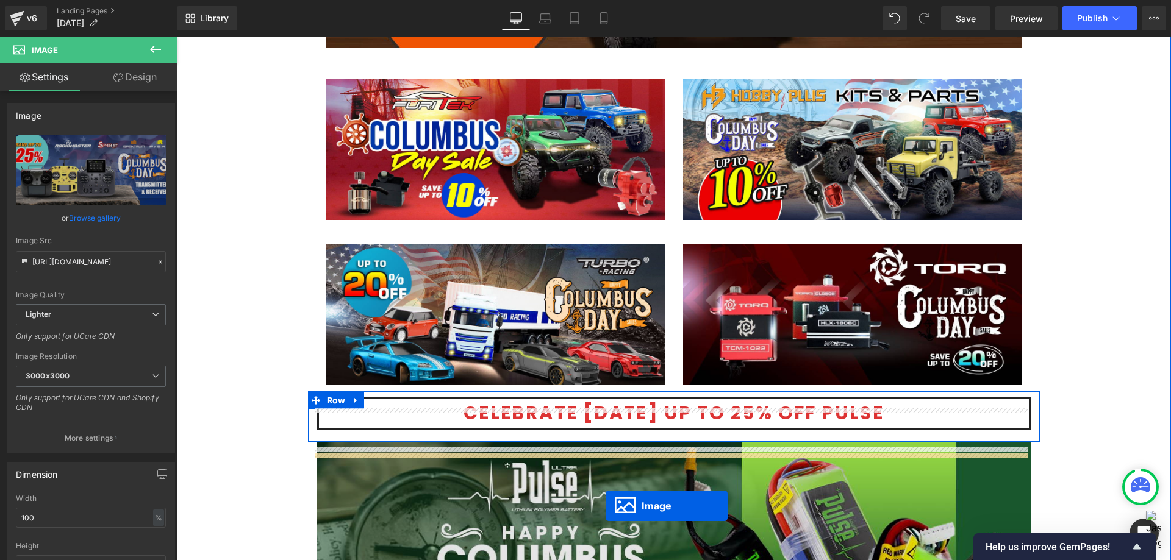
scroll to position [2500, 0]
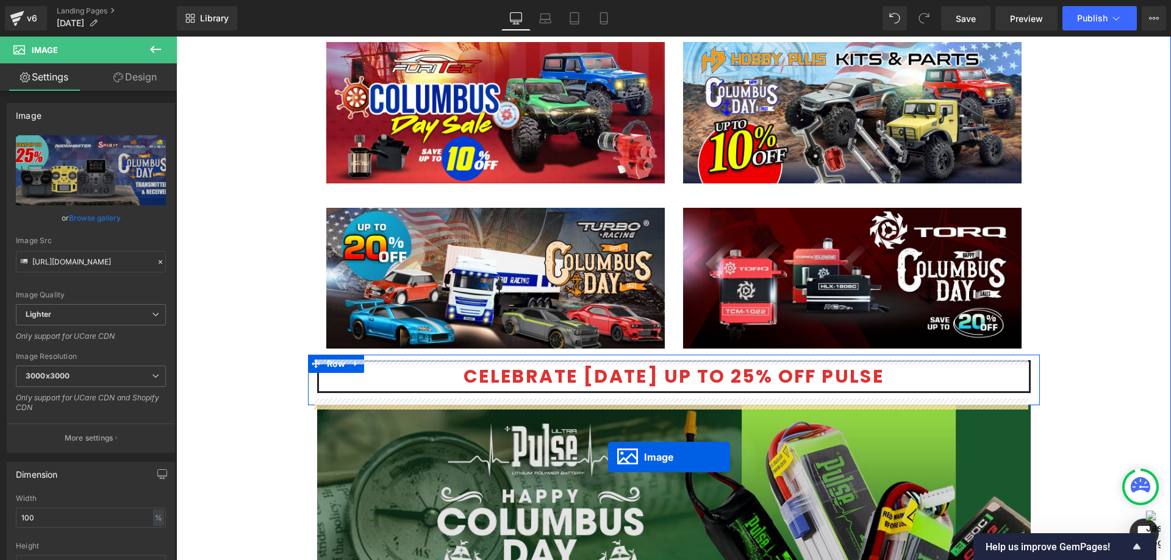
drag, startPoint x: 403, startPoint y: 212, endPoint x: 608, endPoint y: 457, distance: 320.4
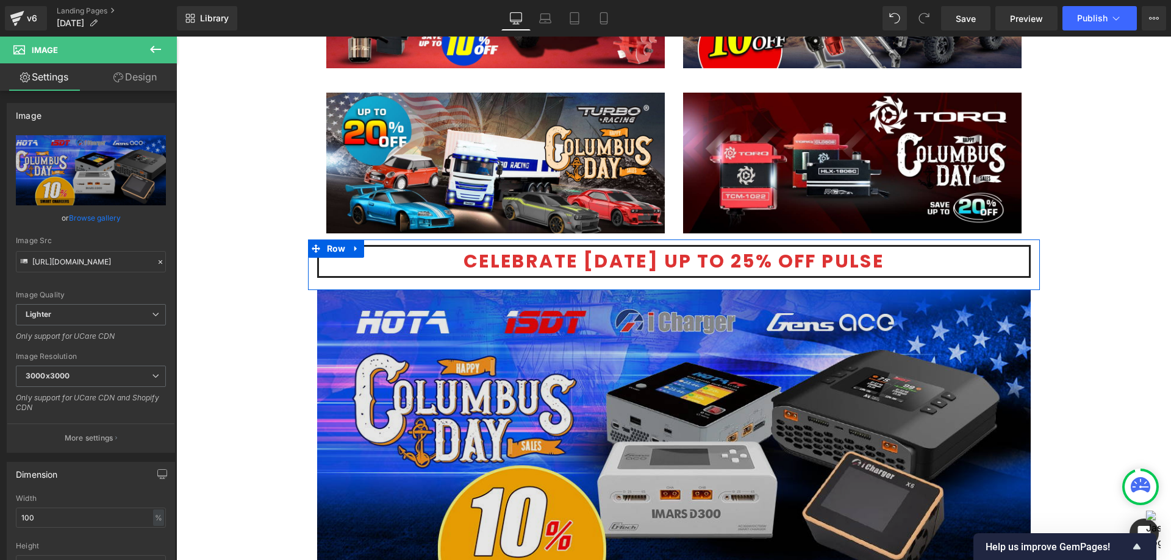
scroll to position [2531, 0]
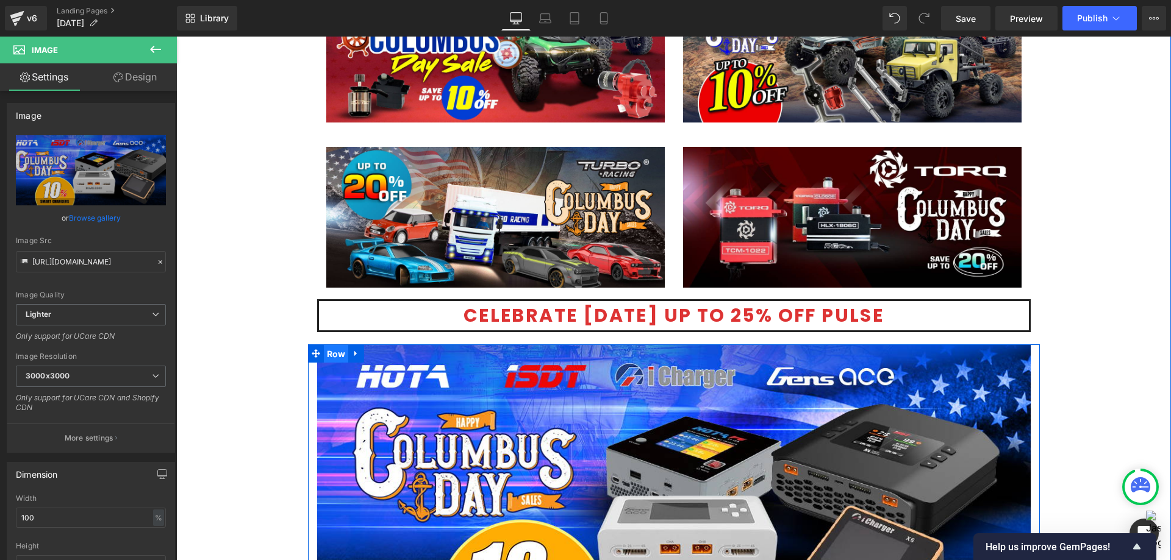
click at [324, 356] on span "Row" at bounding box center [336, 354] width 25 height 18
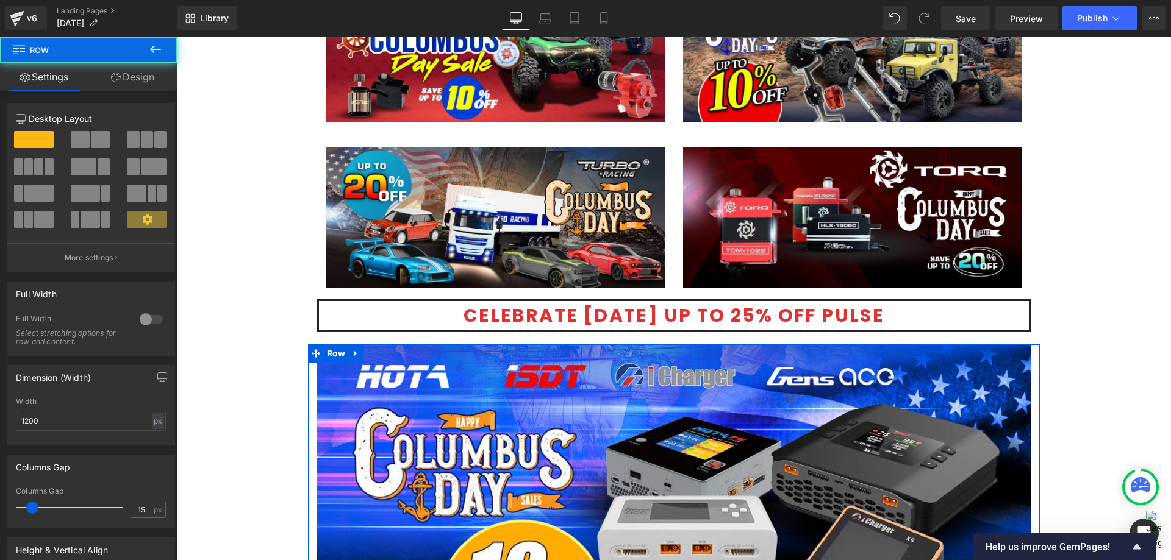
click at [84, 141] on span at bounding box center [80, 139] width 19 height 17
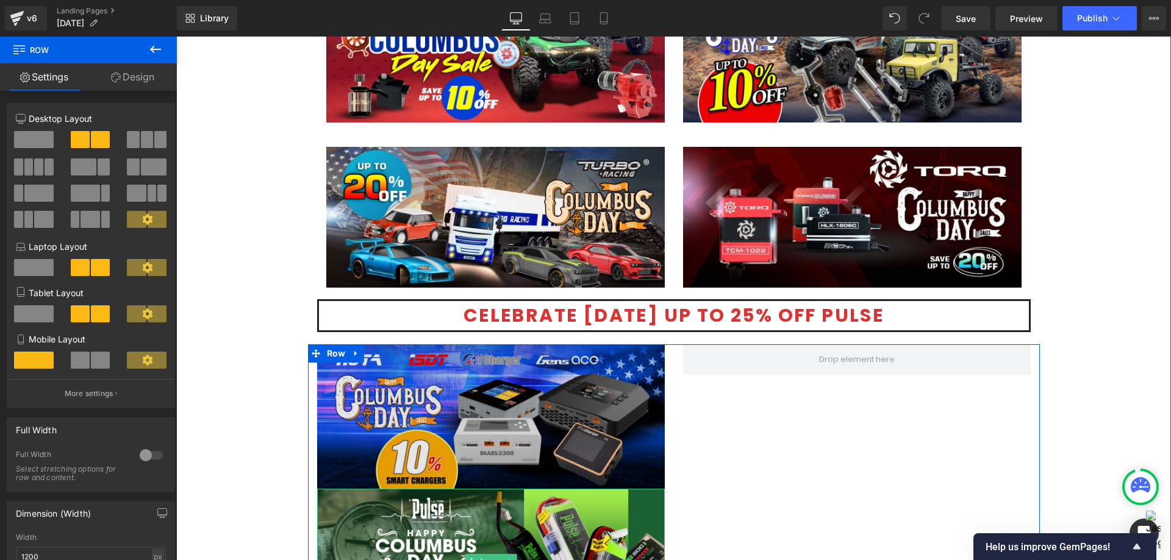
scroll to position [2592, 0]
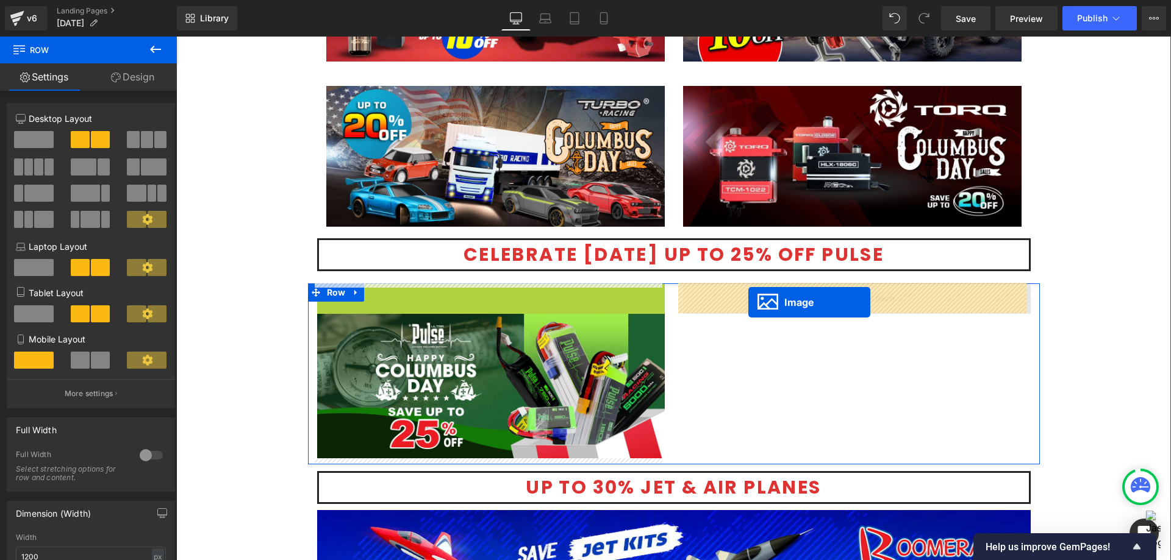
drag, startPoint x: 472, startPoint y: 353, endPoint x: 748, endPoint y: 302, distance: 280.9
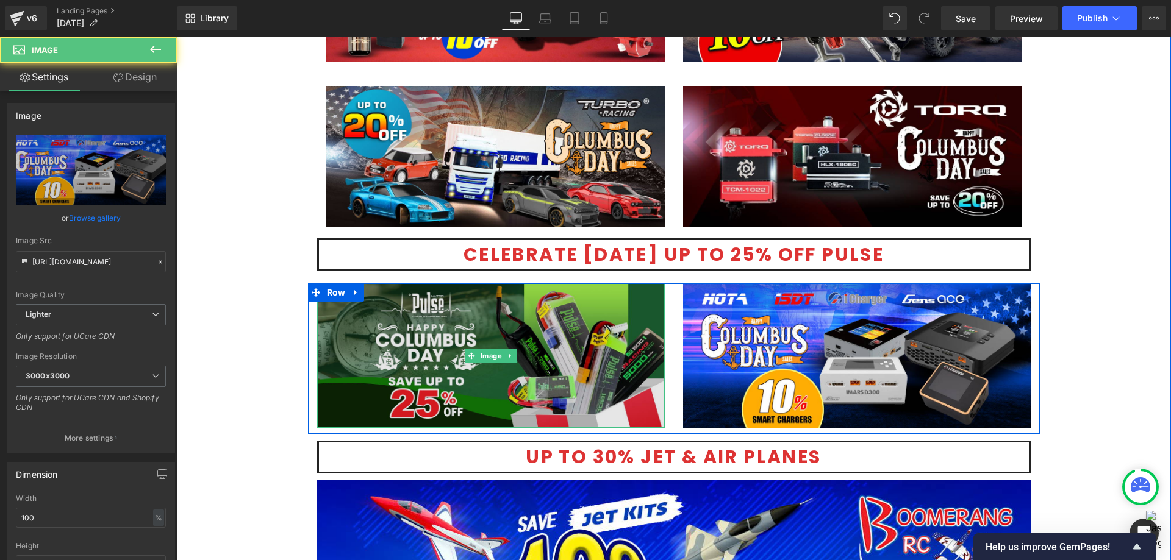
click at [492, 346] on img at bounding box center [491, 356] width 348 height 145
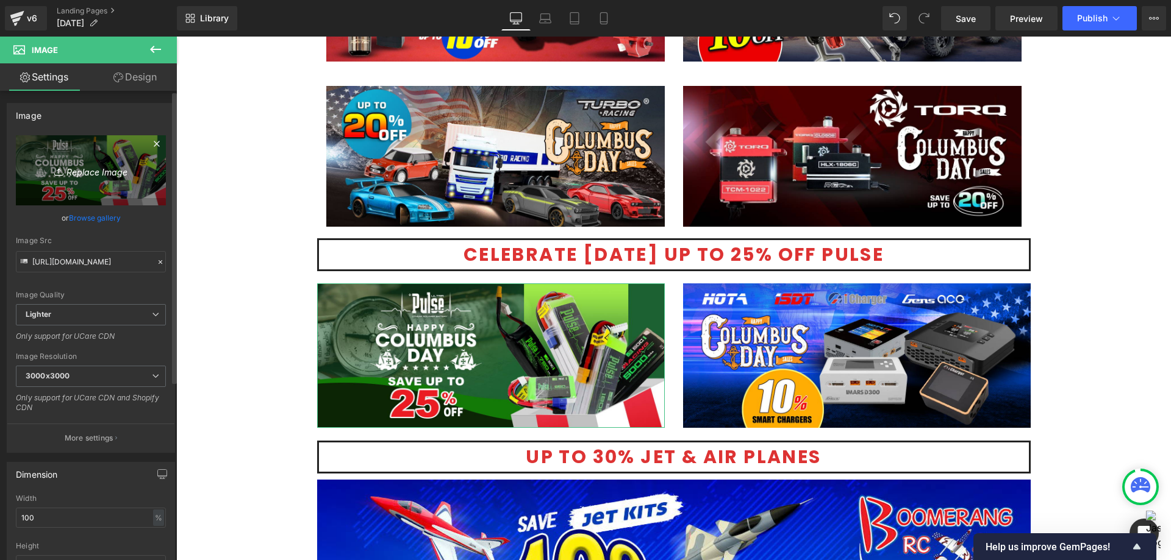
click at [82, 161] on link "Replace Image" at bounding box center [91, 170] width 150 height 70
type input "C:\fakepath\Pulse Batteries-1200x500.jpg"
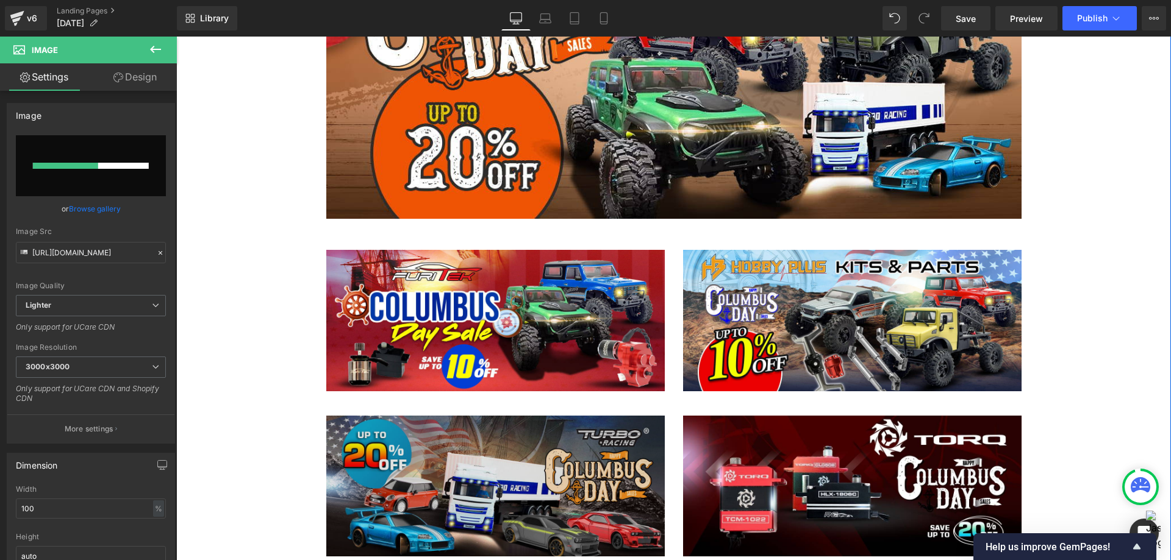
scroll to position [2287, 0]
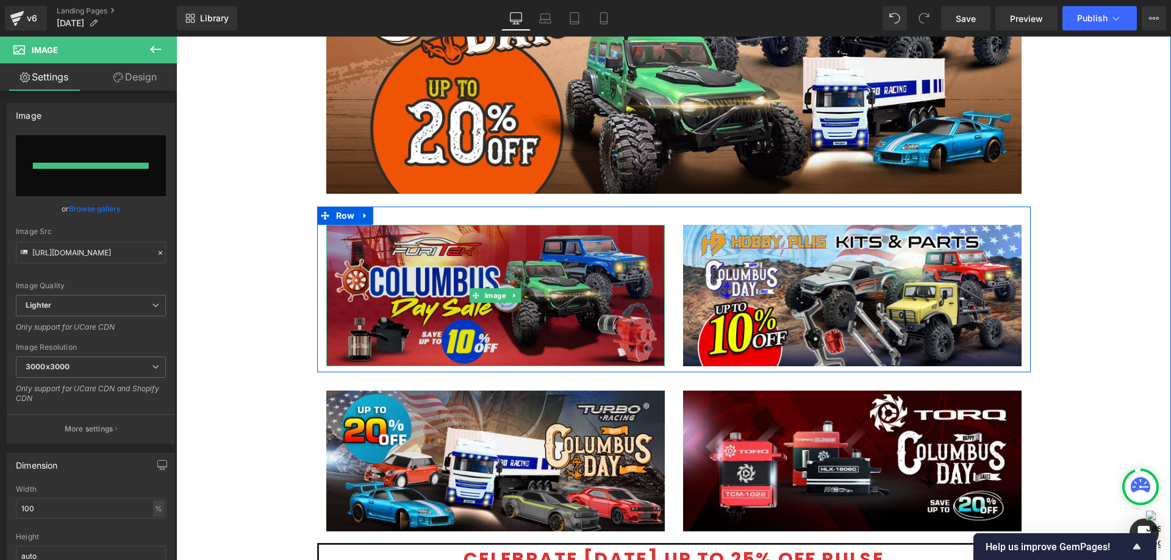
type input "[URL][DOMAIN_NAME]"
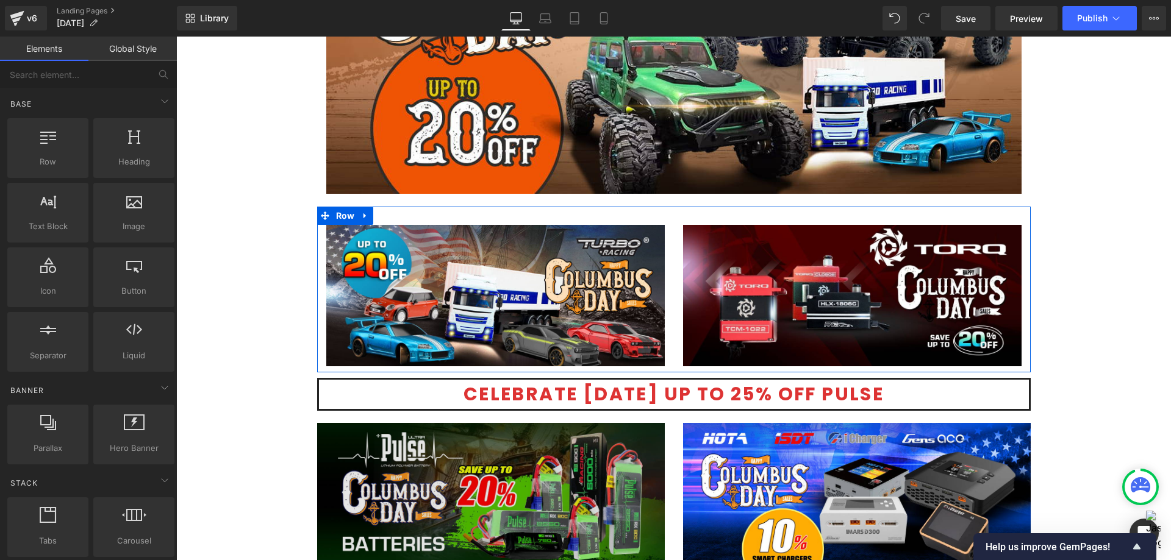
drag, startPoint x: 504, startPoint y: 385, endPoint x: 328, endPoint y: 349, distance: 180.0
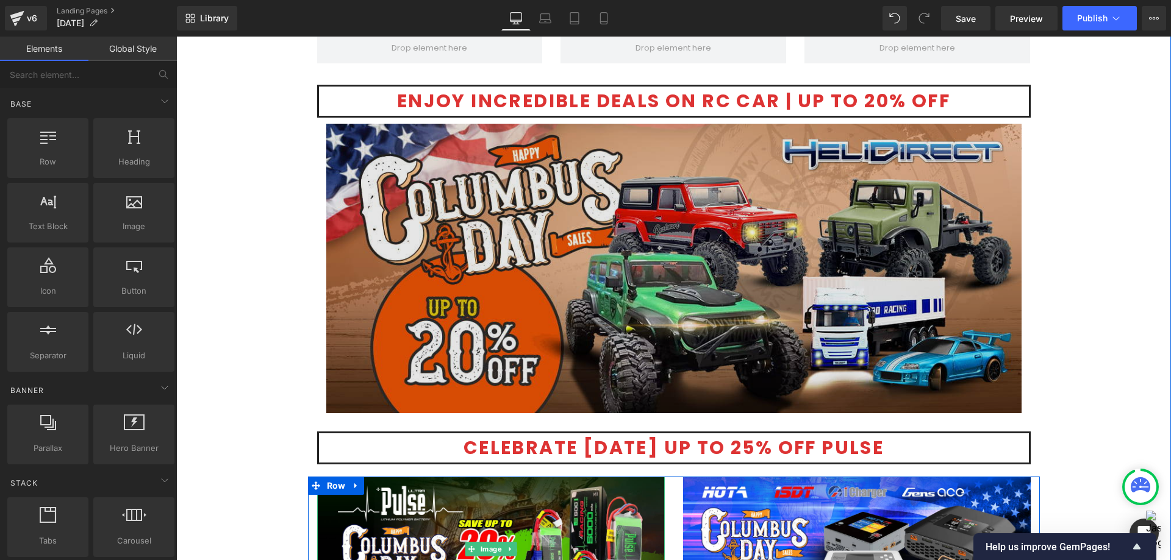
scroll to position [2043, 0]
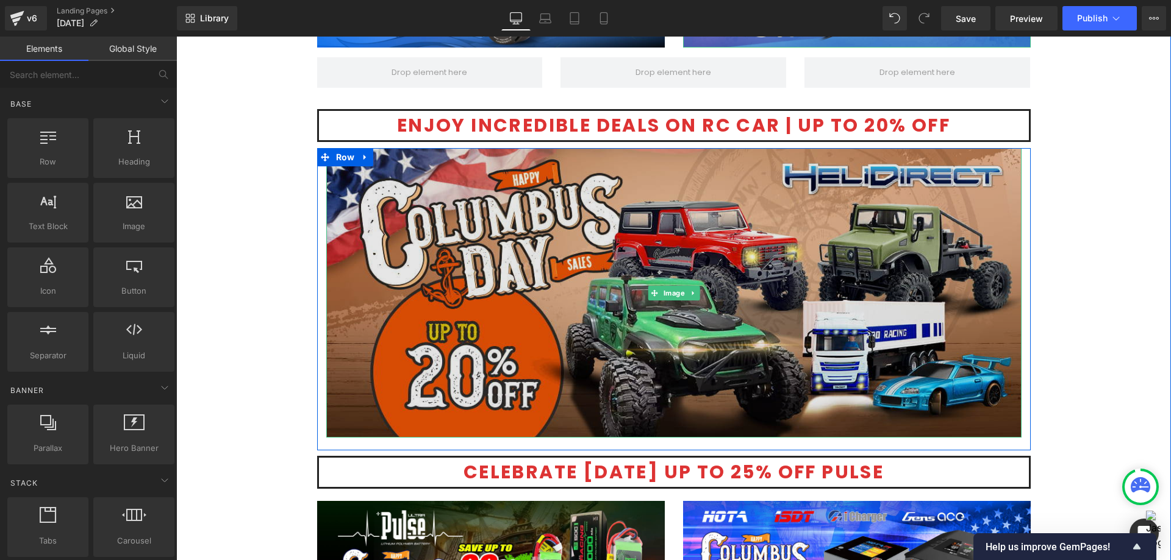
click at [565, 279] on img at bounding box center [673, 293] width 695 height 290
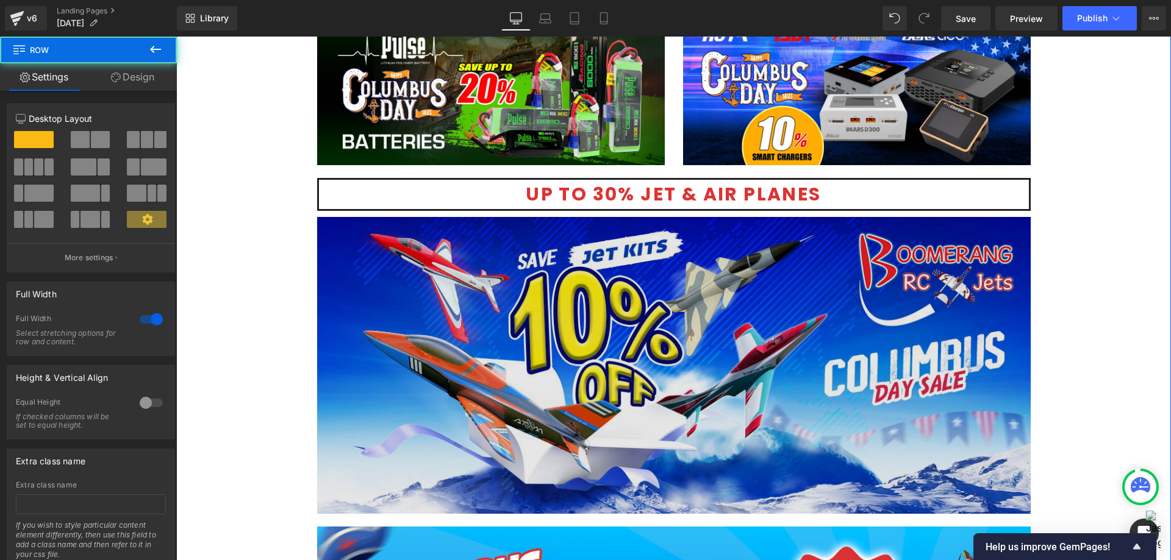
scroll to position [2531, 0]
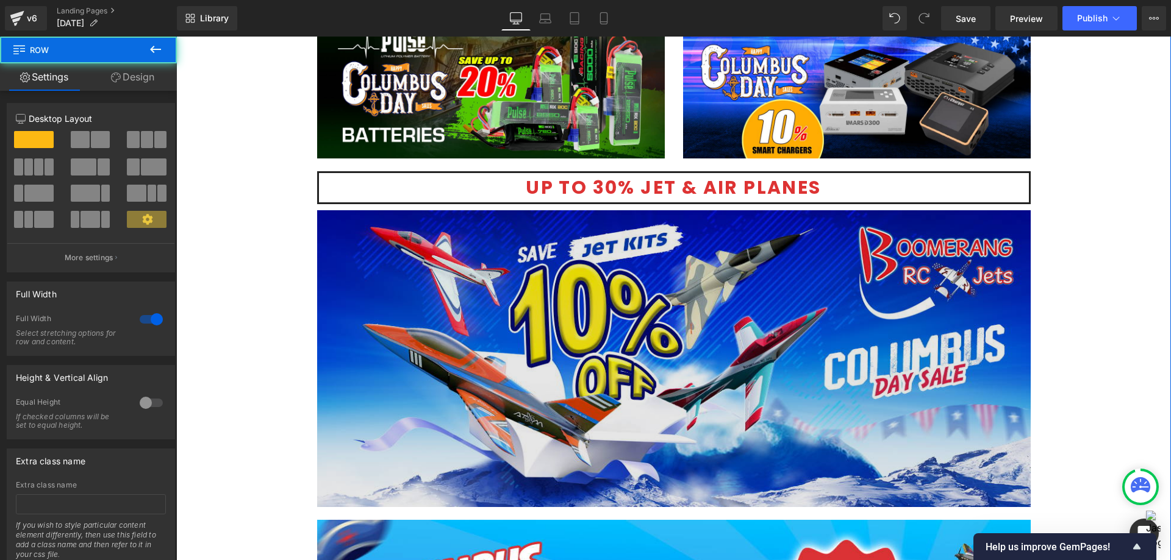
click at [728, 297] on img at bounding box center [674, 359] width 714 height 298
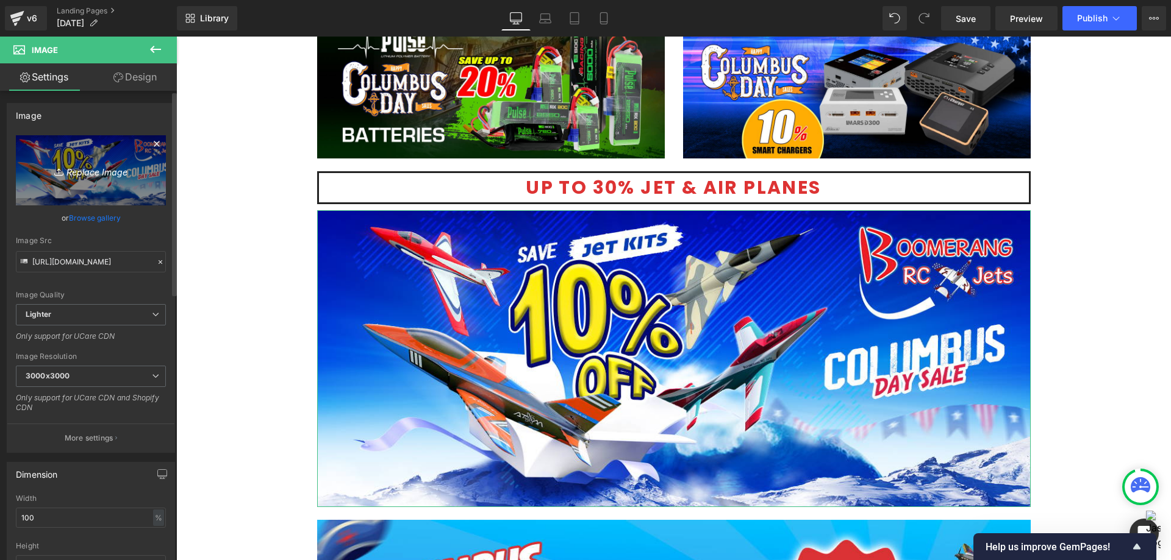
click at [82, 176] on icon "Replace Image" at bounding box center [91, 170] width 98 height 15
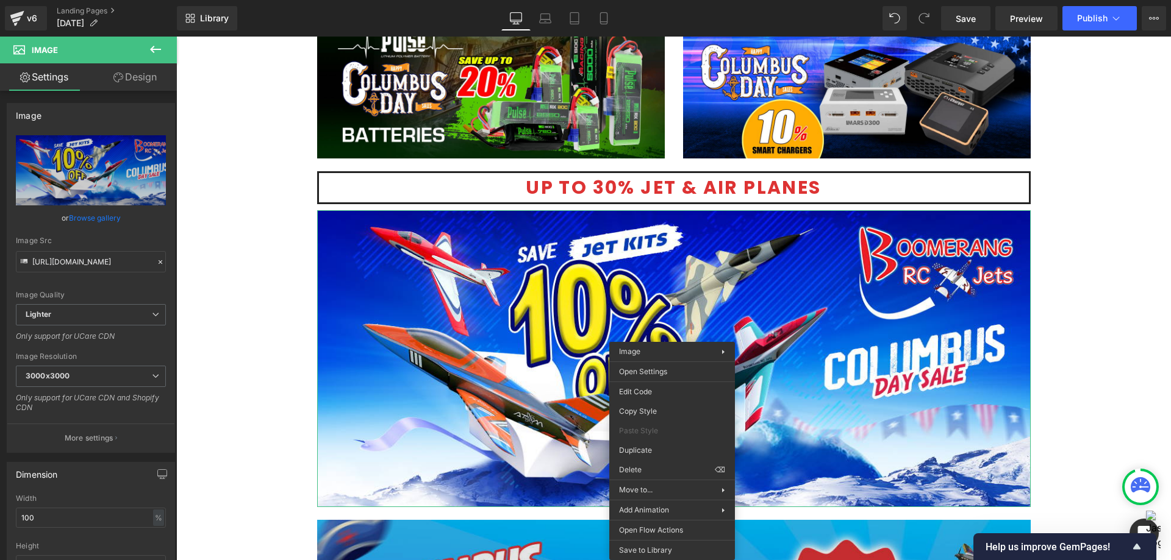
drag, startPoint x: 823, startPoint y: 510, endPoint x: 666, endPoint y: 442, distance: 171.2
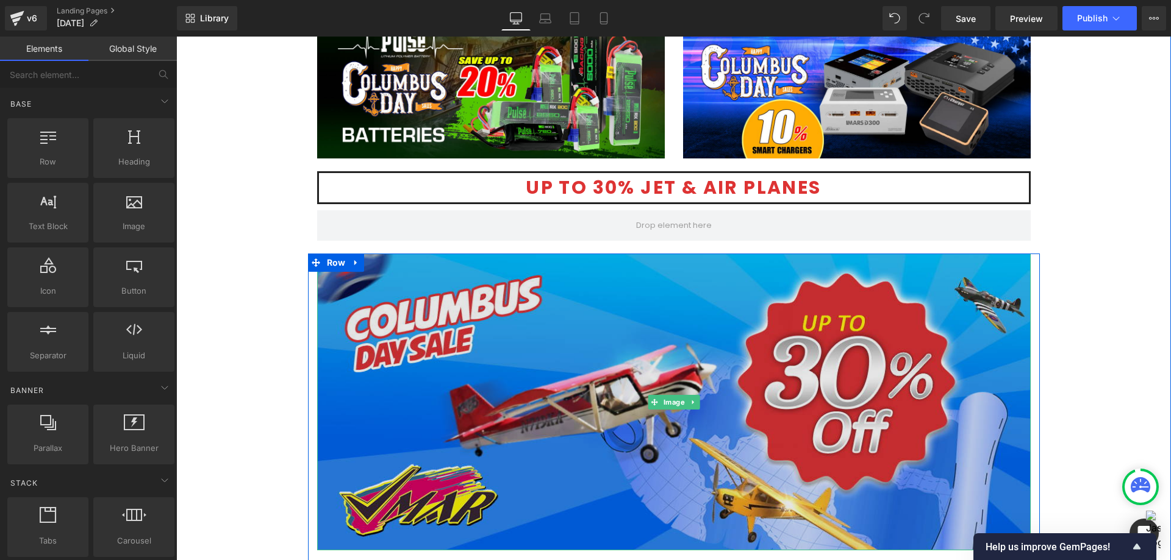
click at [646, 338] on img at bounding box center [674, 403] width 714 height 298
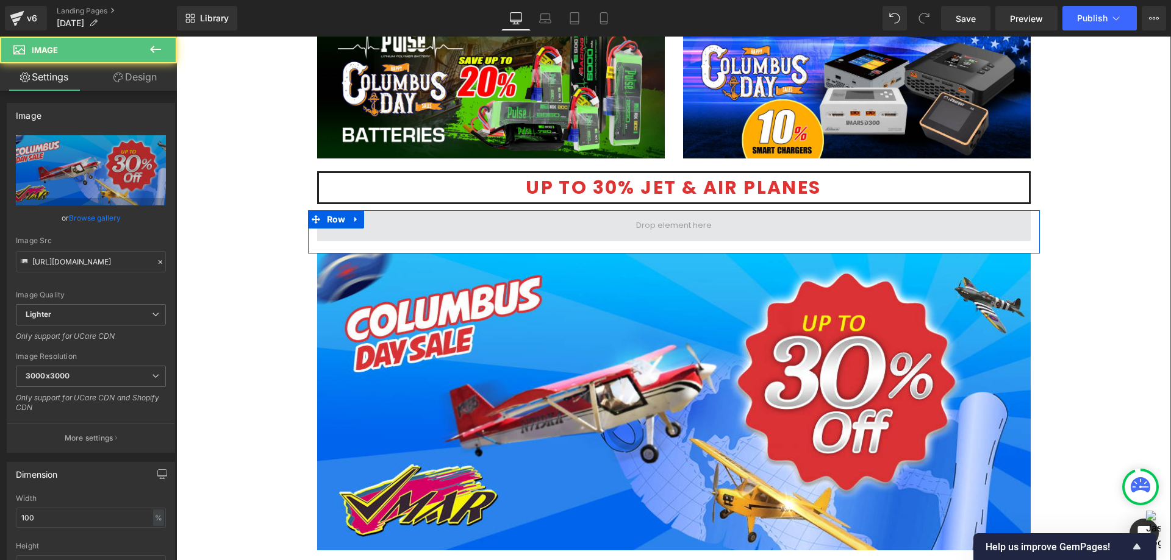
click at [595, 224] on span at bounding box center [674, 225] width 714 height 30
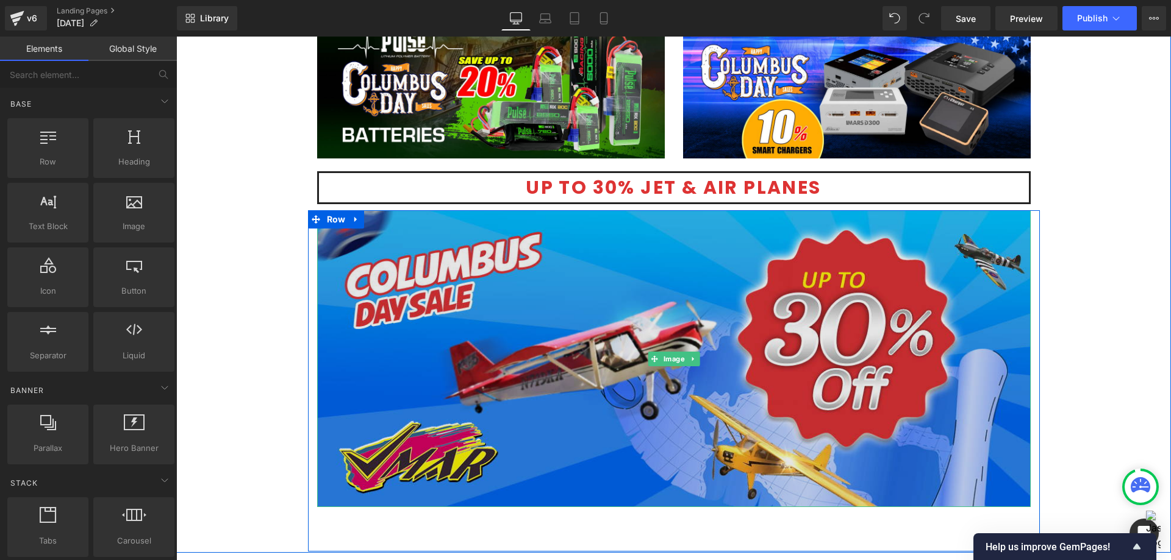
click at [701, 296] on img at bounding box center [674, 359] width 714 height 298
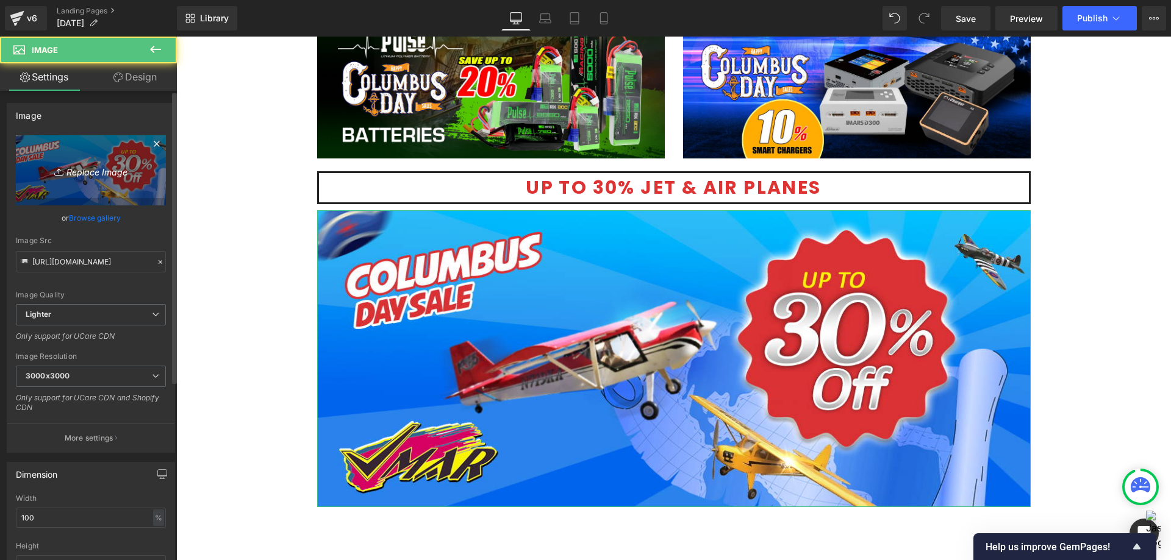
click at [113, 176] on icon "Replace Image" at bounding box center [91, 170] width 98 height 15
type input "C:\fakepath\Vmar-Plane kit-1200x500.jpg"
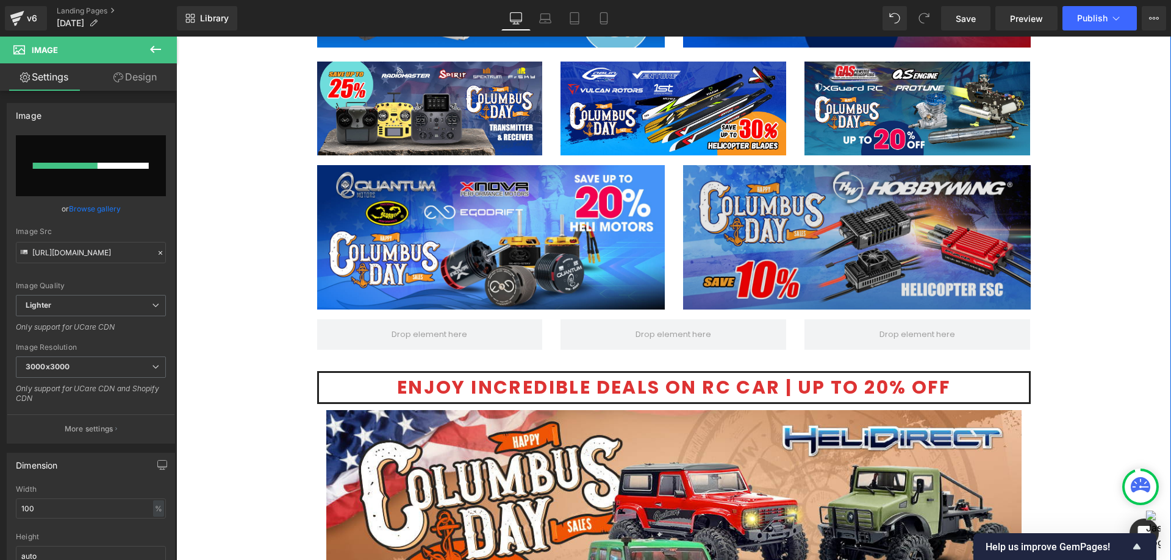
scroll to position [1799, 0]
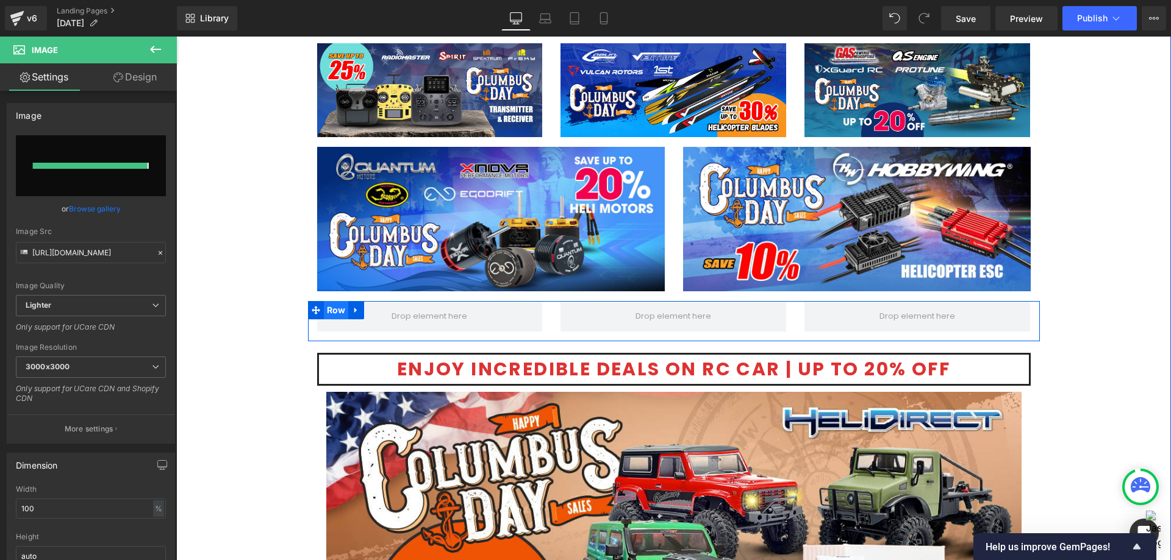
type input "[URL][DOMAIN_NAME]"
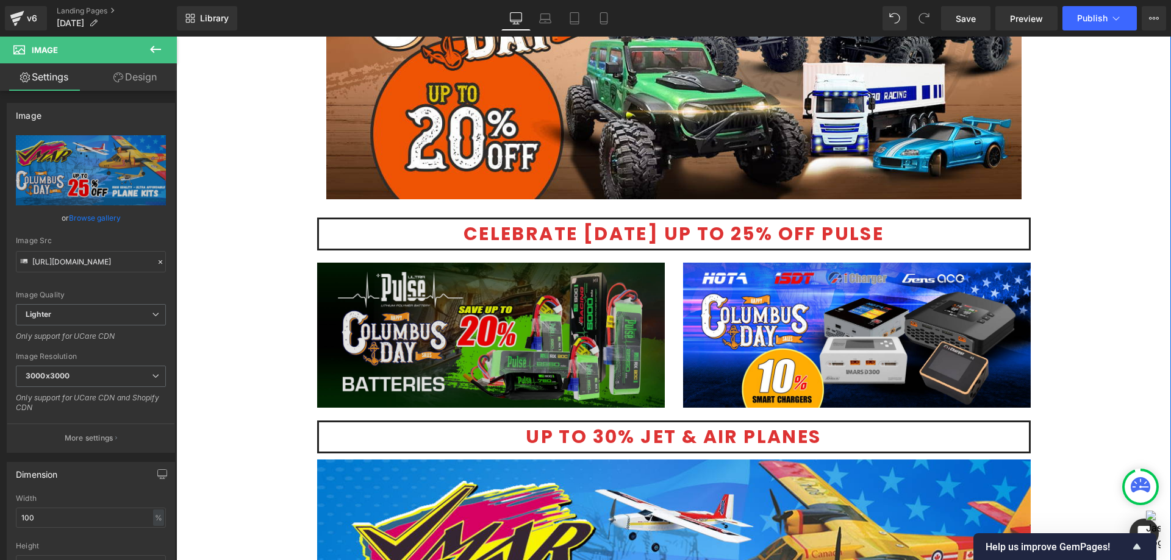
scroll to position [2287, 0]
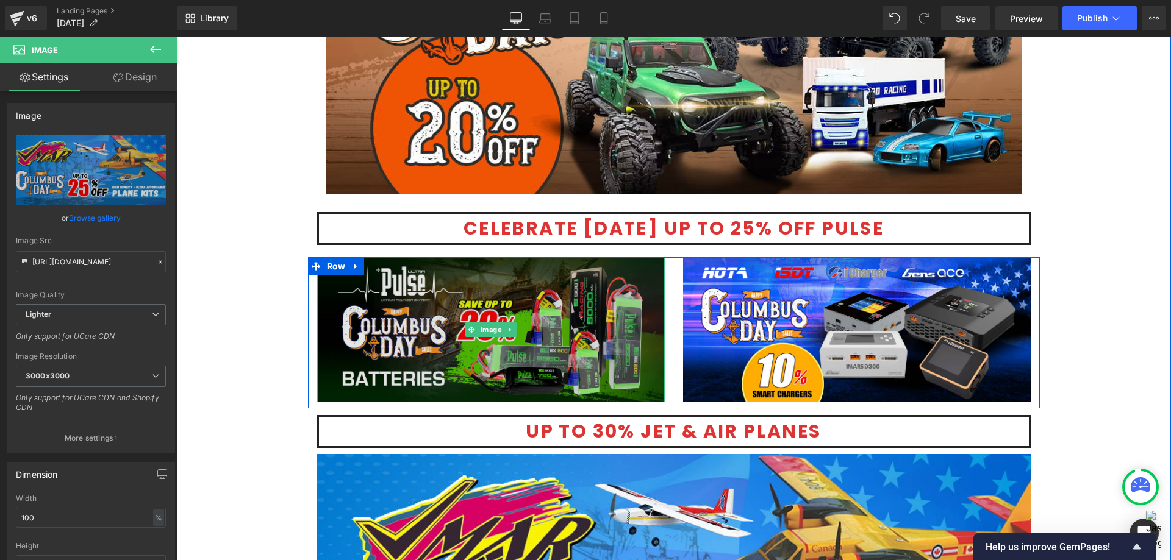
click at [516, 307] on img at bounding box center [491, 329] width 348 height 145
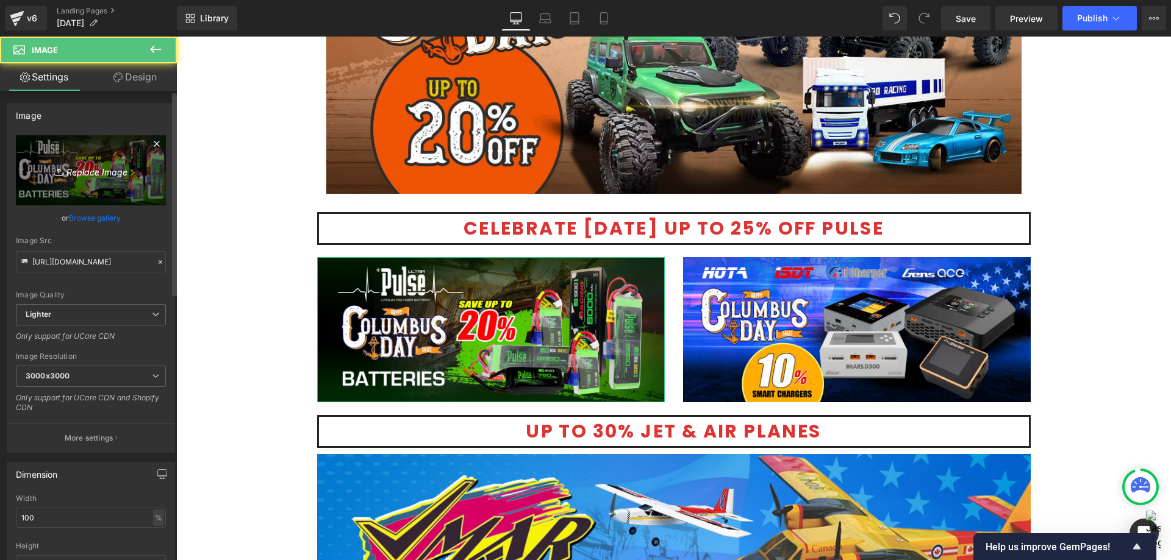
click at [89, 165] on icon "Replace Image" at bounding box center [91, 170] width 98 height 15
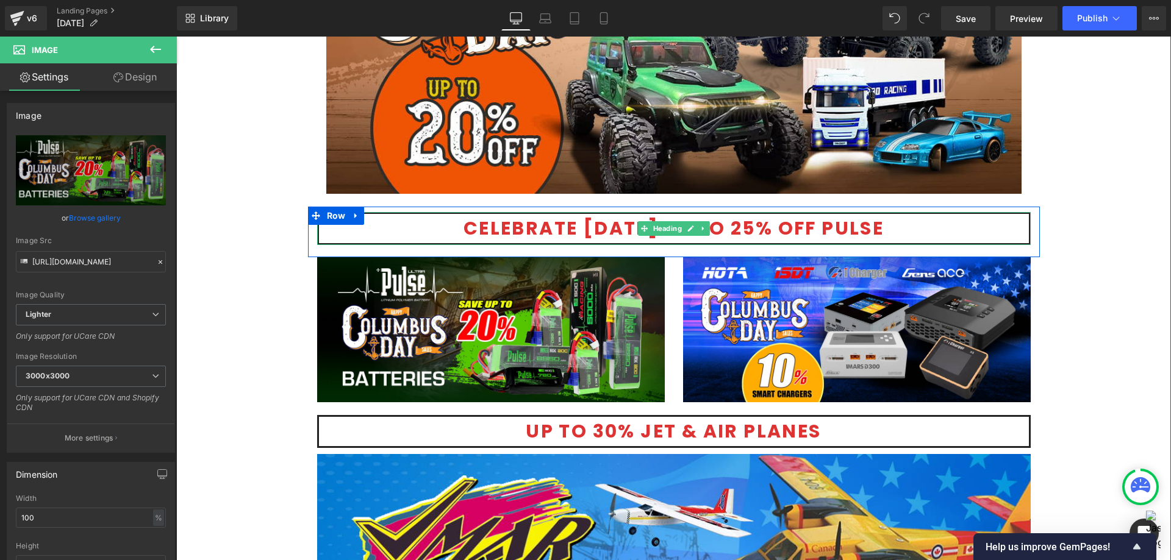
click at [898, 229] on h1 "Celebrate [DATE] Up To 25% Off Pulse" at bounding box center [674, 228] width 710 height 29
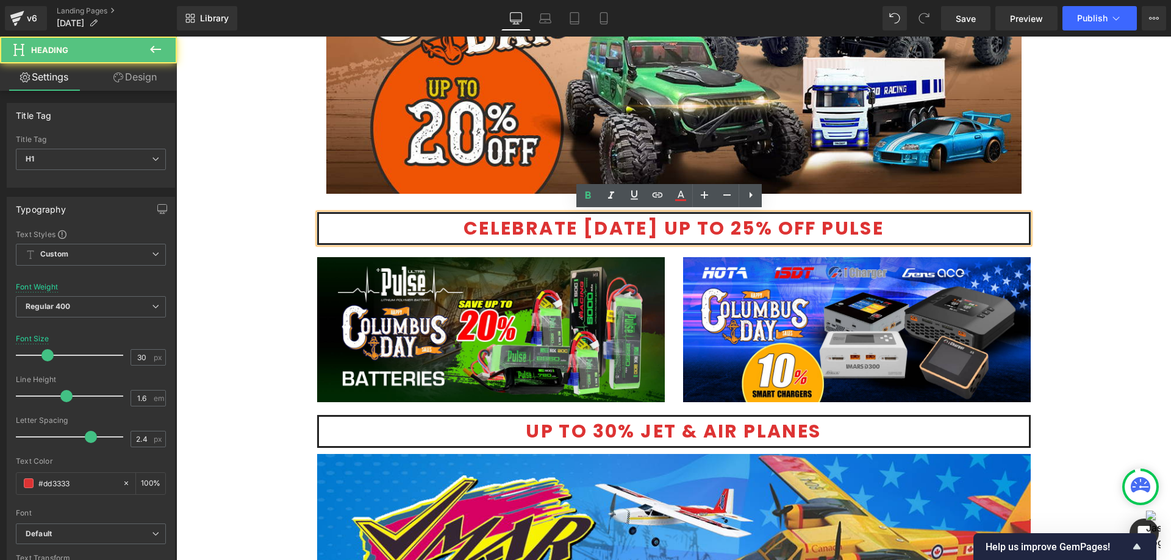
click at [898, 229] on h1 "Celebrate [DATE] Up To 25% Off Pulse" at bounding box center [674, 228] width 710 height 29
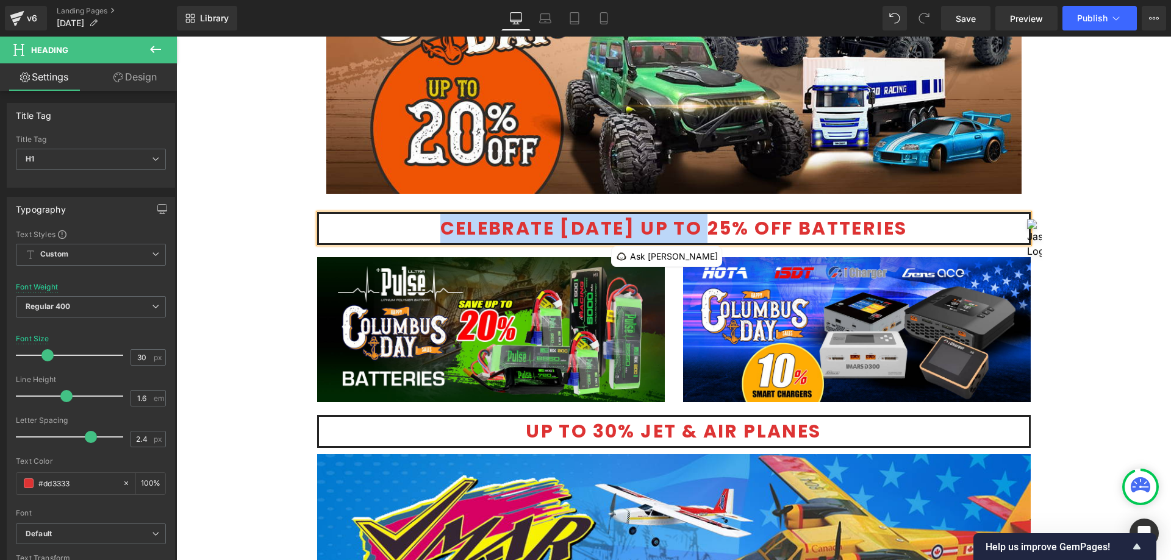
drag, startPoint x: 681, startPoint y: 232, endPoint x: 390, endPoint y: 218, distance: 291.9
click at [390, 218] on h1 "Celebrate [DATE] Up To 25% Off Batteries" at bounding box center [674, 228] width 710 height 29
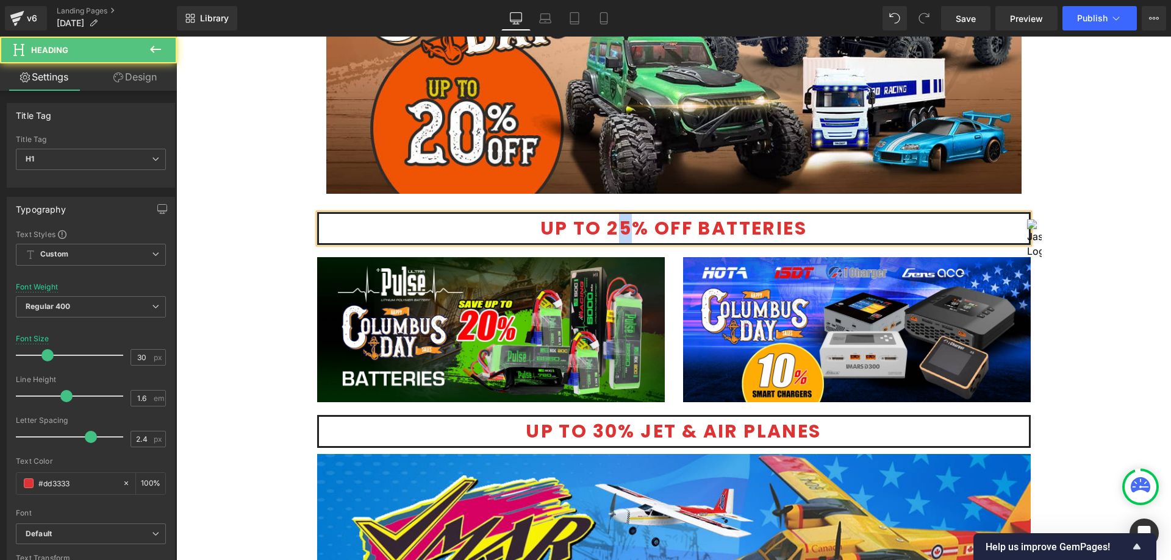
drag, startPoint x: 614, startPoint y: 230, endPoint x: 625, endPoint y: 231, distance: 11.0
click at [625, 231] on h1 "Up To 25% Off Batteries" at bounding box center [674, 228] width 710 height 29
click at [839, 231] on h1 "Up To 20% Off Batteries" at bounding box center [674, 228] width 710 height 29
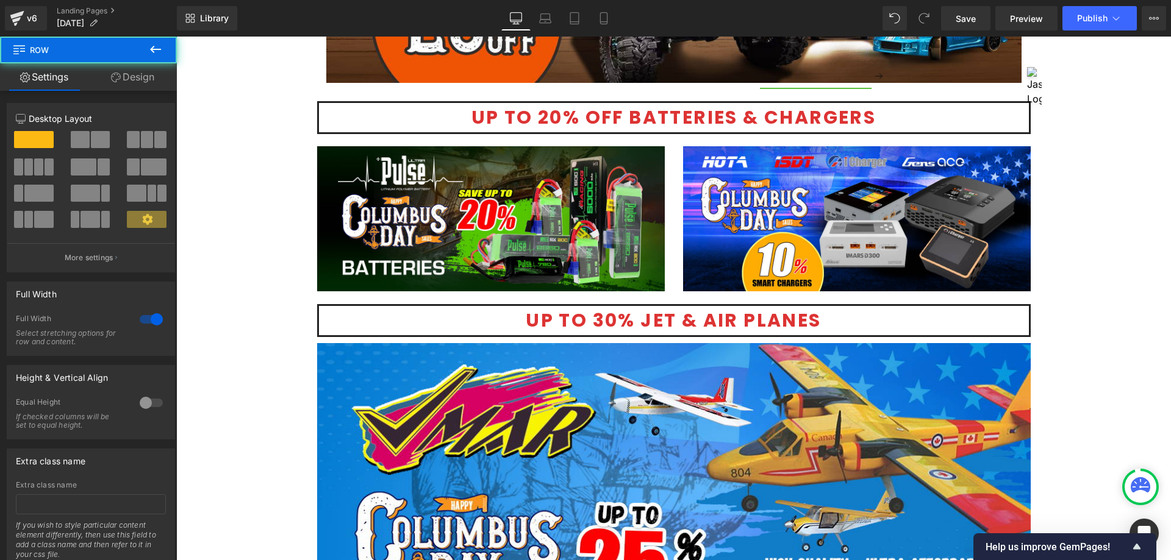
scroll to position [2531, 0]
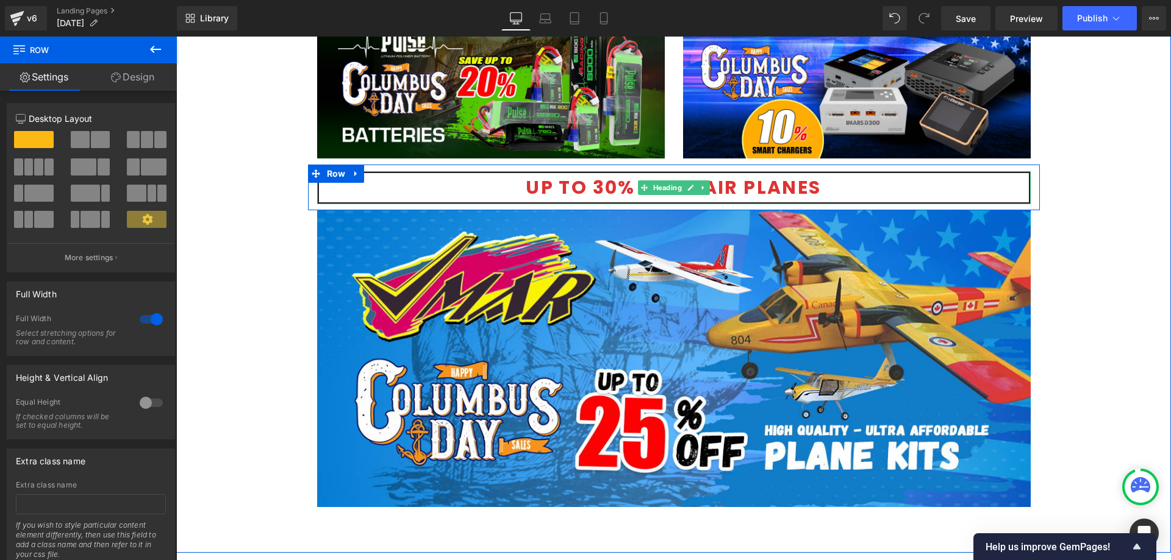
click at [765, 186] on h1 "up to 30% Jet & Air planes" at bounding box center [674, 187] width 710 height 29
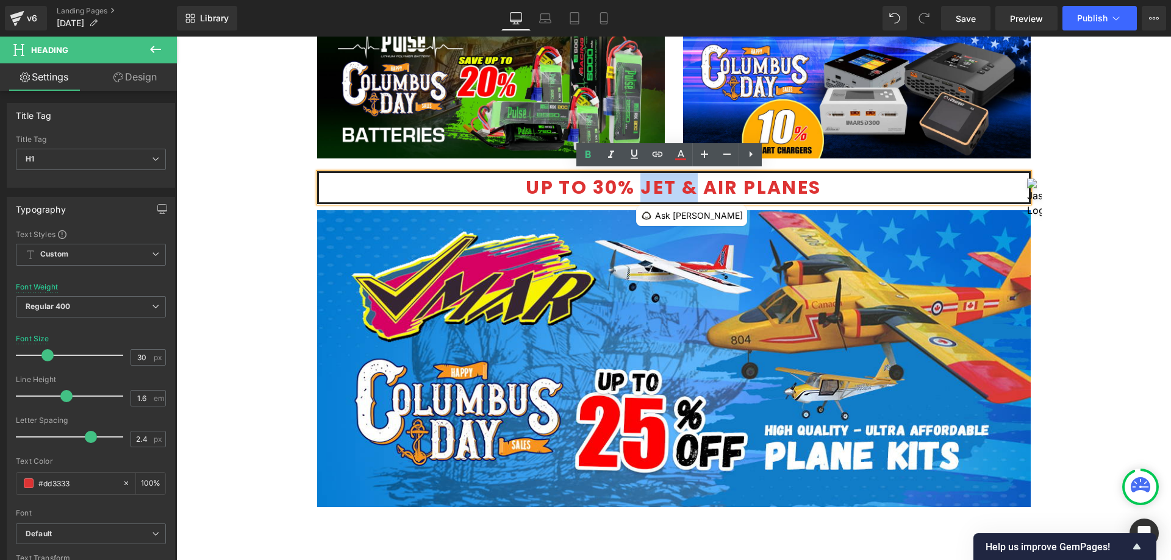
drag, startPoint x: 696, startPoint y: 188, endPoint x: 638, endPoint y: 194, distance: 58.2
click at [638, 194] on h1 "up to 30% Jet & Air planes" at bounding box center [674, 187] width 710 height 29
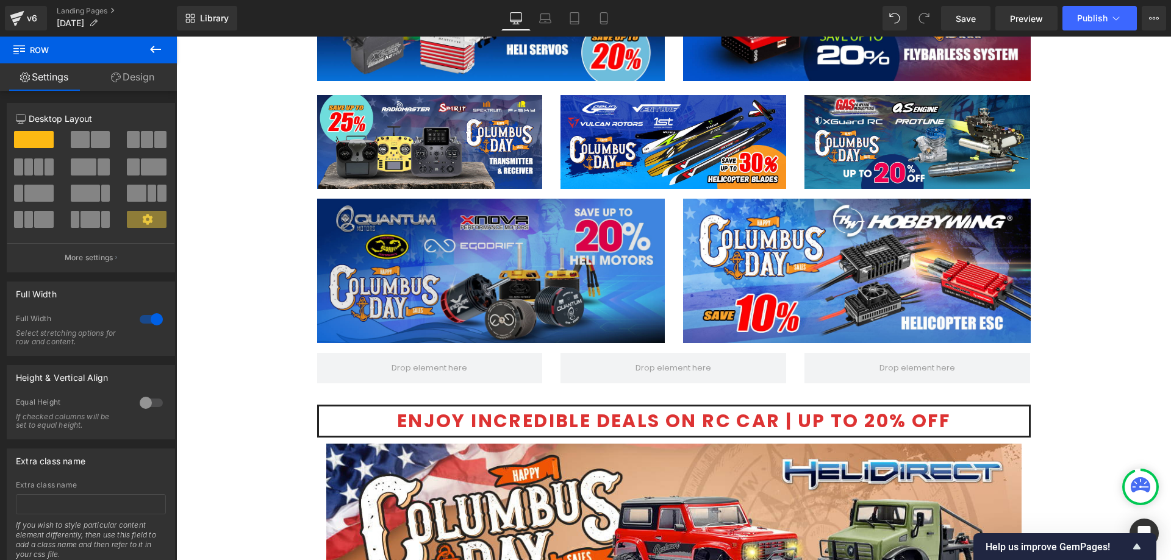
scroll to position [1799, 0]
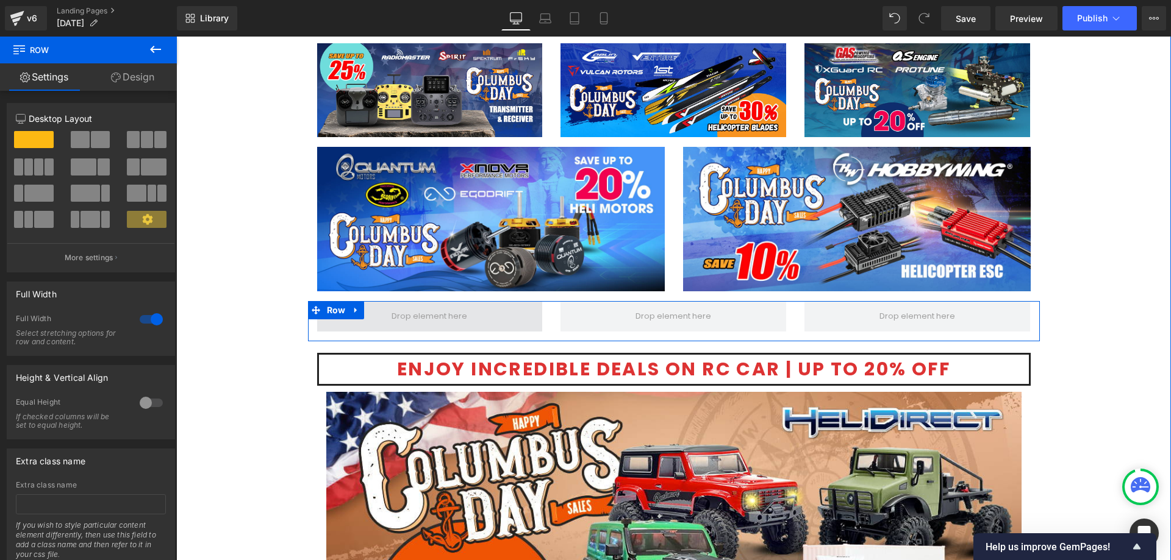
click at [442, 314] on span at bounding box center [429, 316] width 84 height 21
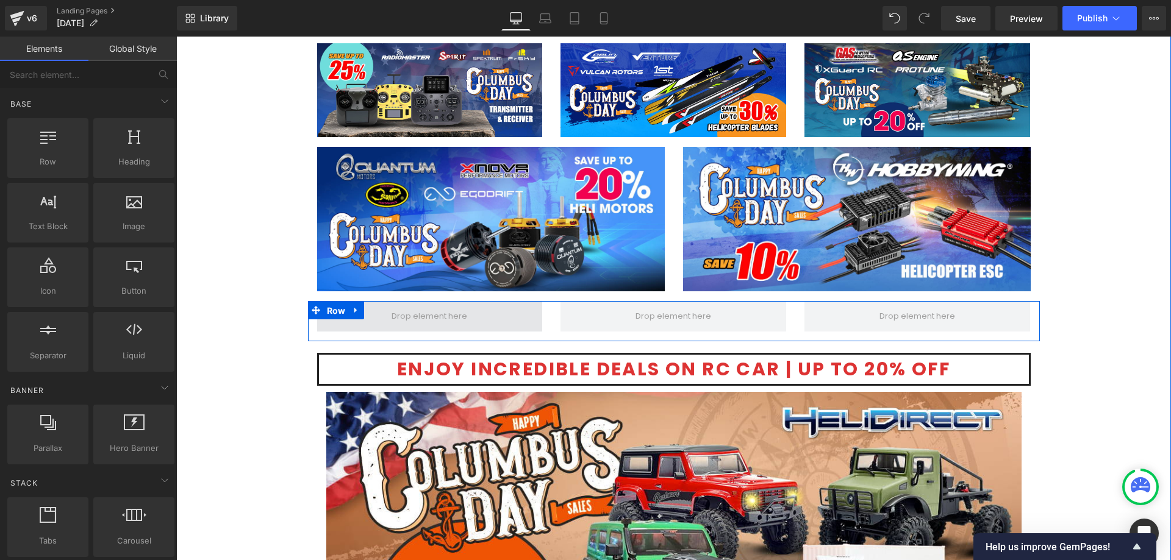
click at [334, 308] on span "Row" at bounding box center [336, 311] width 25 height 18
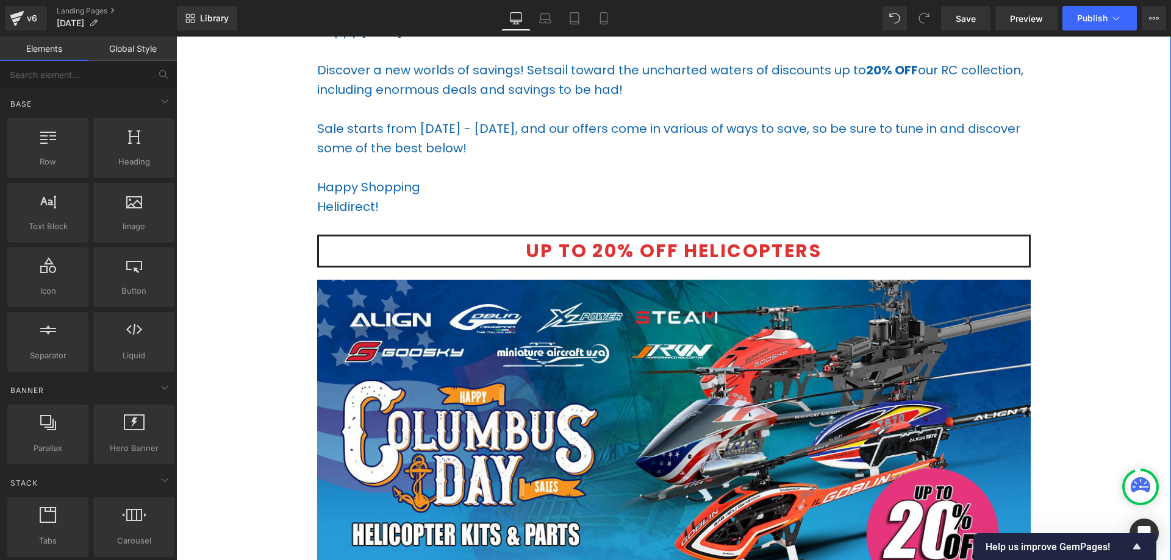
scroll to position [335, 0]
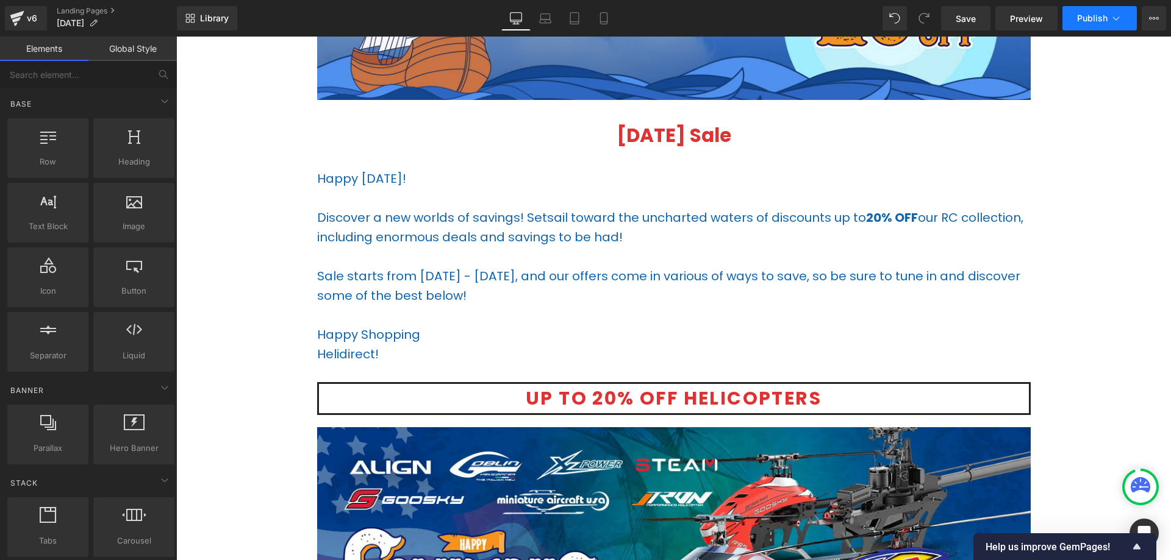
click at [1105, 26] on button "Publish" at bounding box center [1099, 18] width 74 height 24
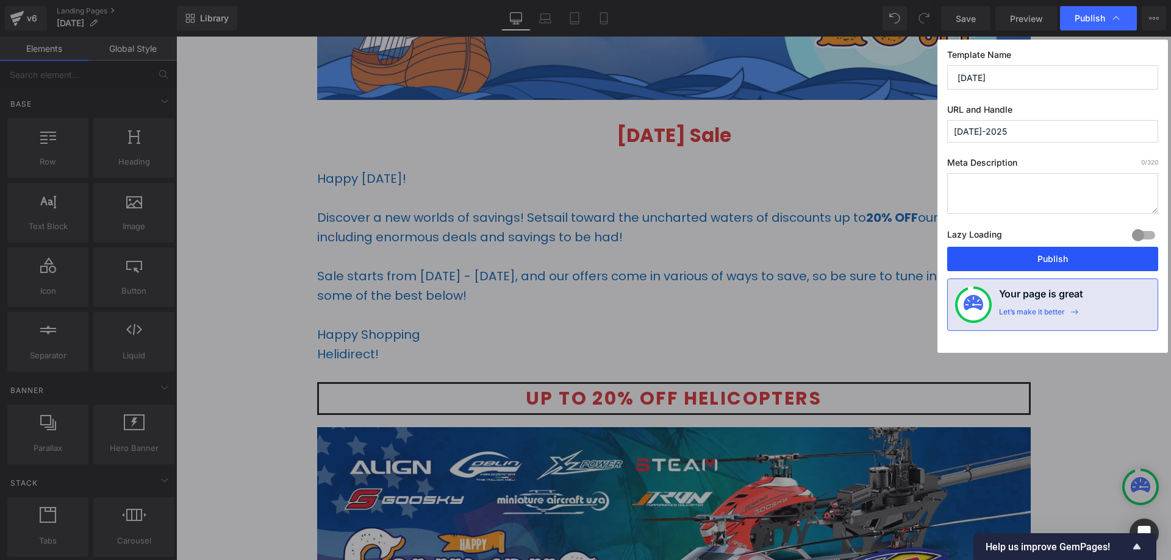
click at [1029, 260] on button "Publish" at bounding box center [1052, 259] width 211 height 24
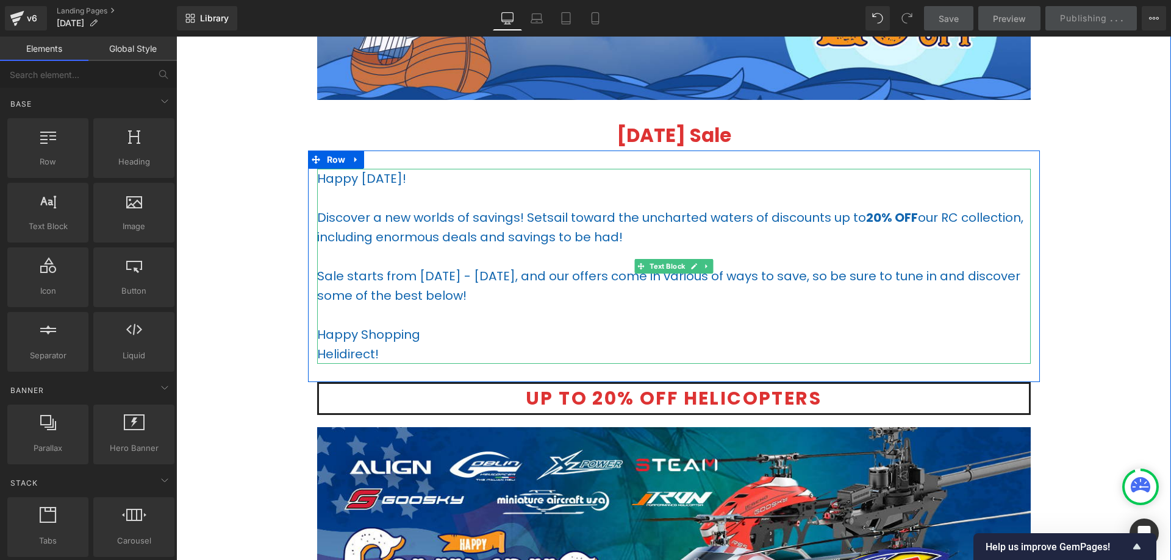
scroll to position [30, 0]
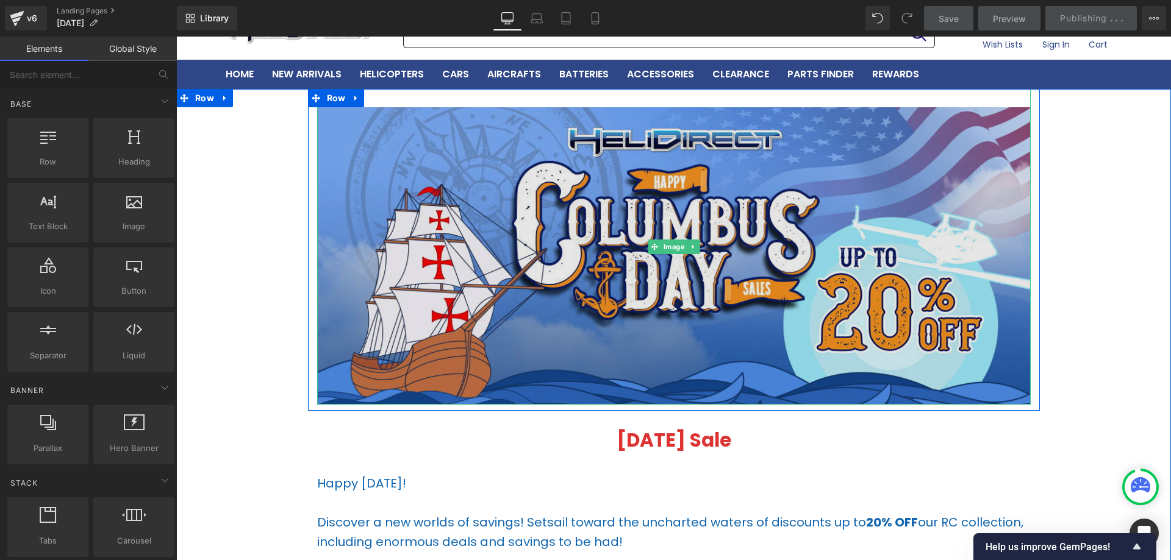
scroll to position [213, 0]
